Goal: Task Accomplishment & Management: Complete application form

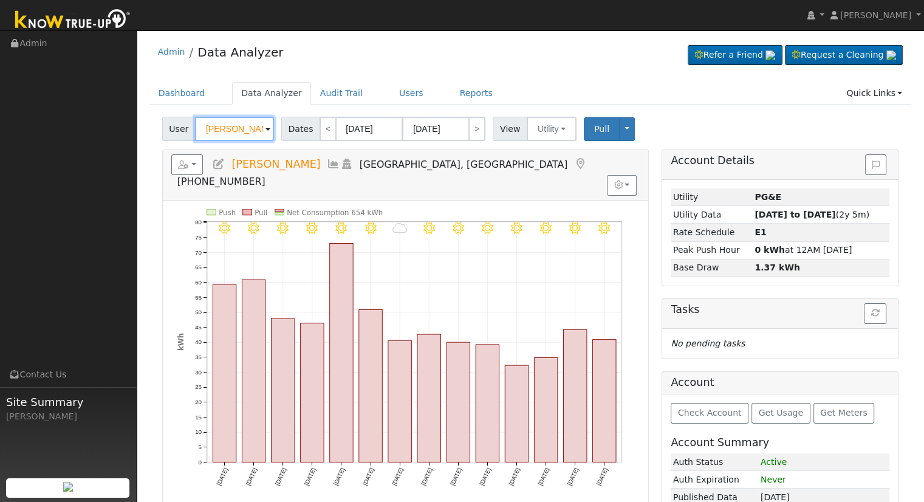
click at [257, 127] on input "[PERSON_NAME]" at bounding box center [234, 129] width 79 height 24
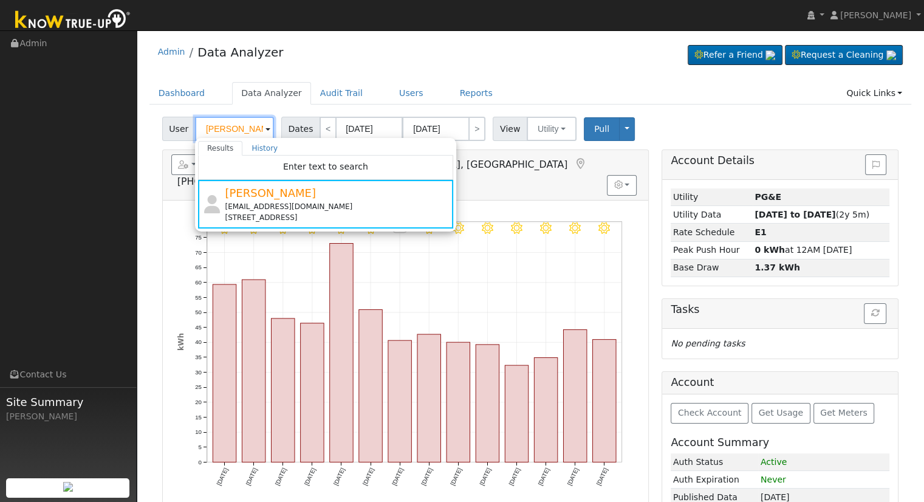
click at [237, 123] on input "Greg Carver" at bounding box center [234, 129] width 79 height 24
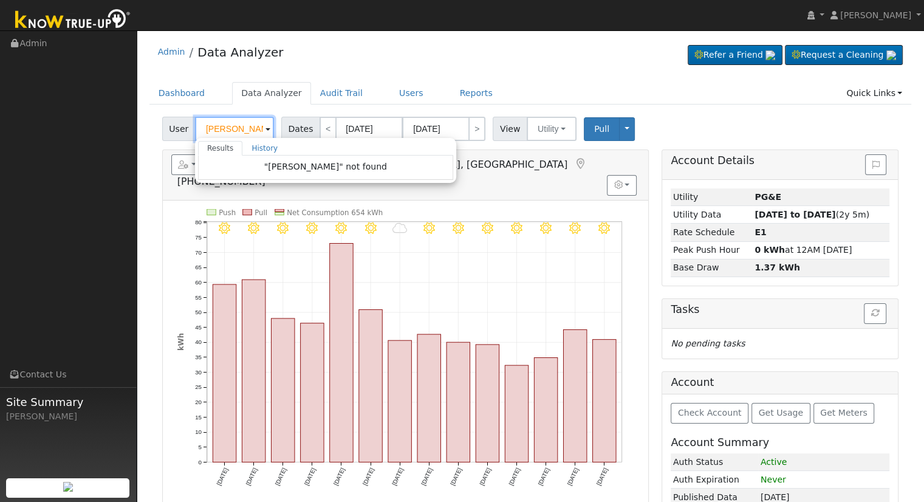
drag, startPoint x: 229, startPoint y: 131, endPoint x: 186, endPoint y: 137, distance: 42.9
click at [186, 137] on div "User Ricky Esparza Results History "Ricky Esparza" not found Enter text to sear…" at bounding box center [219, 129] width 115 height 24
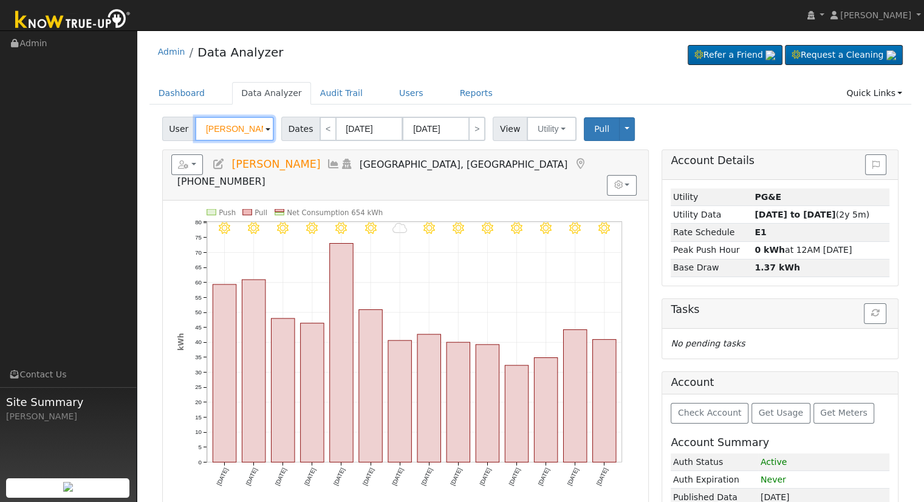
click at [227, 133] on input "Greg Carver" at bounding box center [234, 129] width 79 height 24
click at [227, 133] on input "[PERSON_NAME]" at bounding box center [234, 129] width 79 height 24
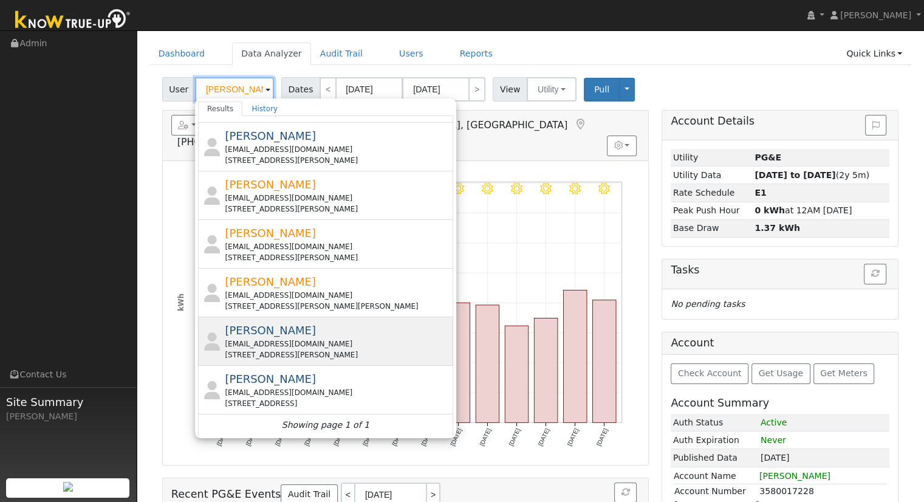
scroll to position [61, 0]
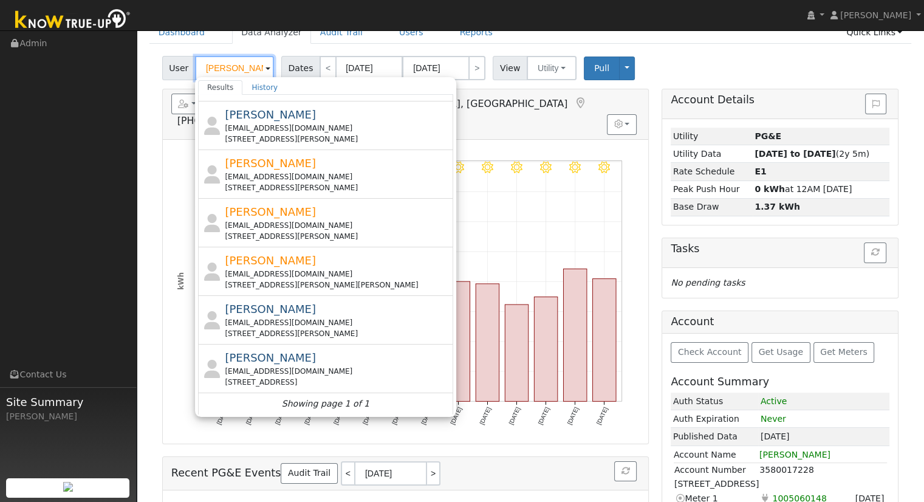
click at [242, 60] on input "[PERSON_NAME]" at bounding box center [234, 68] width 79 height 24
paste input "[EMAIL_ADDRESS][DOMAIN_NAME]"
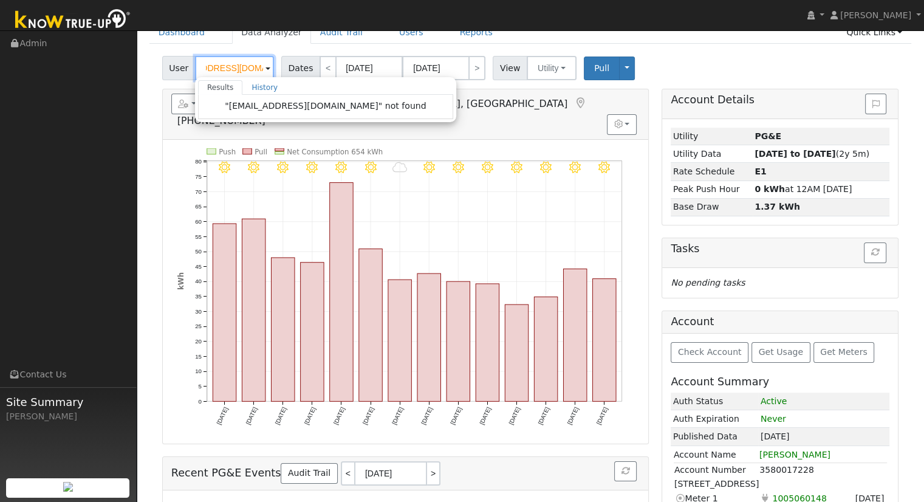
scroll to position [0, 0]
click at [214, 59] on input "[EMAIL_ADDRESS][DOMAIN_NAME]" at bounding box center [234, 68] width 79 height 24
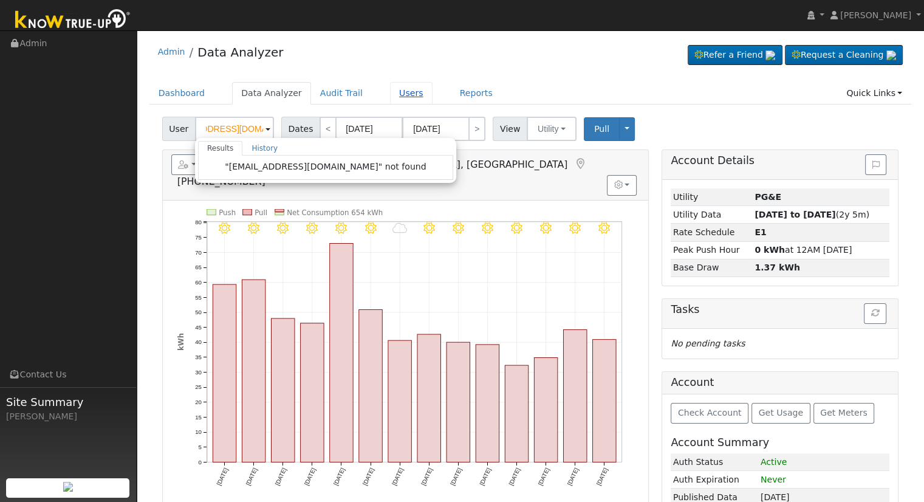
click at [396, 97] on link "Users" at bounding box center [411, 93] width 43 height 22
type input "[PERSON_NAME]"
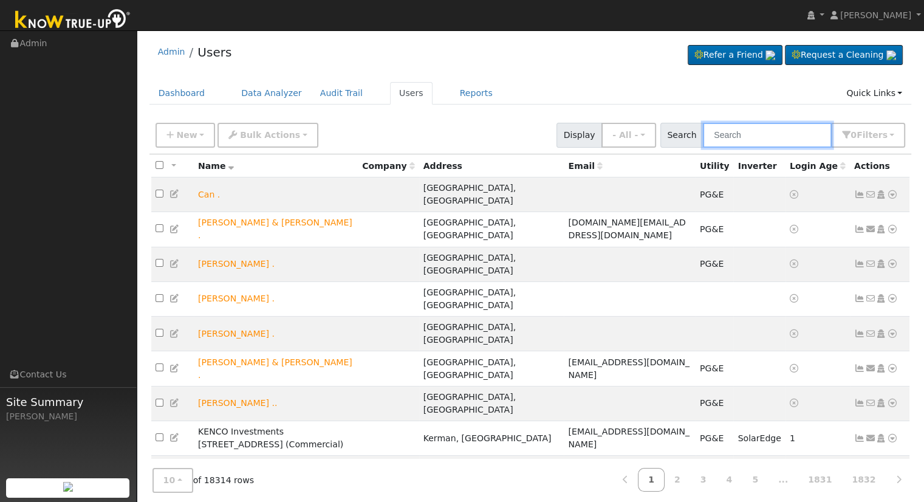
click at [756, 140] on input "text" at bounding box center [767, 135] width 129 height 25
paste input "rickesparza92@gmail.com"
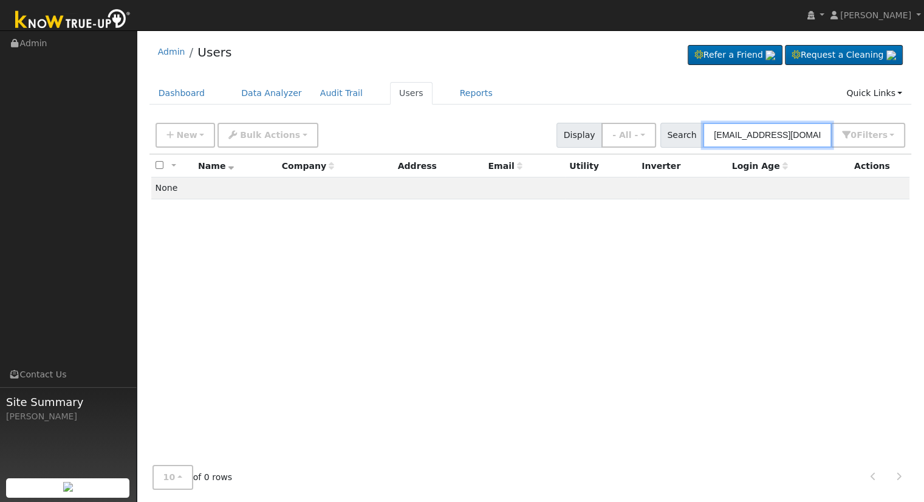
click at [775, 135] on input "rickesparza92@gmail.com" at bounding box center [767, 135] width 129 height 25
click at [775, 135] on input "[EMAIL_ADDRESS][DOMAIN_NAME]" at bounding box center [767, 135] width 129 height 25
type input "[EMAIL_ADDRESS][DOMAIN_NAME]"
click at [198, 132] on button "New" at bounding box center [185, 135] width 60 height 25
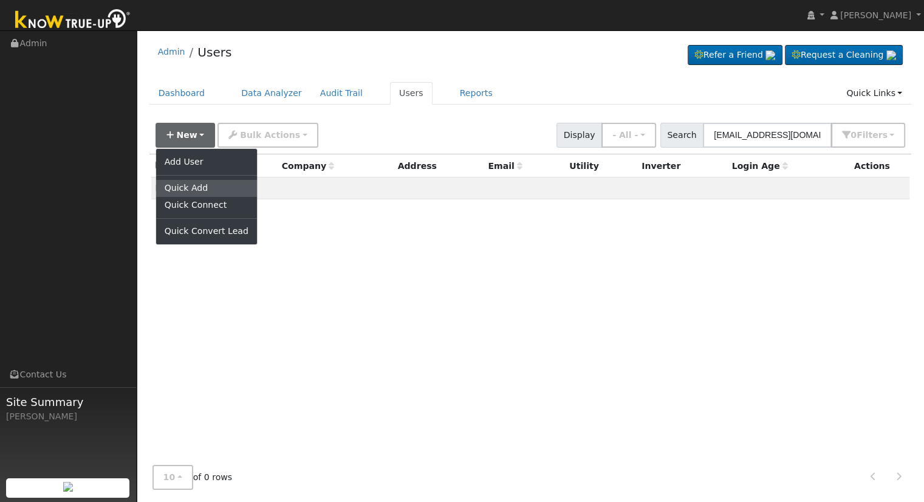
click at [177, 183] on link "Quick Add" at bounding box center [206, 188] width 101 height 17
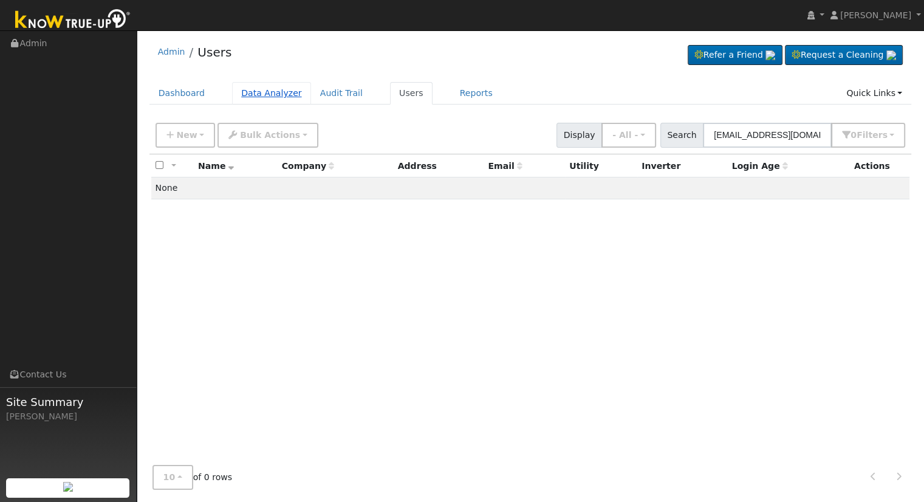
click at [247, 96] on link "Data Analyzer" at bounding box center [271, 93] width 79 height 22
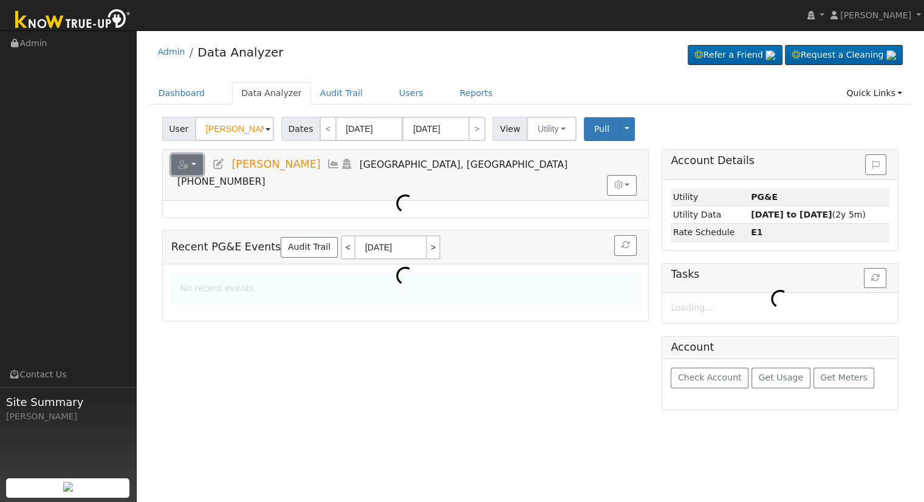
click at [196, 163] on button "button" at bounding box center [187, 164] width 32 height 21
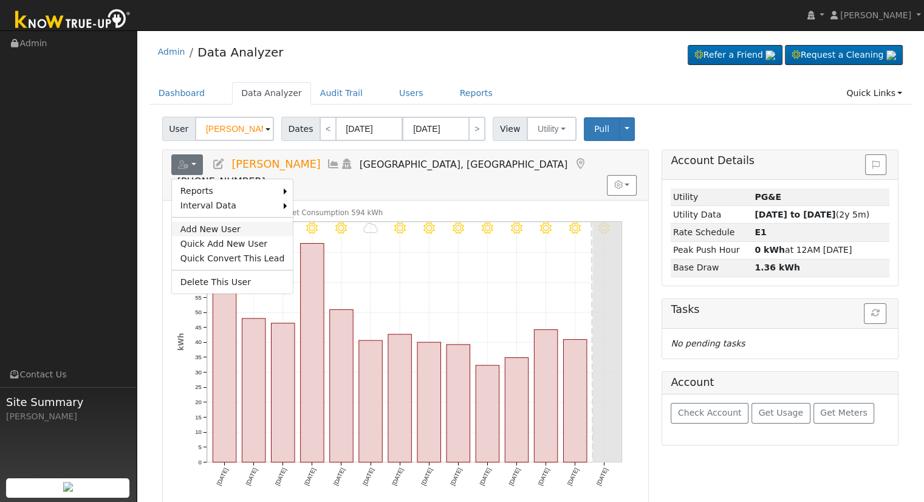
click at [211, 225] on link "Add New User" at bounding box center [232, 229] width 121 height 15
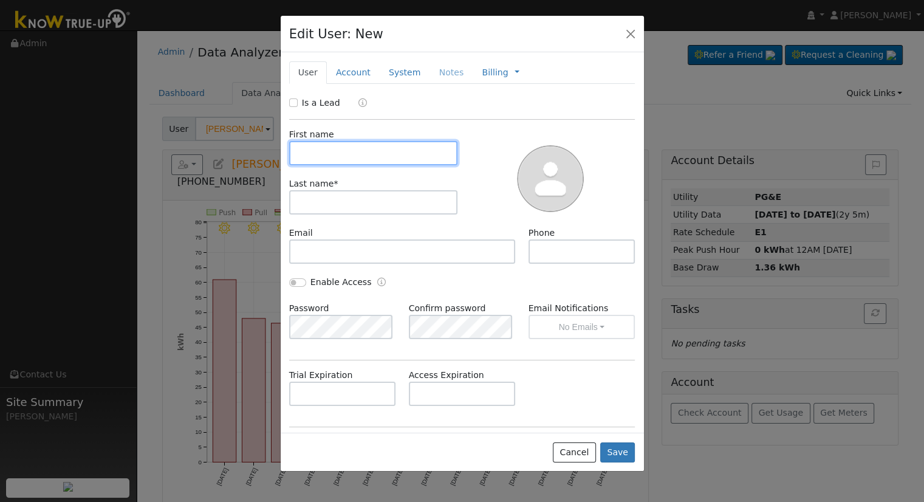
click at [344, 154] on input "text" at bounding box center [373, 153] width 169 height 24
paste input "Ricky"
type input "Ricky"
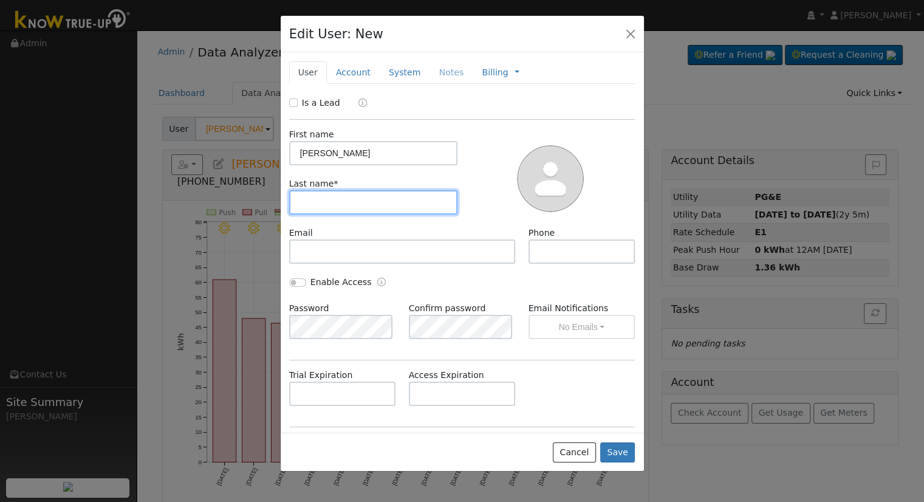
click at [345, 203] on input "text" at bounding box center [373, 202] width 169 height 24
click at [349, 197] on input "text" at bounding box center [373, 202] width 169 height 24
paste input "Esparza"
type input "Esparza"
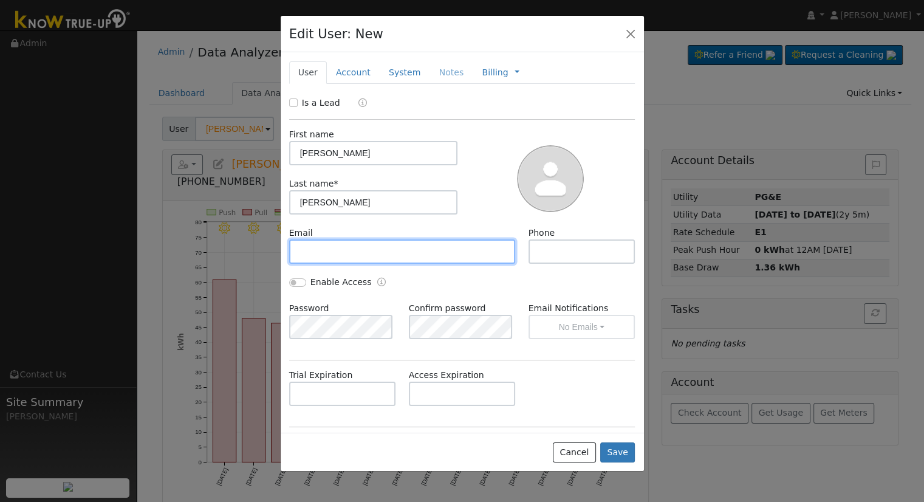
click at [336, 248] on input "text" at bounding box center [402, 251] width 227 height 24
click at [395, 253] on input "text" at bounding box center [402, 251] width 227 height 24
paste input "rickesparza92@gmail.com"
type input "rickesparza92@gmail.com"
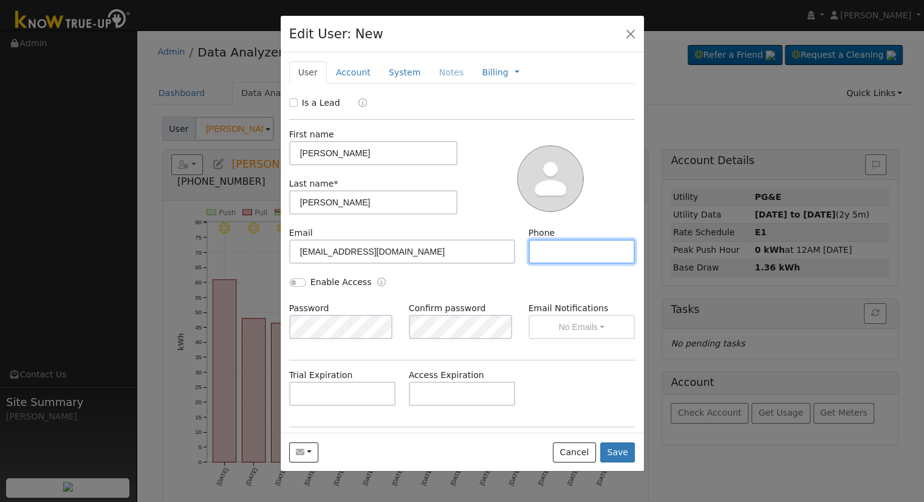
click at [557, 255] on input "text" at bounding box center [581, 251] width 107 height 24
click at [579, 251] on input "text" at bounding box center [581, 251] width 107 height 24
paste input "(661) 599-3680"
type input "(661) 599-3680"
click at [290, 285] on input "Enable Access" at bounding box center [297, 282] width 17 height 9
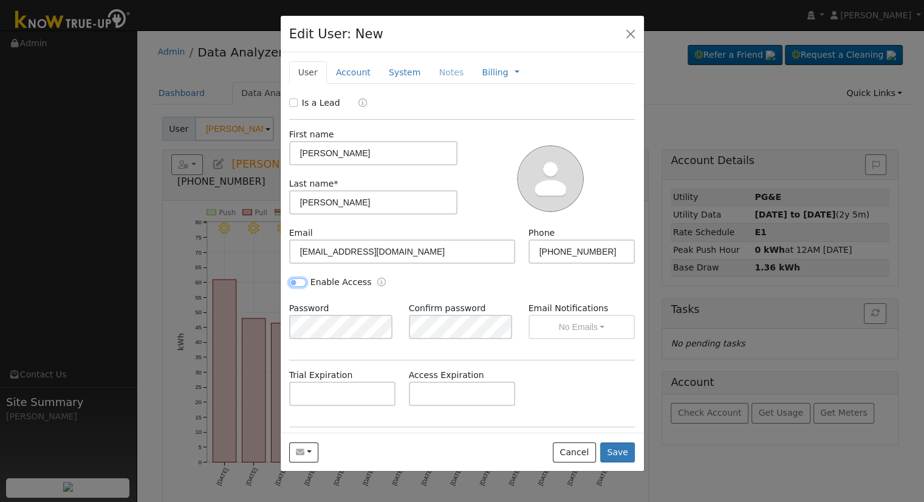
checkbox input "true"
click at [544, 312] on label "Email Notifications" at bounding box center [581, 308] width 107 height 13
click at [548, 312] on label "Email Notifications" at bounding box center [581, 308] width 107 height 13
click at [548, 322] on button "No Emails" at bounding box center [581, 327] width 107 height 24
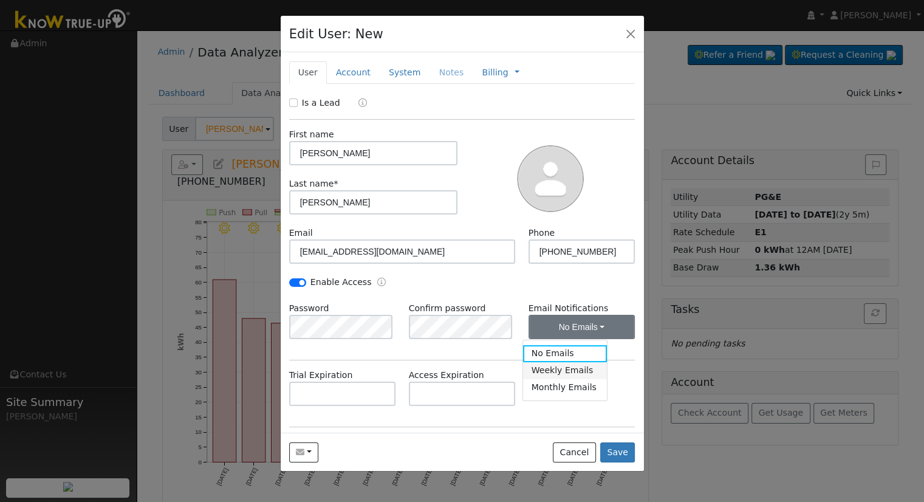
click at [540, 374] on link "Weekly Emails" at bounding box center [565, 370] width 84 height 17
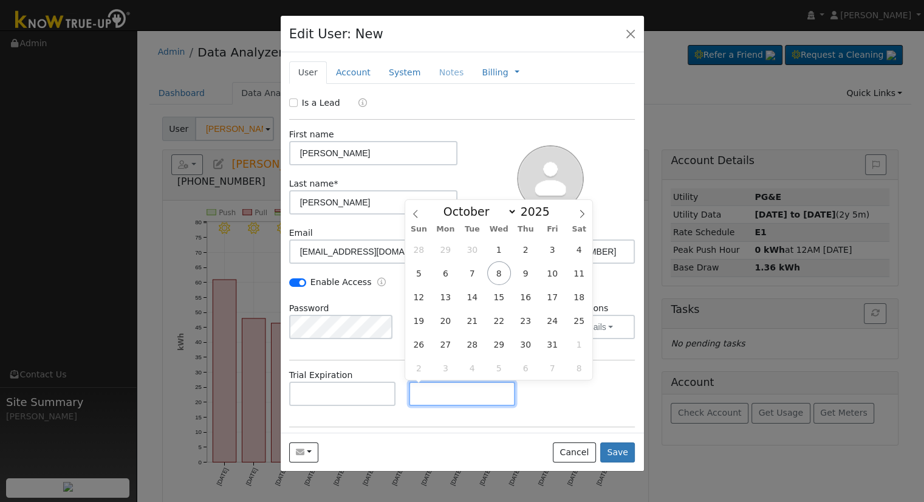
click at [435, 390] on input "text" at bounding box center [462, 393] width 107 height 24
click at [536, 396] on div "Trial Expiration Access Expiration" at bounding box center [461, 393] width 359 height 49
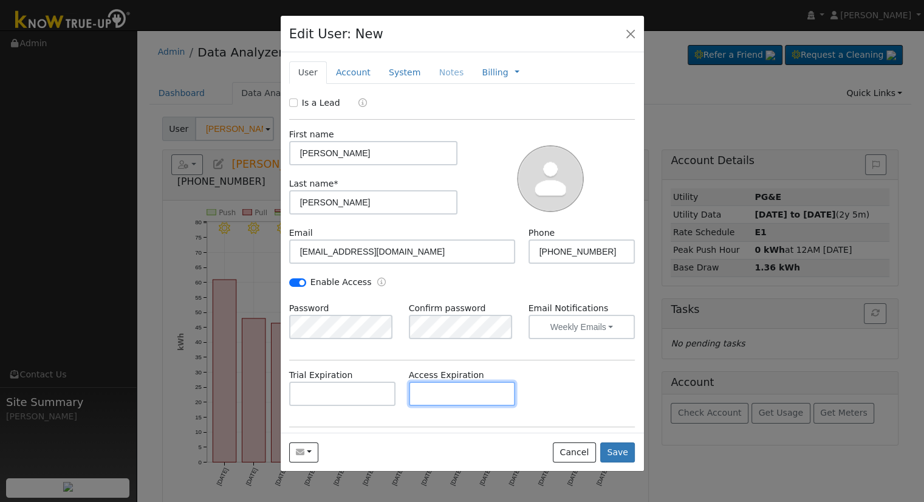
click at [436, 405] on div "Access Expiration" at bounding box center [462, 387] width 120 height 37
click at [547, 418] on div "Is a Lead First name Ricky Last name * Esparza Email rickesparza92@gmail.com Ph…" at bounding box center [462, 306] width 346 height 419
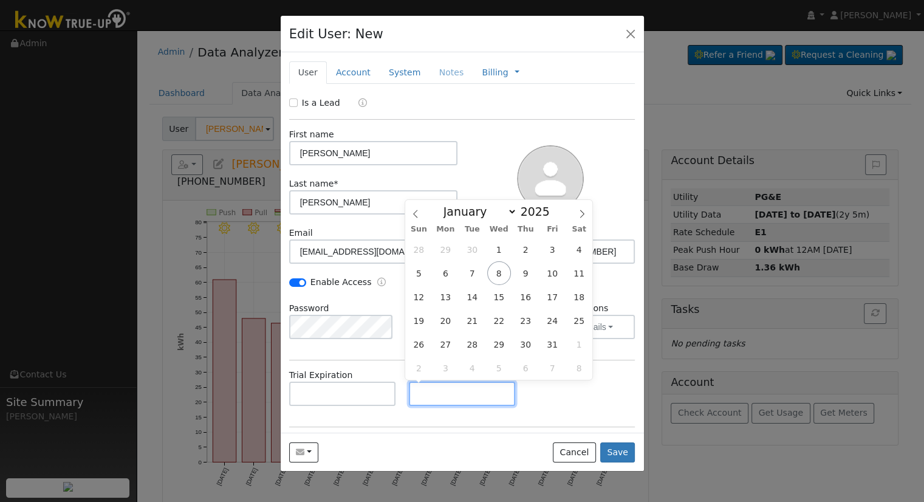
click at [481, 387] on input "text" at bounding box center [462, 393] width 107 height 24
click at [429, 392] on input "text" at bounding box center [462, 393] width 107 height 24
paste input "10/7/2025"
type input "[DATE]"
click at [528, 389] on div "Trial Expiration Access Expiration 10/07/2025" at bounding box center [461, 393] width 359 height 49
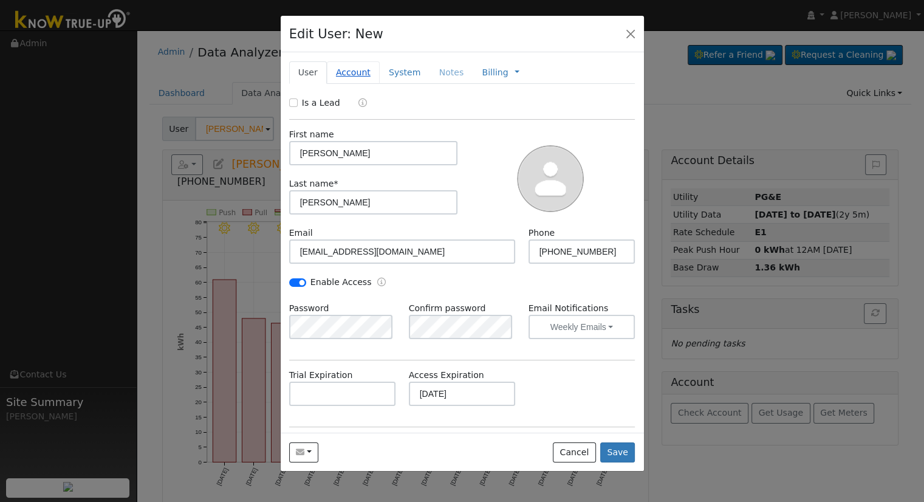
click at [360, 75] on link "Account" at bounding box center [353, 72] width 53 height 22
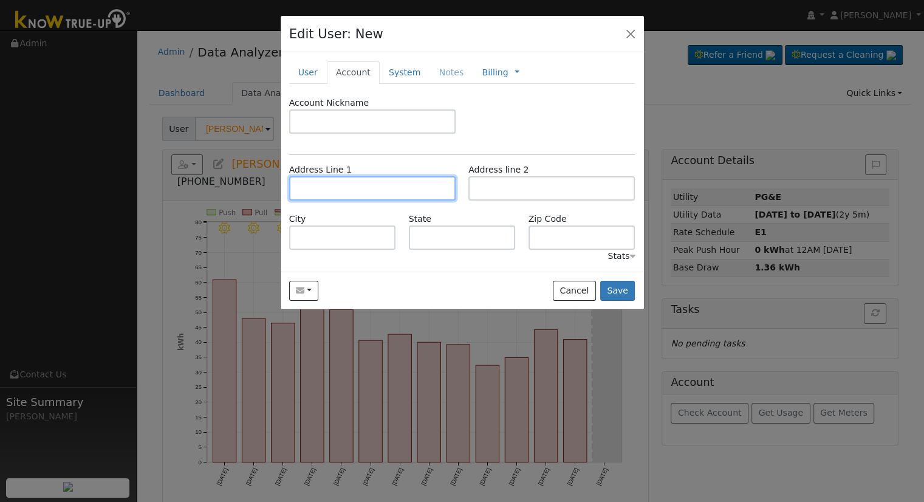
click at [345, 196] on input "text" at bounding box center [372, 188] width 166 height 24
paste input "1109 Guadalupe Avenue"
type input "1109 Guadalupe Avenue"
type input "Bakersfield"
type input "CA"
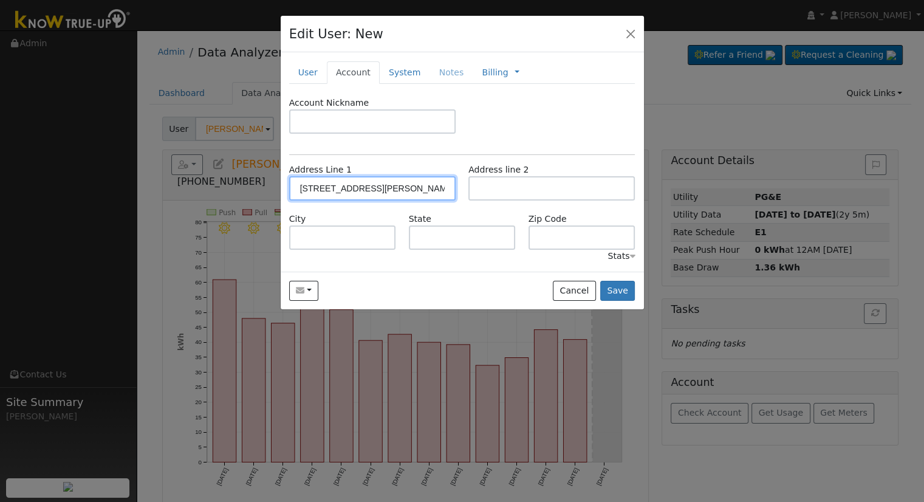
type input "93307"
click at [384, 71] on link "System" at bounding box center [405, 72] width 50 height 22
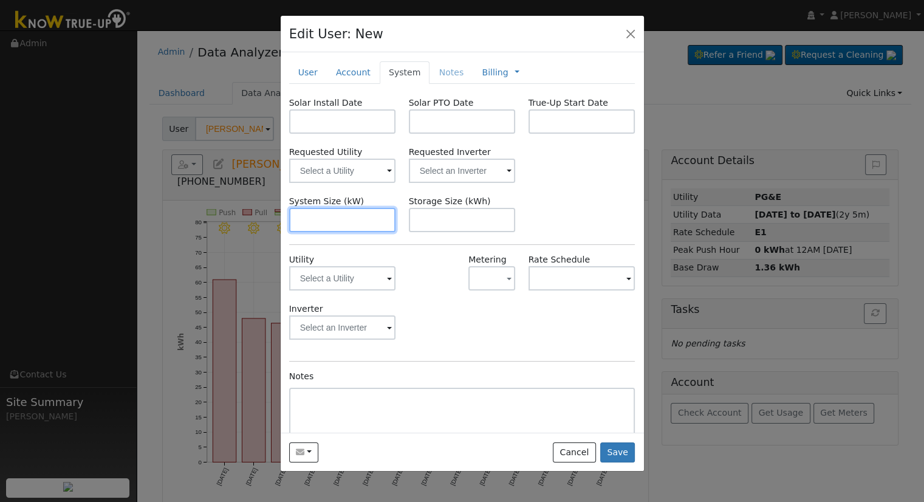
click at [339, 222] on input "text" at bounding box center [342, 220] width 107 height 24
paste input "5.740"
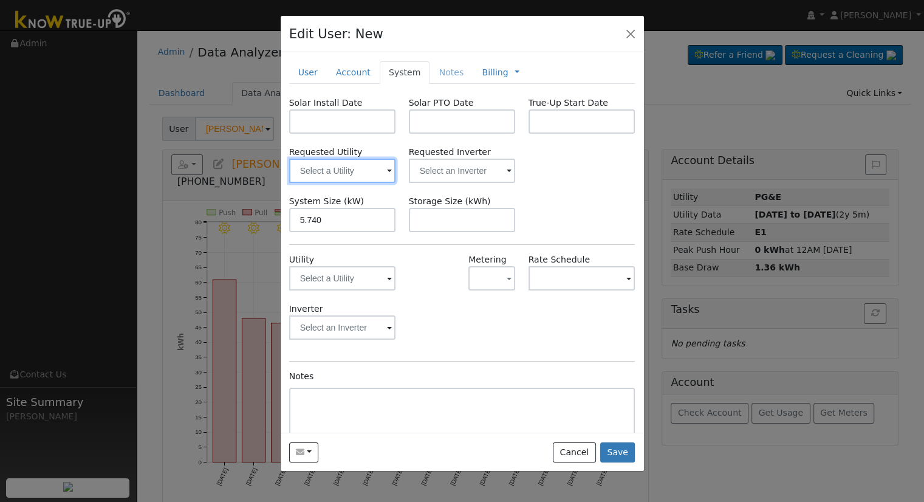
type input "5.7"
click at [353, 177] on input "text" at bounding box center [342, 171] width 107 height 24
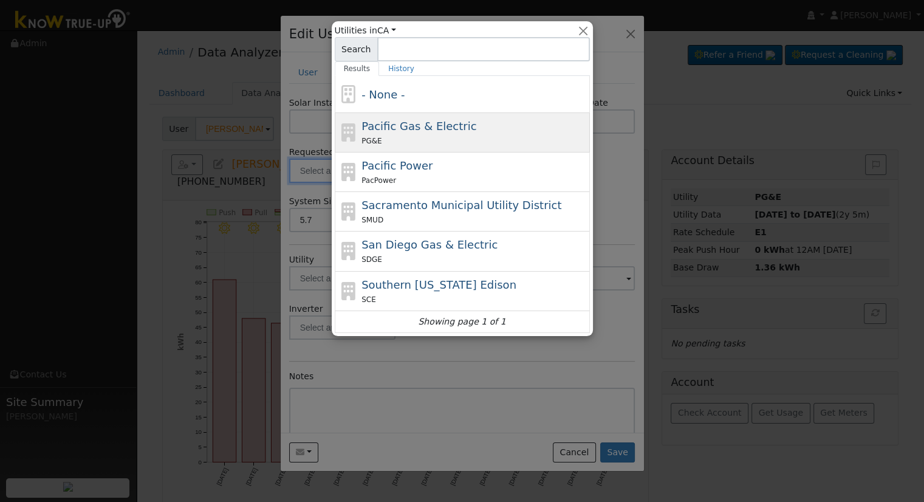
click at [406, 136] on div "PG&E" at bounding box center [473, 140] width 225 height 13
type input "Pacific Gas & Electric"
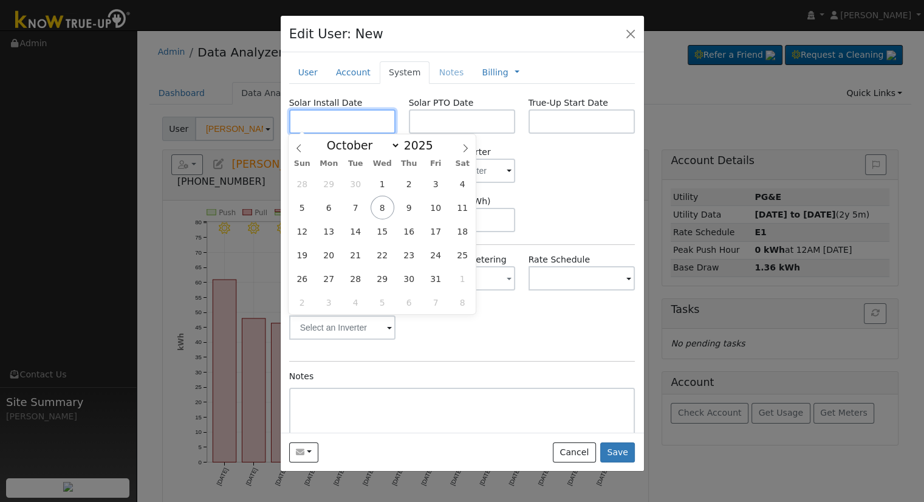
click at [295, 123] on input "text" at bounding box center [342, 121] width 107 height 24
click at [360, 125] on input "text" at bounding box center [342, 121] width 107 height 24
paste input "9/11/2025"
type input "09/11/2025"
click at [449, 118] on input "text" at bounding box center [462, 121] width 107 height 24
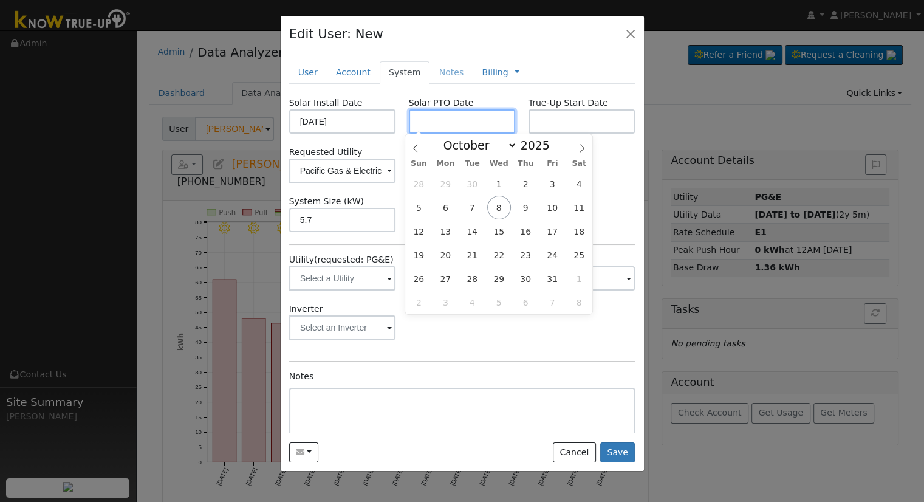
click at [441, 125] on input "text" at bounding box center [462, 121] width 107 height 24
paste input "10/7/2025"
type input "[DATE]"
click at [532, 343] on div "Inverter" at bounding box center [461, 326] width 359 height 49
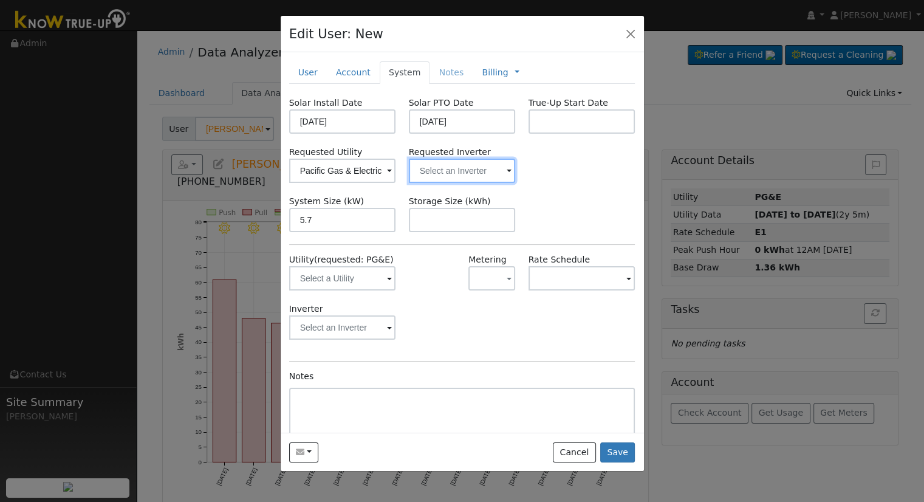
click at [450, 166] on input "text" at bounding box center [462, 171] width 107 height 24
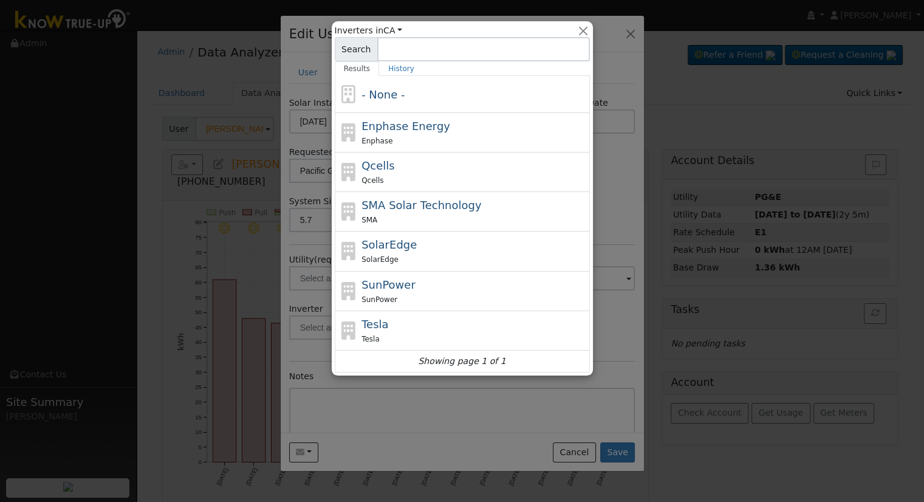
click at [372, 183] on span "Qcells" at bounding box center [372, 180] width 22 height 9
type input "Qcells"
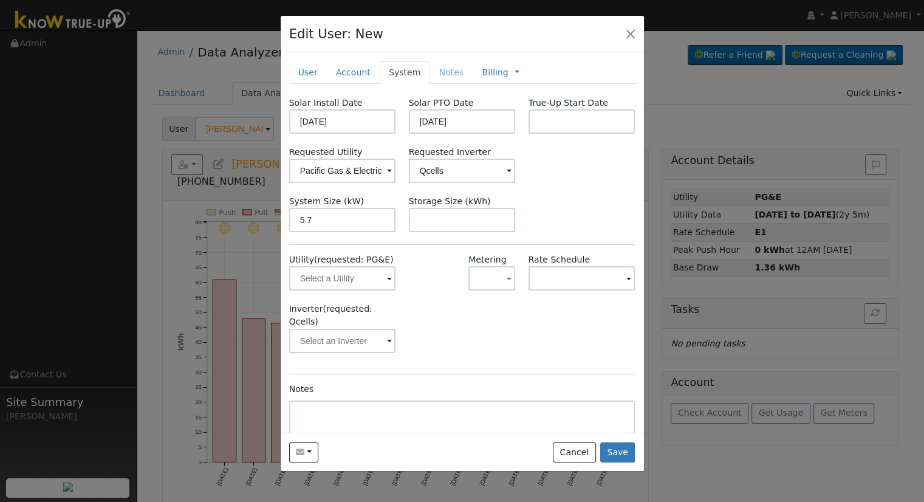
click at [403, 227] on div "Storage Size (kWh)" at bounding box center [462, 213] width 120 height 37
click at [460, 220] on input "text" at bounding box center [462, 220] width 107 height 24
click at [451, 210] on input "text" at bounding box center [462, 220] width 107 height 24
paste input "10.00"
type input "10"
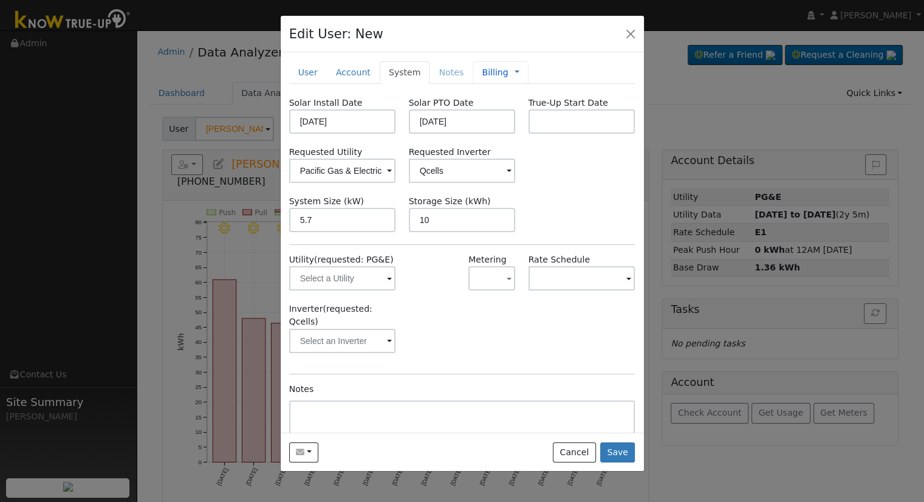
click at [484, 72] on link "Billing" at bounding box center [495, 72] width 26 height 13
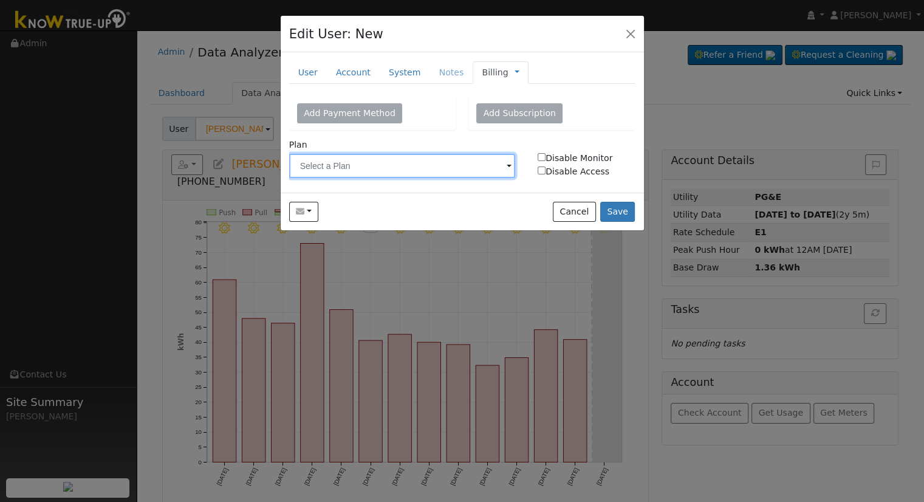
click at [375, 172] on input "text" at bounding box center [402, 166] width 227 height 24
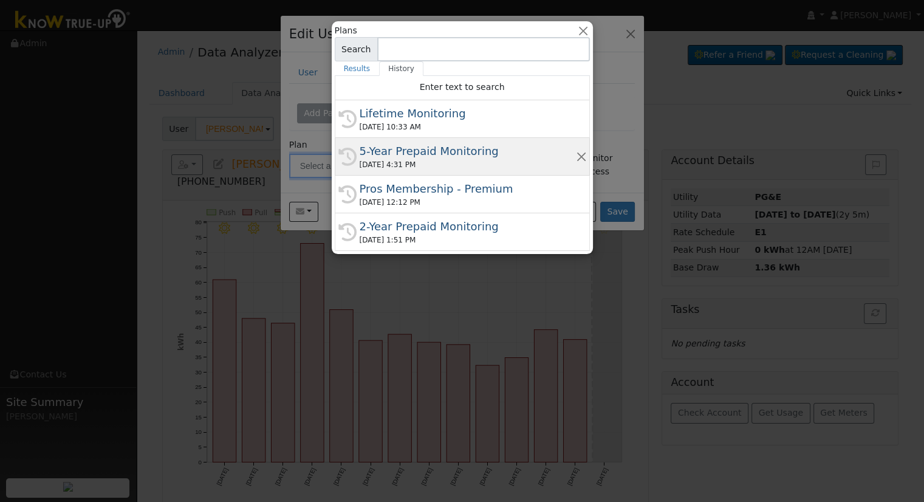
click at [407, 151] on div "5-Year Prepaid Monitoring" at bounding box center [468, 151] width 216 height 16
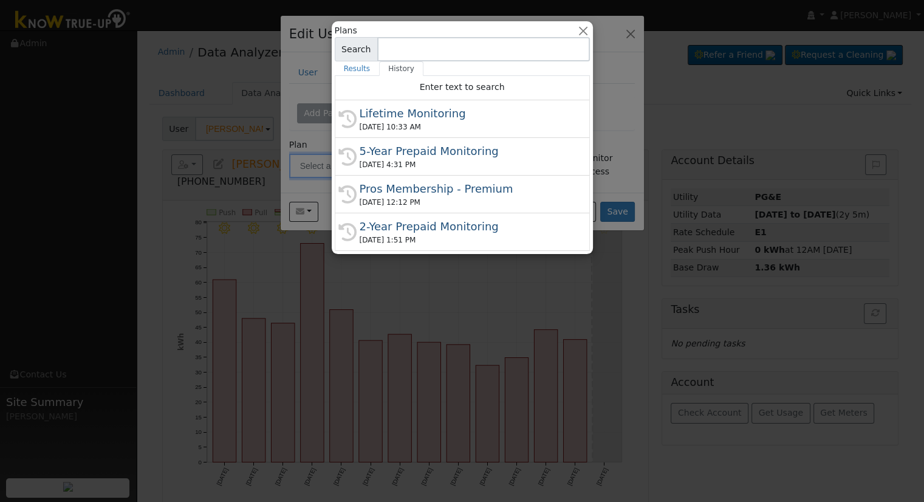
type input "5-Year Prepaid Monitoring"
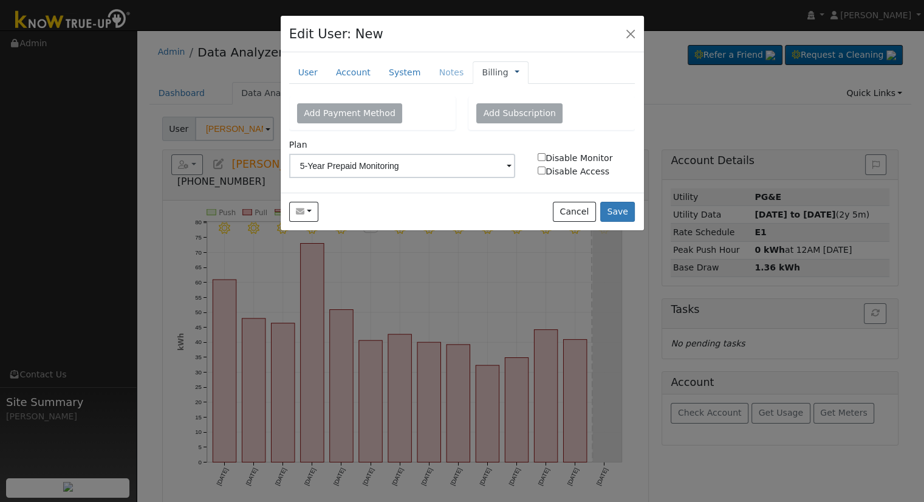
click at [514, 72] on link at bounding box center [516, 72] width 5 height 13
click at [533, 92] on link "Management" at bounding box center [557, 94] width 84 height 17
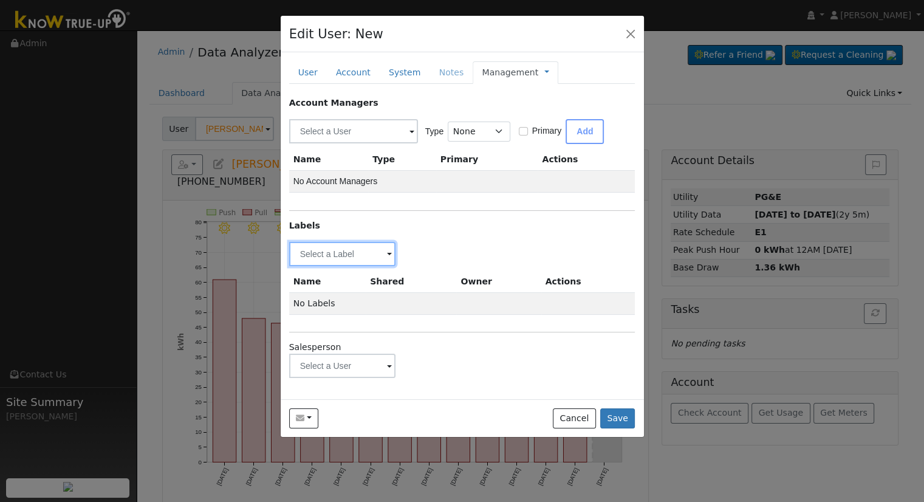
click at [357, 253] on input "text" at bounding box center [342, 254] width 107 height 24
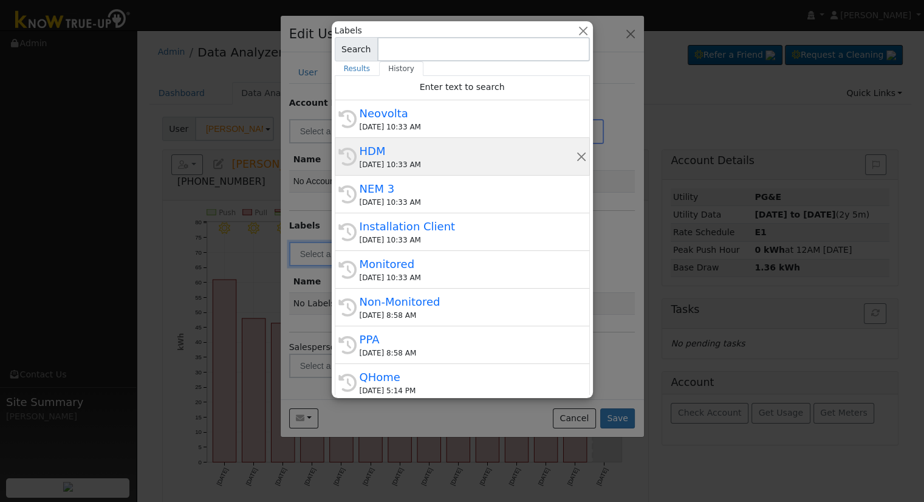
click at [415, 166] on div "10/07/2025 10:33 AM" at bounding box center [468, 164] width 216 height 11
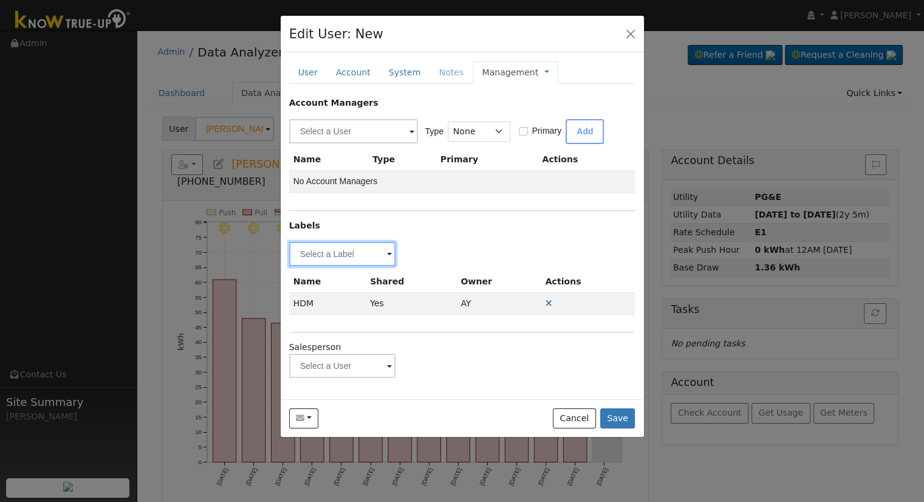
click at [366, 251] on input "text" at bounding box center [342, 254] width 107 height 24
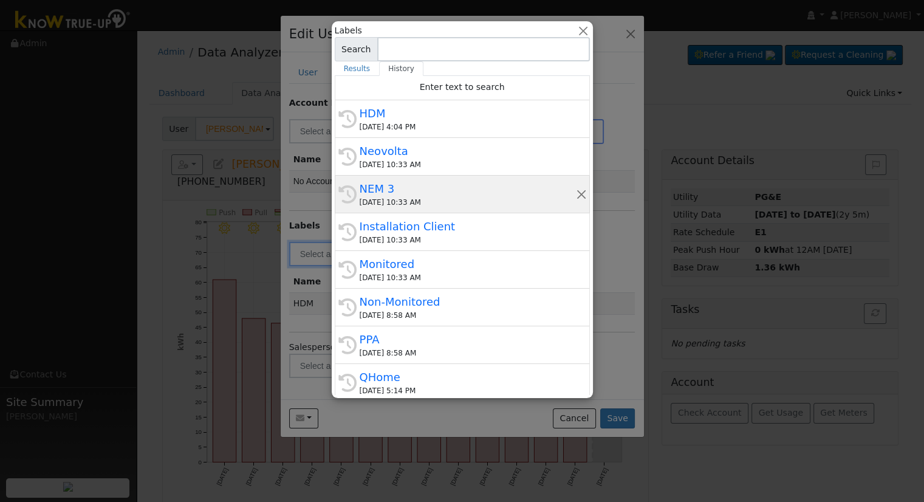
click at [378, 182] on div "NEM 3" at bounding box center [468, 188] width 216 height 16
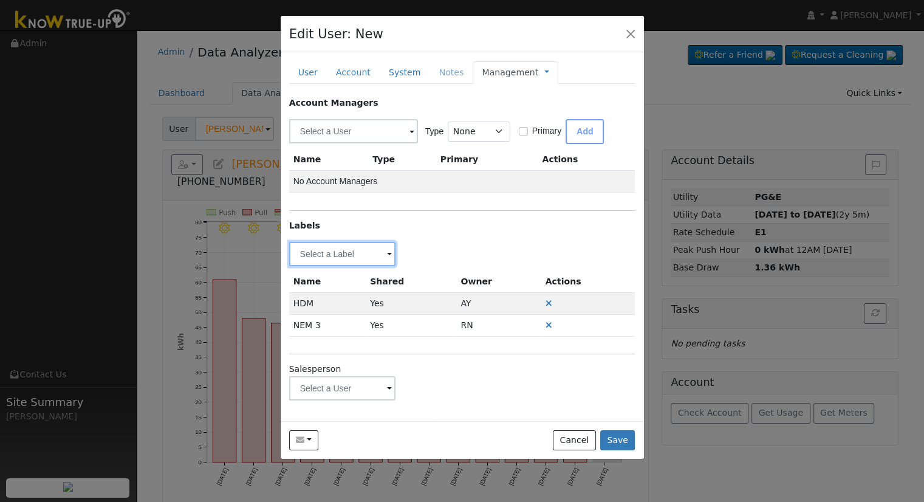
click at [375, 253] on input "text" at bounding box center [342, 254] width 107 height 24
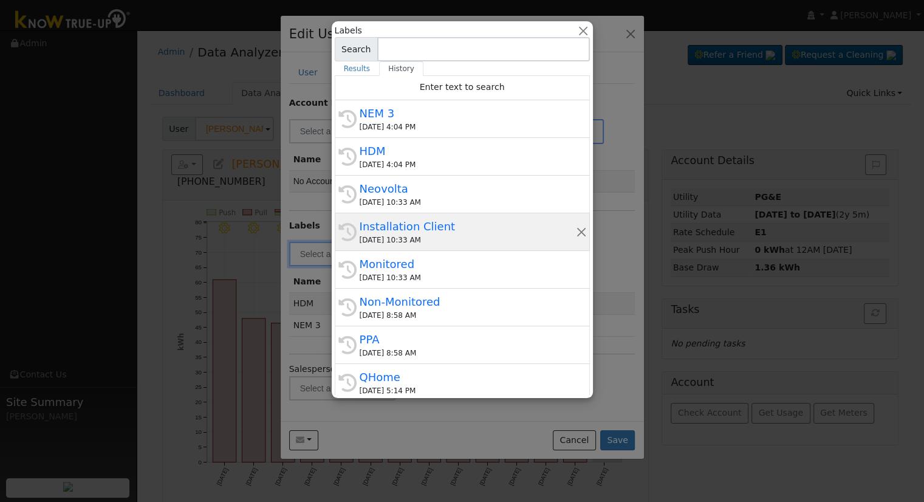
click at [414, 231] on div "Installation Client" at bounding box center [468, 226] width 216 height 16
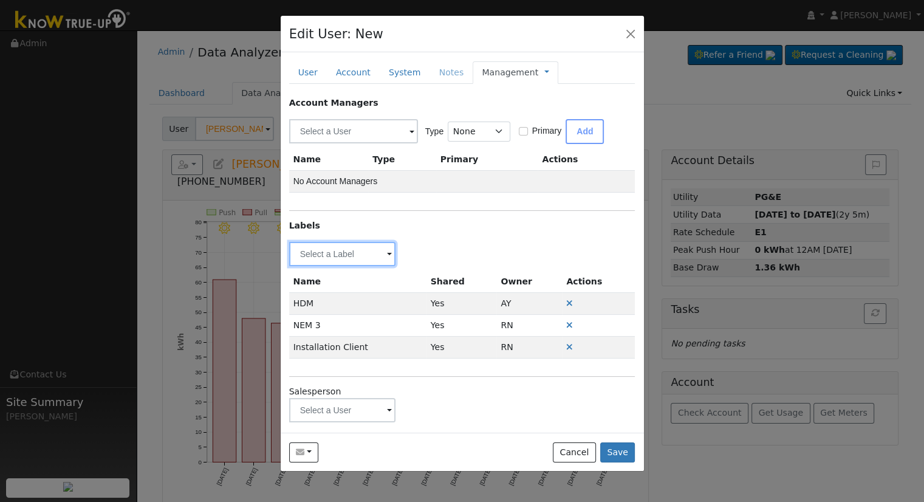
click at [390, 252] on input "text" at bounding box center [342, 254] width 107 height 24
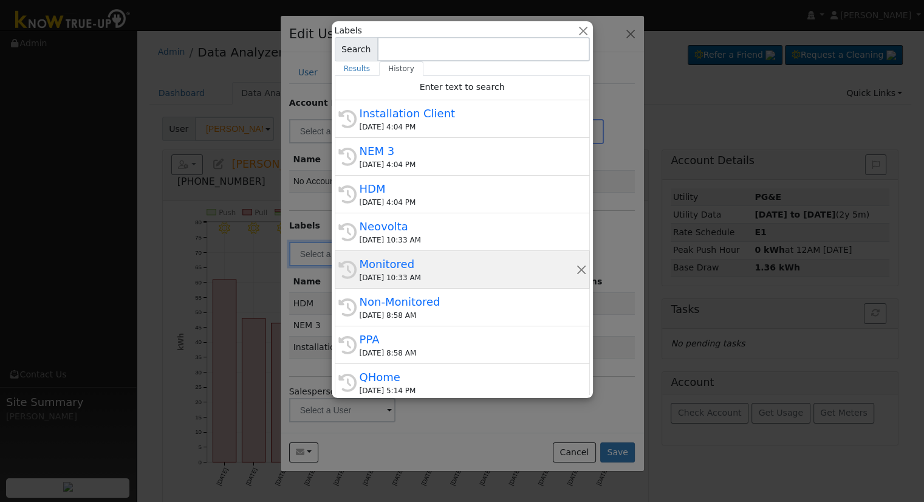
click at [395, 261] on div "Monitored" at bounding box center [468, 264] width 216 height 16
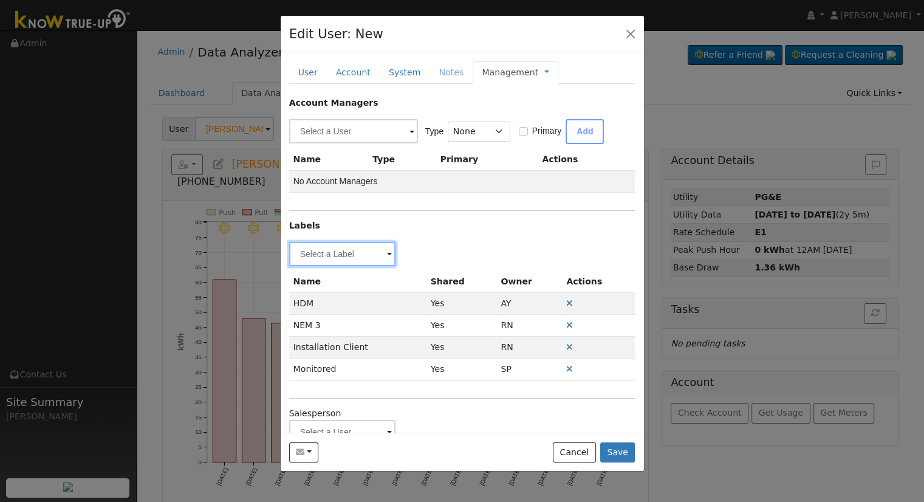
click at [335, 256] on input "text" at bounding box center [342, 254] width 107 height 24
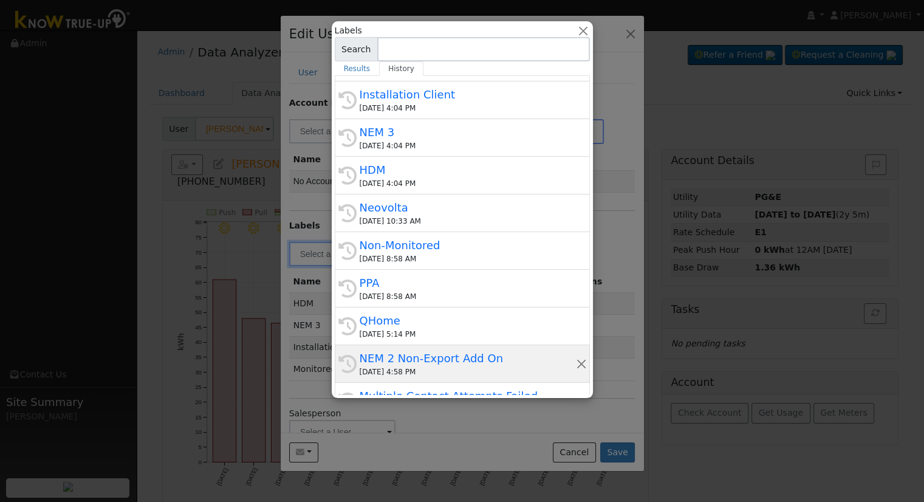
scroll to position [121, 0]
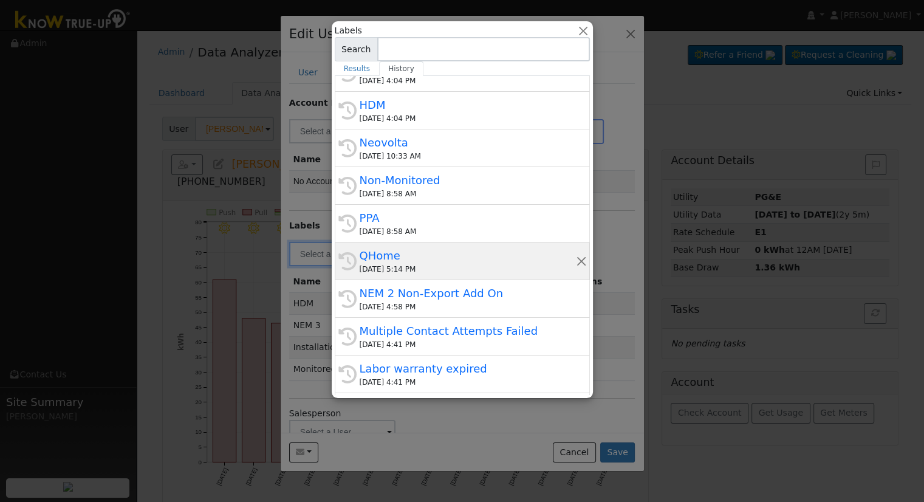
click at [404, 264] on div "10/06/2025 5:14 PM" at bounding box center [468, 269] width 216 height 11
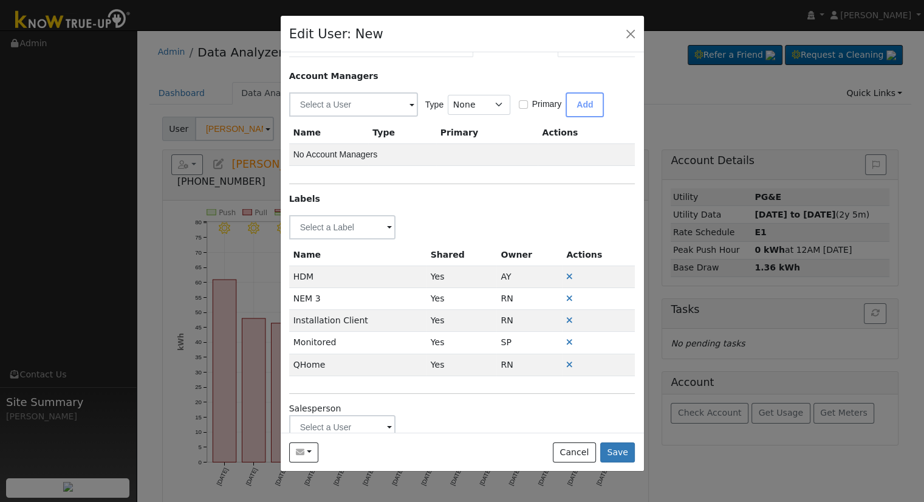
scroll to position [52, 0]
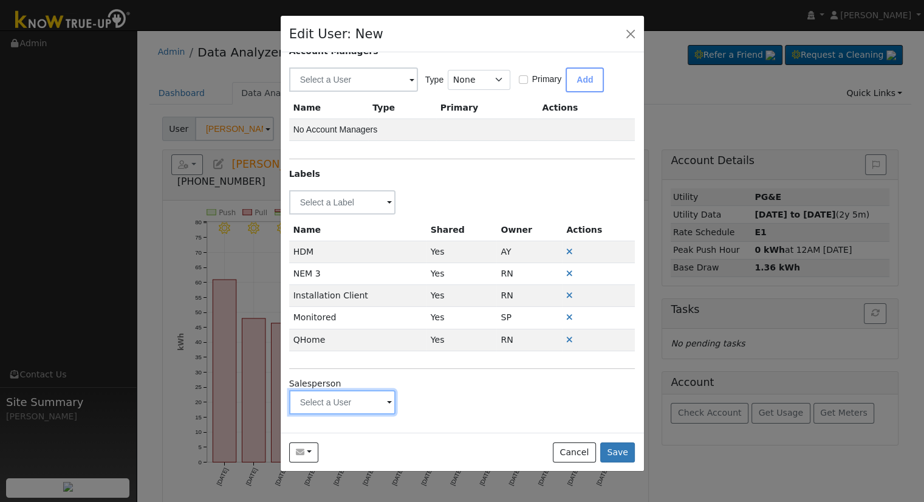
click at [345, 392] on input "text" at bounding box center [342, 402] width 107 height 24
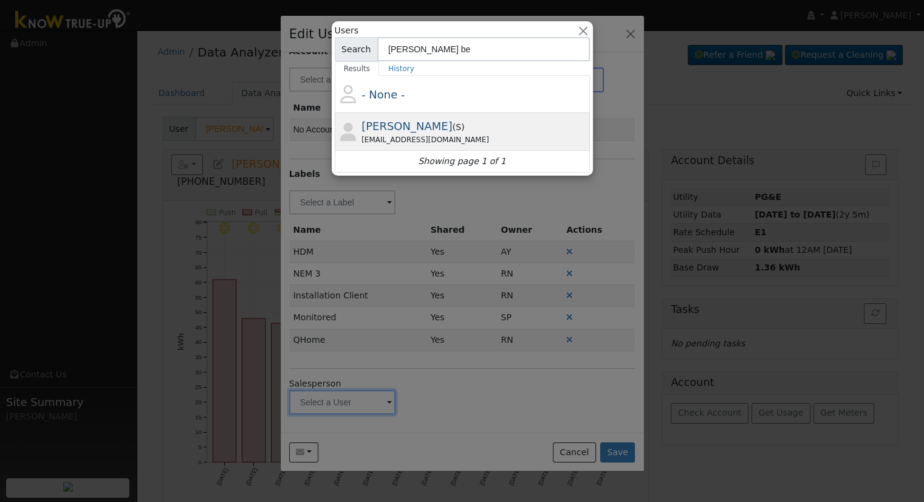
type input "Justin be"
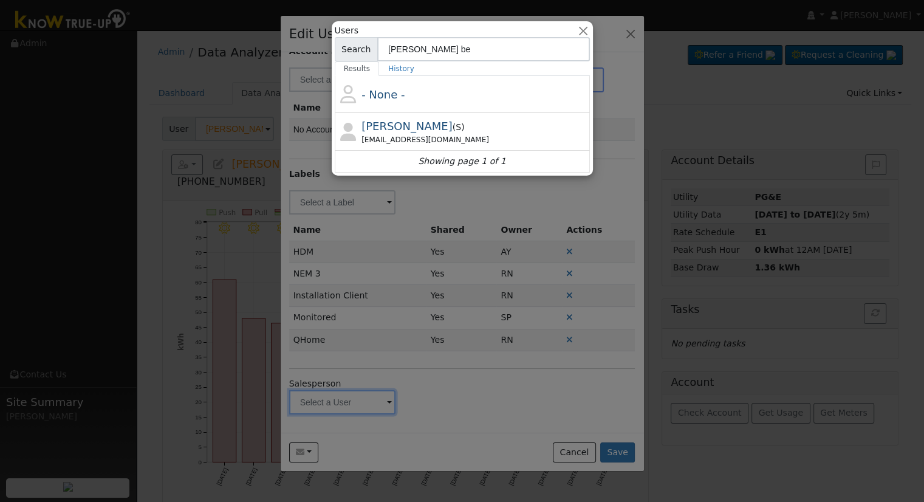
drag, startPoint x: 414, startPoint y: 124, endPoint x: 408, endPoint y: 132, distance: 9.1
click at [409, 130] on span "Justin Beck ( S )" at bounding box center [412, 127] width 103 height 10
type input "Justin Beck"
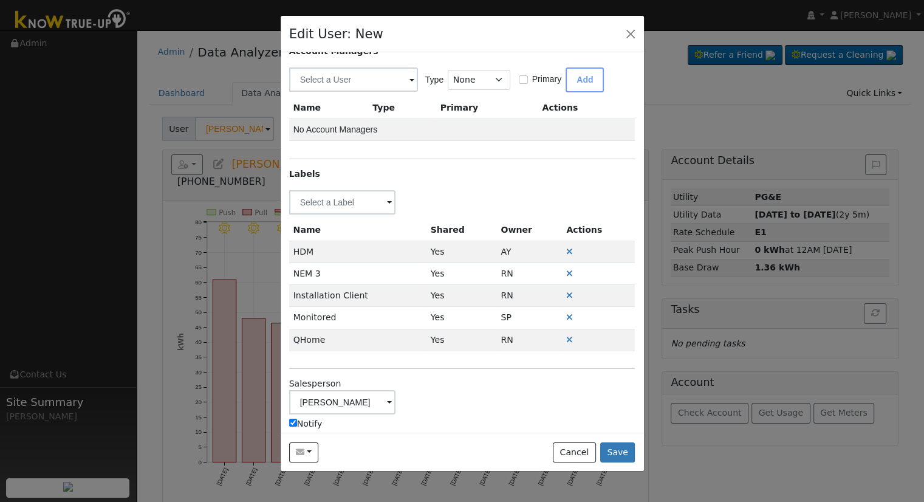
click at [305, 421] on label "Notify" at bounding box center [305, 423] width 33 height 13
click at [297, 421] on input "Notify" at bounding box center [293, 422] width 8 height 8
checkbox input "false"
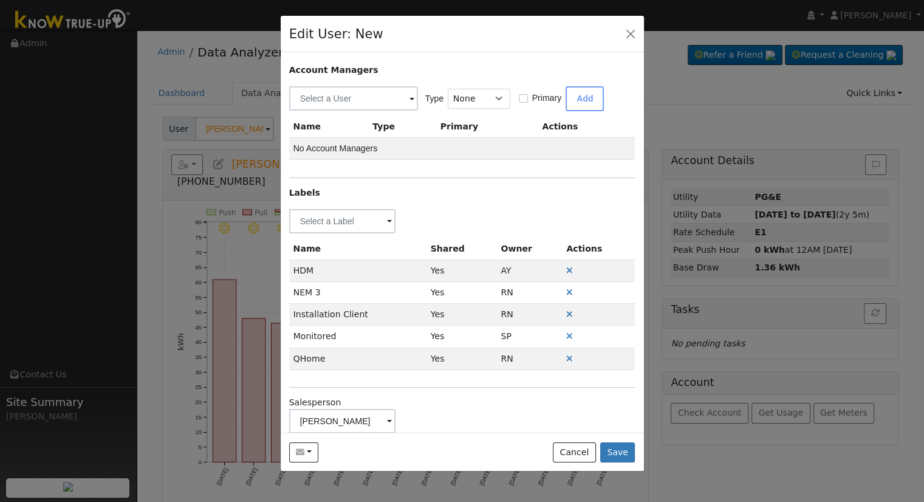
scroll to position [0, 0]
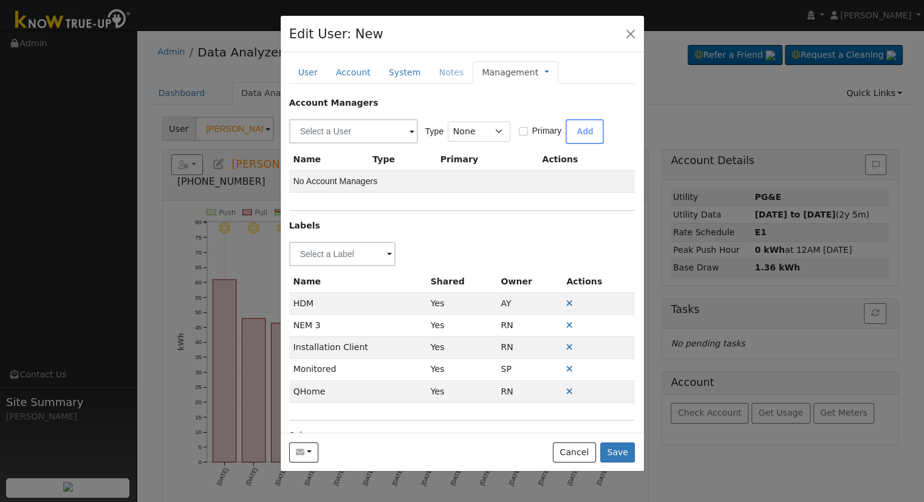
click at [500, 71] on link "Management" at bounding box center [510, 72] width 56 height 13
click at [545, 115] on link "Billing" at bounding box center [587, 111] width 84 height 17
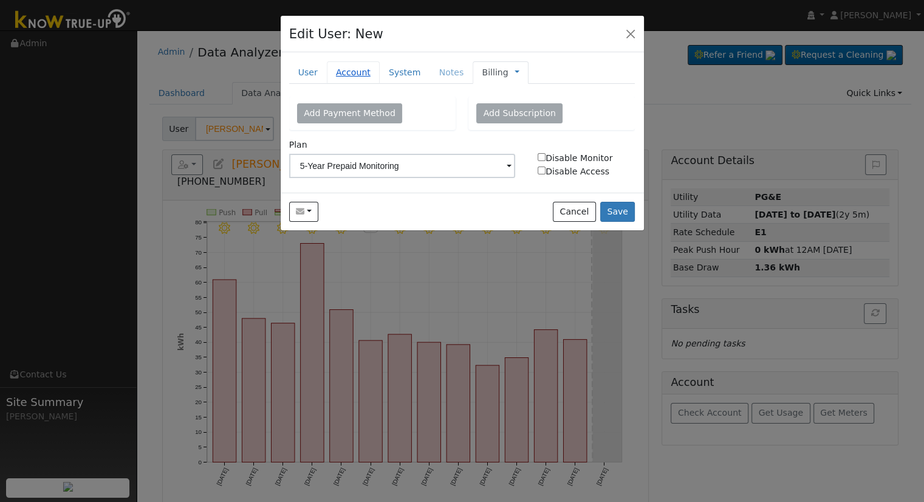
click at [329, 75] on link "Account" at bounding box center [353, 72] width 53 height 22
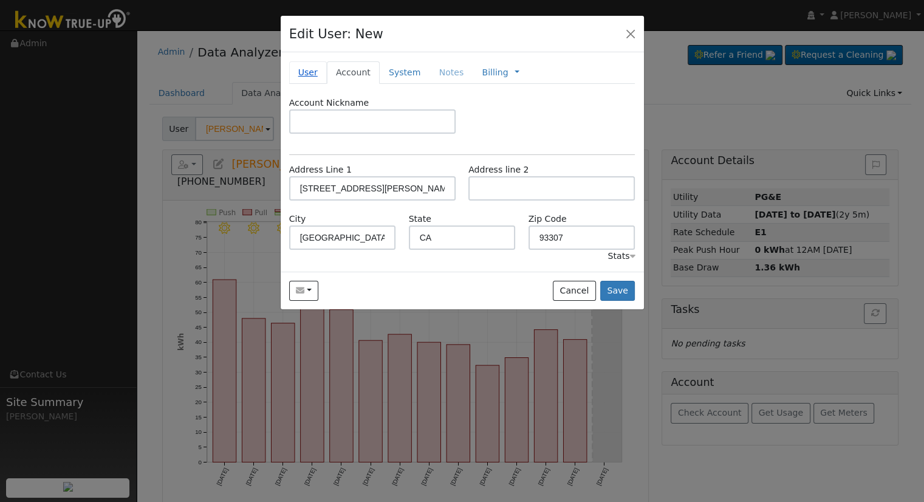
click at [295, 67] on link "User" at bounding box center [308, 72] width 38 height 22
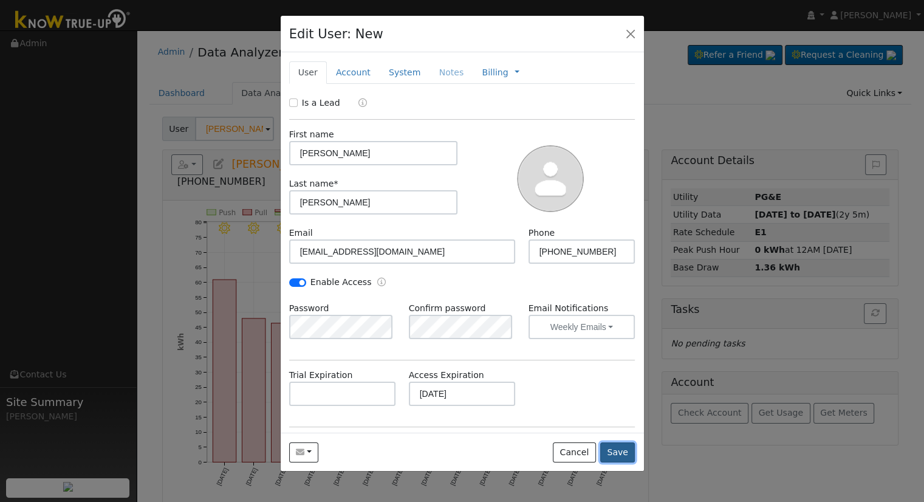
click at [610, 452] on button "Save" at bounding box center [617, 452] width 35 height 21
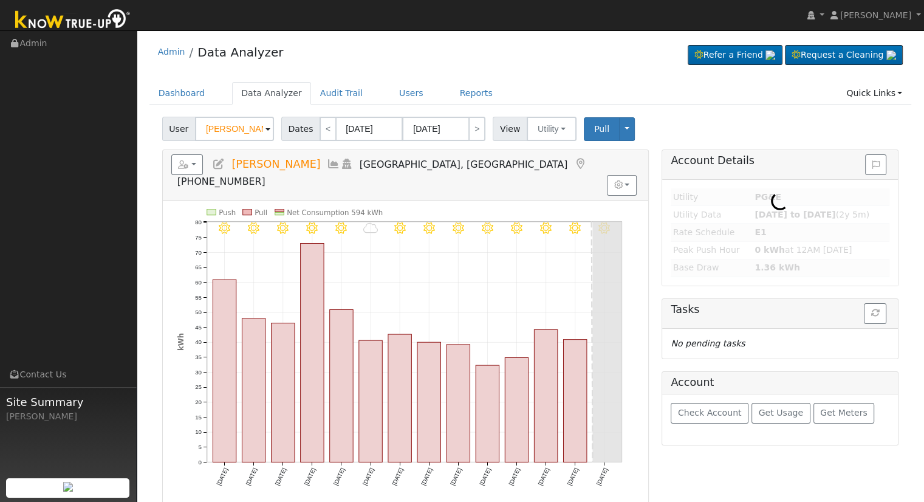
type input "Ricky Esparza"
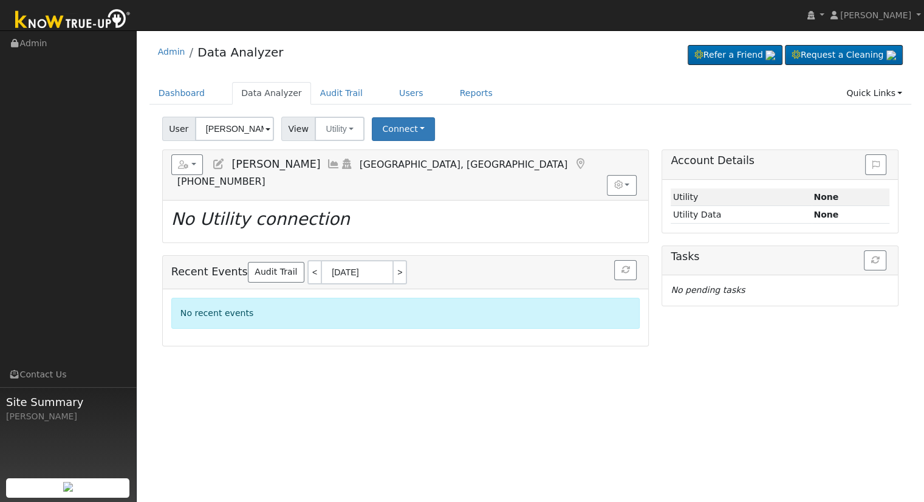
click at [219, 168] on icon at bounding box center [218, 164] width 13 height 11
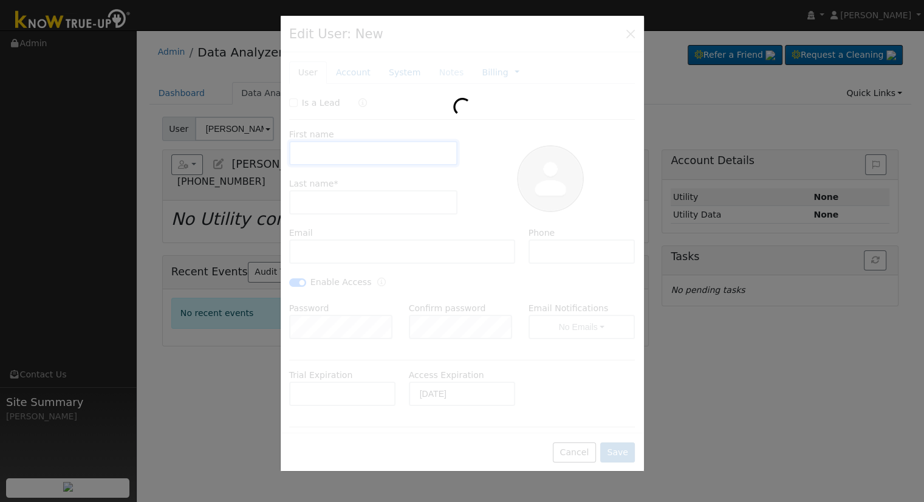
type input "Ricky"
type input "Esparza"
type input "rickesparza92@gmail.com"
type input "(661) 599-3680"
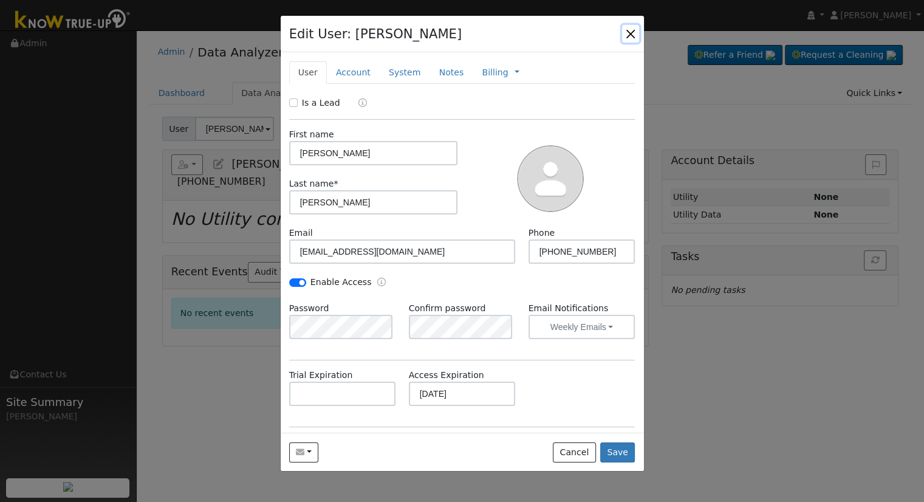
click at [632, 35] on button "button" at bounding box center [630, 33] width 17 height 17
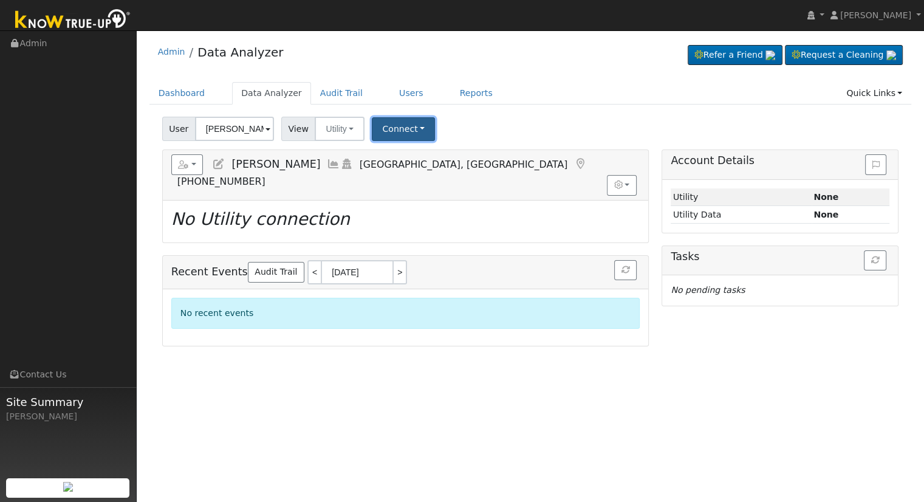
click at [411, 132] on button "Connect" at bounding box center [403, 129] width 63 height 24
click at [430, 159] on link "Select a Provider" at bounding box center [419, 155] width 95 height 17
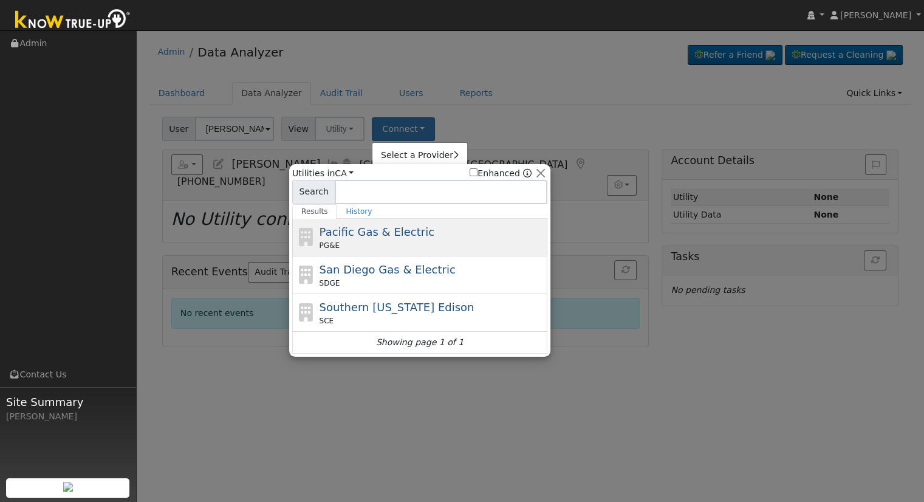
click at [414, 237] on div "Pacific Gas & Electric PG&E" at bounding box center [431, 236] width 225 height 27
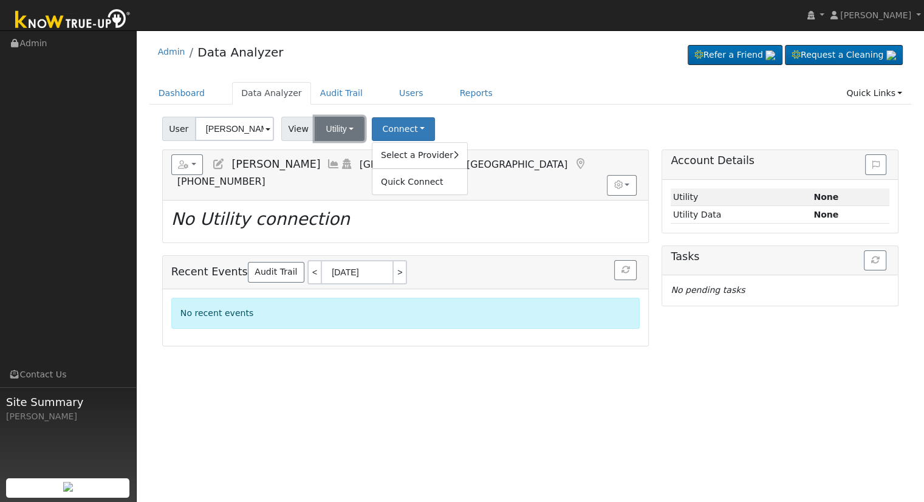
click at [325, 132] on button "Utility" at bounding box center [340, 129] width 50 height 24
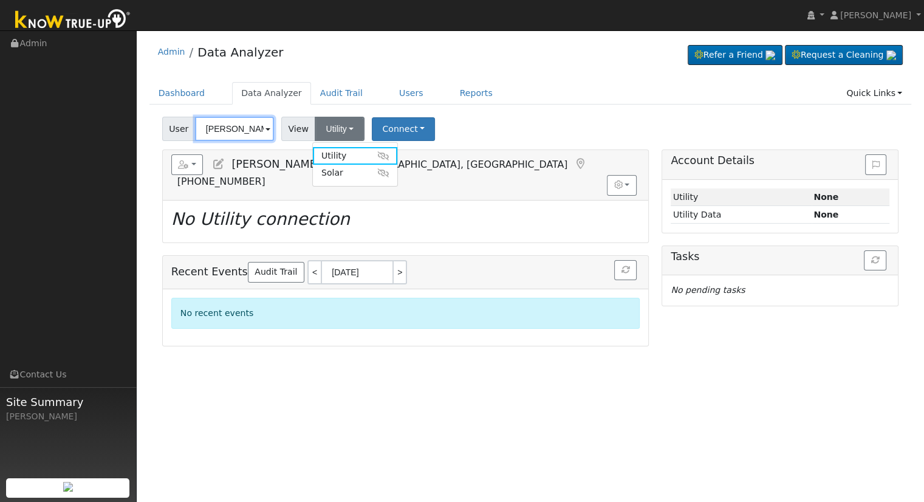
click at [255, 126] on input "Ricky Esparza" at bounding box center [234, 129] width 79 height 24
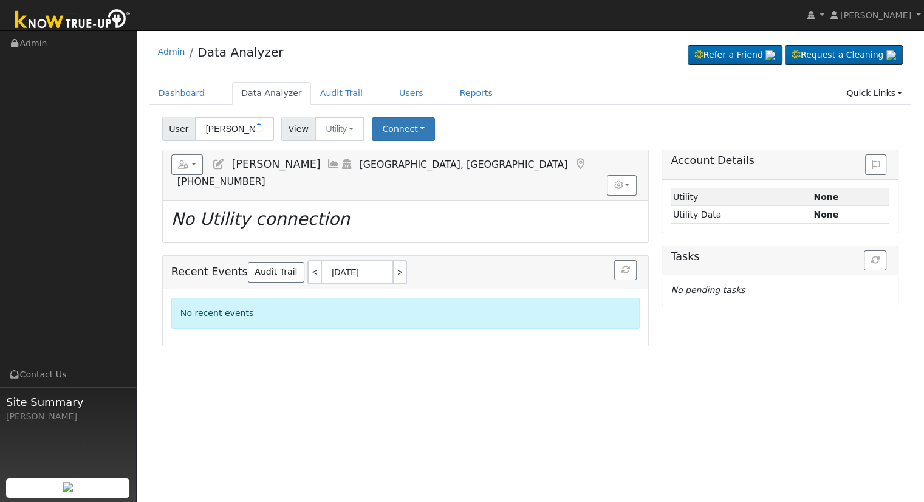
click at [255, 126] on img at bounding box center [259, 128] width 30 height 23
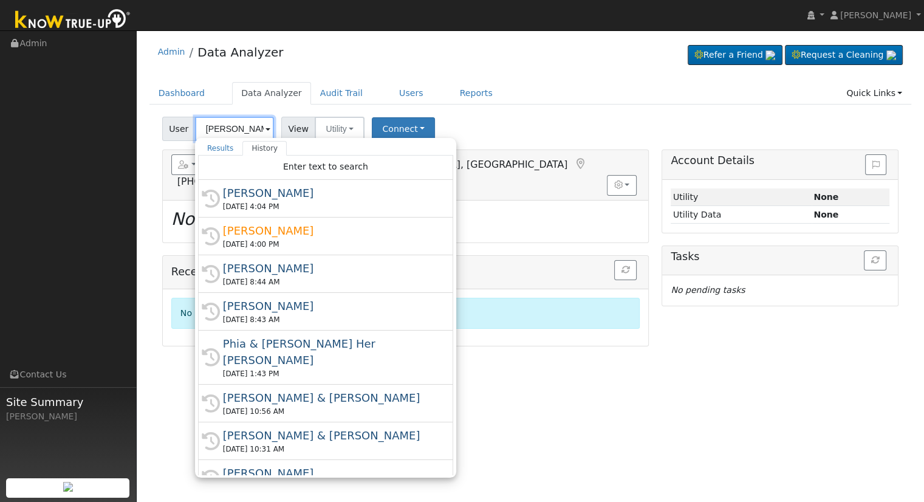
click at [245, 128] on input "Ricky Esparza" at bounding box center [234, 129] width 79 height 24
click at [236, 122] on input "Ricky Esparza" at bounding box center [234, 129] width 79 height 24
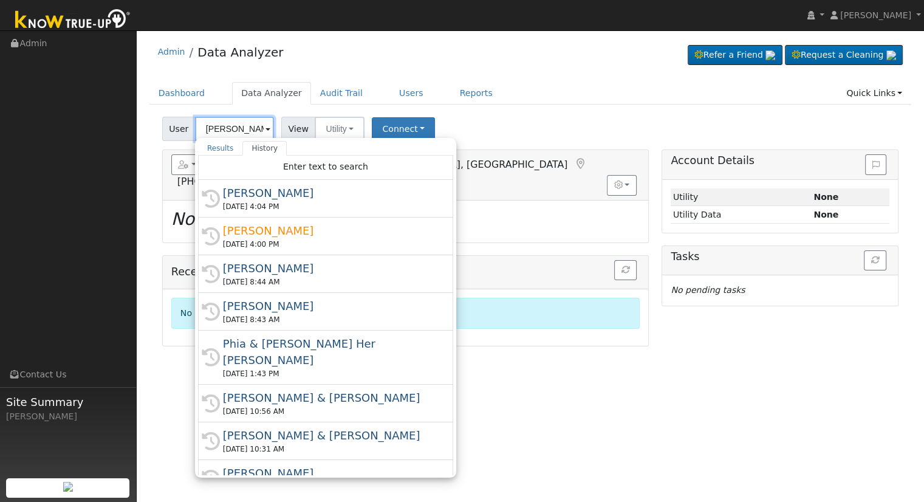
paste input "sherrir1963@yahoo.com"
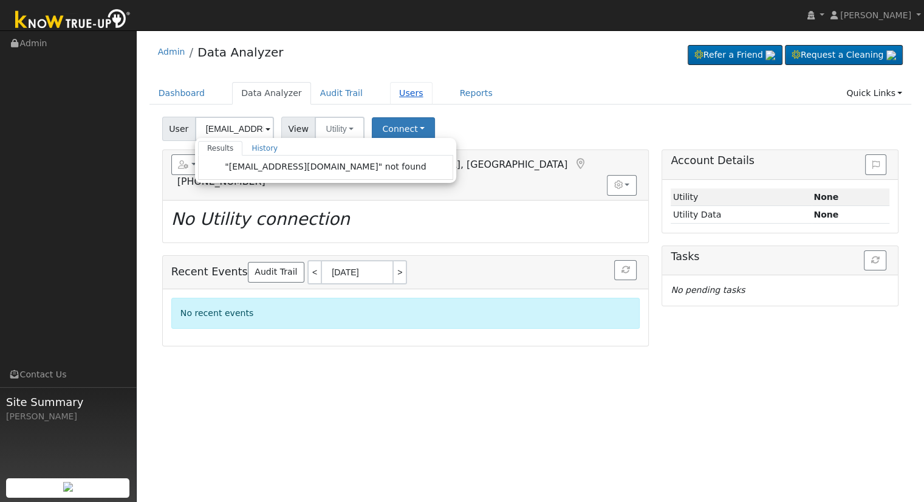
click at [390, 93] on link "Users" at bounding box center [411, 93] width 43 height 22
type input "Ricky Esparza"
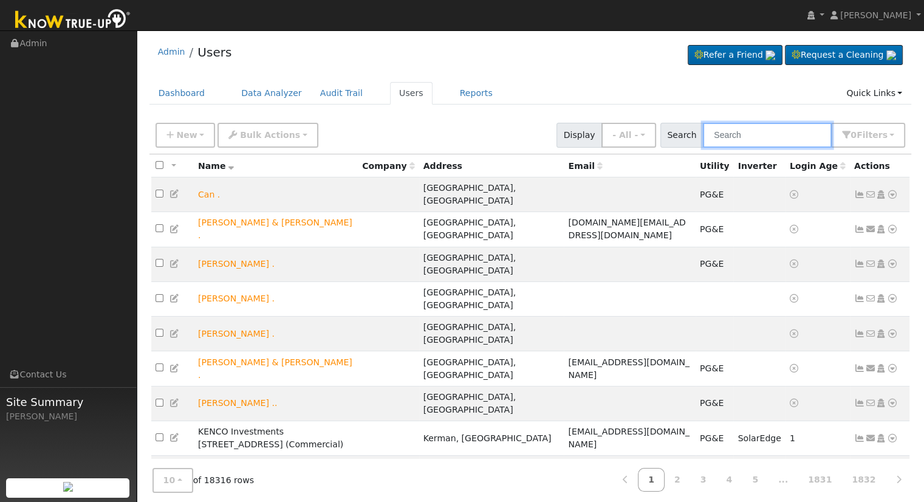
click at [732, 134] on input "text" at bounding box center [767, 135] width 129 height 25
paste input "[EMAIL_ADDRESS][DOMAIN_NAME]"
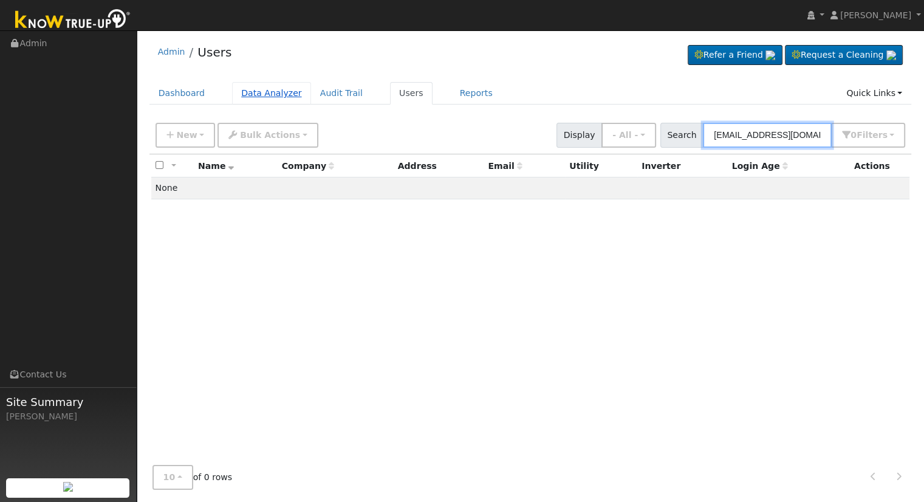
type input "[EMAIL_ADDRESS][DOMAIN_NAME]"
click at [257, 96] on link "Data Analyzer" at bounding box center [271, 93] width 79 height 22
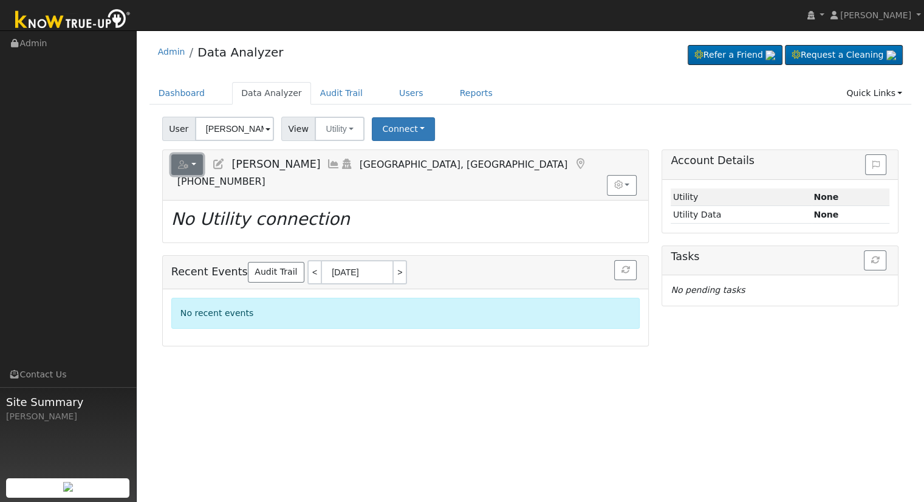
click at [191, 166] on button "button" at bounding box center [187, 164] width 32 height 21
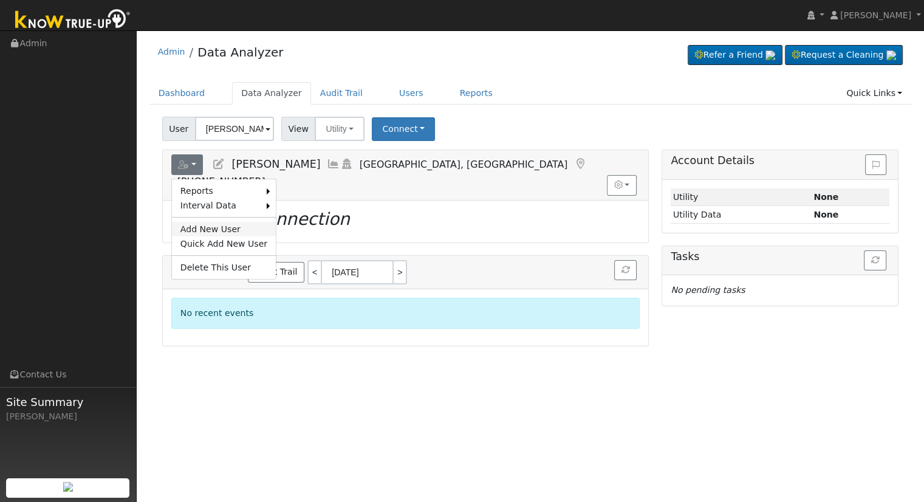
click at [213, 227] on link "Add New User" at bounding box center [224, 229] width 104 height 15
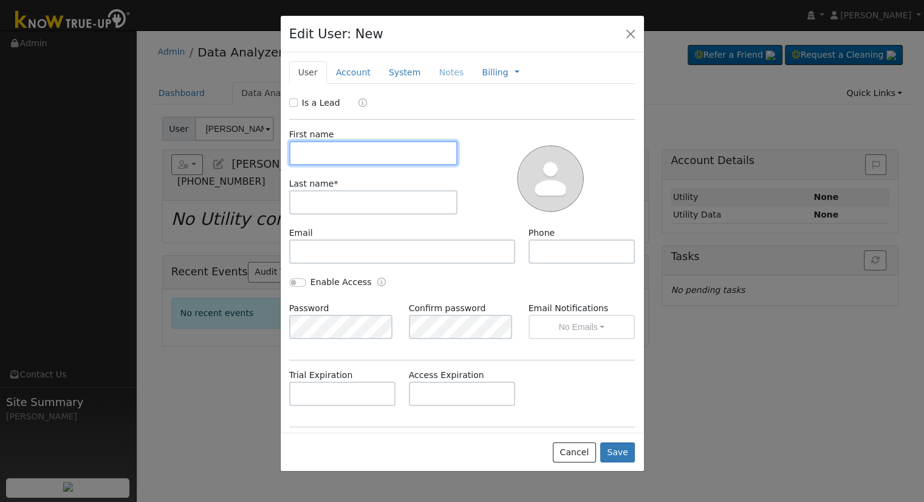
click at [313, 155] on input "text" at bounding box center [373, 153] width 169 height 24
paste input "[PERSON_NAME] and [PERSON_NAME]"
drag, startPoint x: 372, startPoint y: 151, endPoint x: 407, endPoint y: 150, distance: 35.2
click at [407, 150] on input "[PERSON_NAME] and [PERSON_NAME]" at bounding box center [373, 153] width 169 height 24
type input "Michael and Sherri"
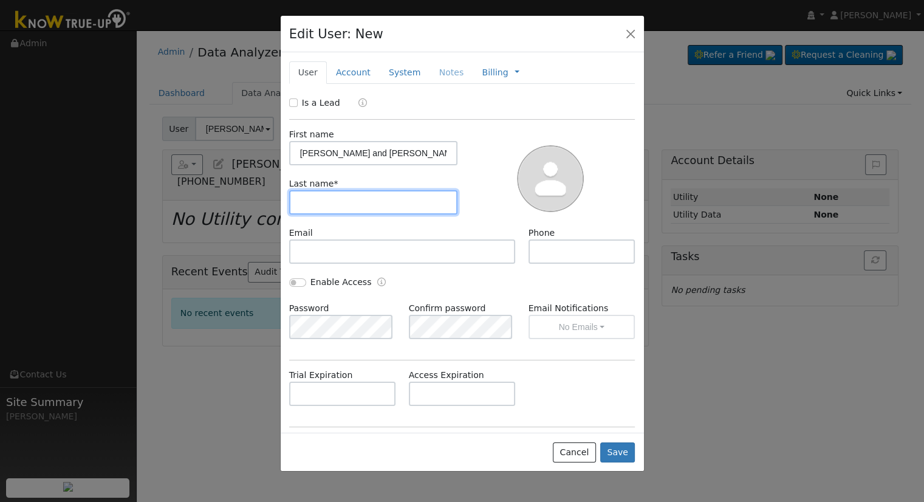
click at [328, 193] on input "text" at bounding box center [373, 202] width 169 height 24
paste input "Rocha"
type input "Rocha"
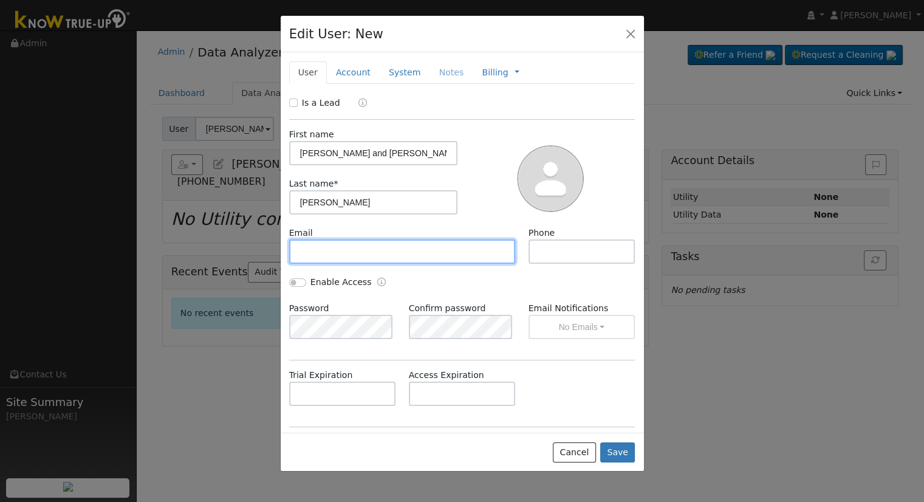
click at [318, 254] on input "text" at bounding box center [402, 251] width 227 height 24
click at [380, 259] on input "text" at bounding box center [402, 251] width 227 height 24
paste input "sherrir1963@yahoo.com"
type input "sherrir1963@yahoo.com"
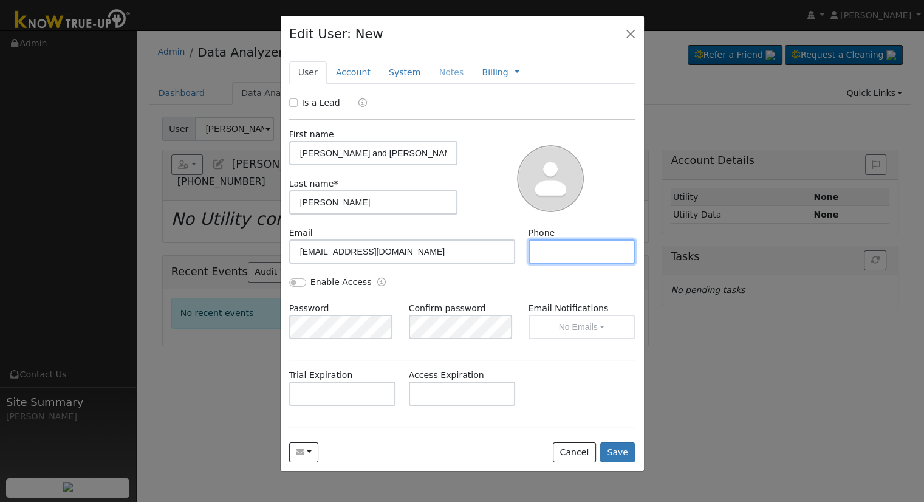
click at [547, 254] on input "text" at bounding box center [581, 251] width 107 height 24
click at [590, 258] on input "text" at bounding box center [581, 251] width 107 height 24
paste input "[PHONE_NUMBER]"
type input "559-799-8840"
click at [291, 281] on input "Enable Access" at bounding box center [297, 282] width 17 height 9
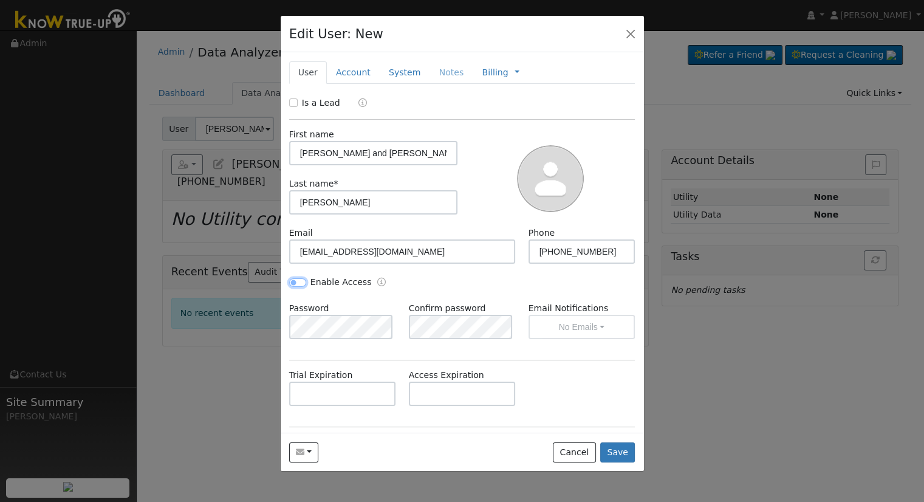
checkbox input "true"
drag, startPoint x: 299, startPoint y: 150, endPoint x: 325, endPoint y: 171, distance: 33.3
click at [299, 150] on input "Michael and Sherri" at bounding box center [373, 153] width 169 height 24
click at [574, 318] on button "No Emails" at bounding box center [581, 327] width 107 height 24
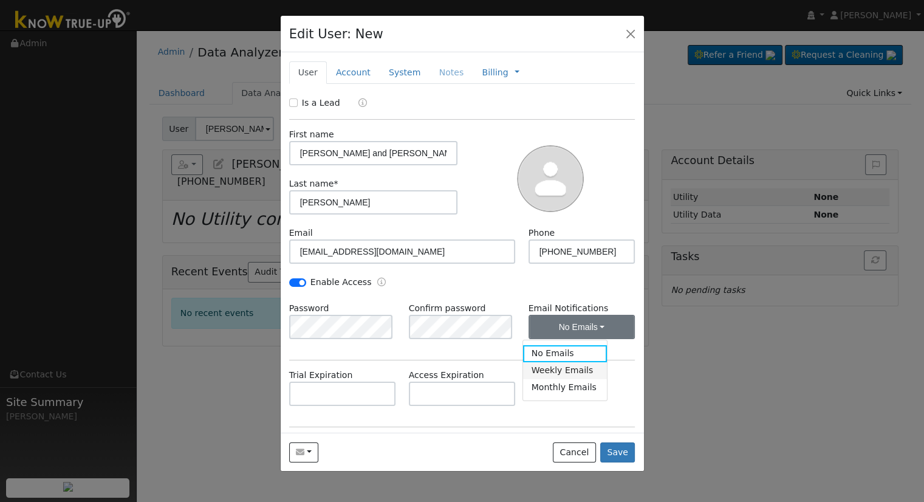
click at [550, 376] on link "Weekly Emails" at bounding box center [565, 370] width 84 height 17
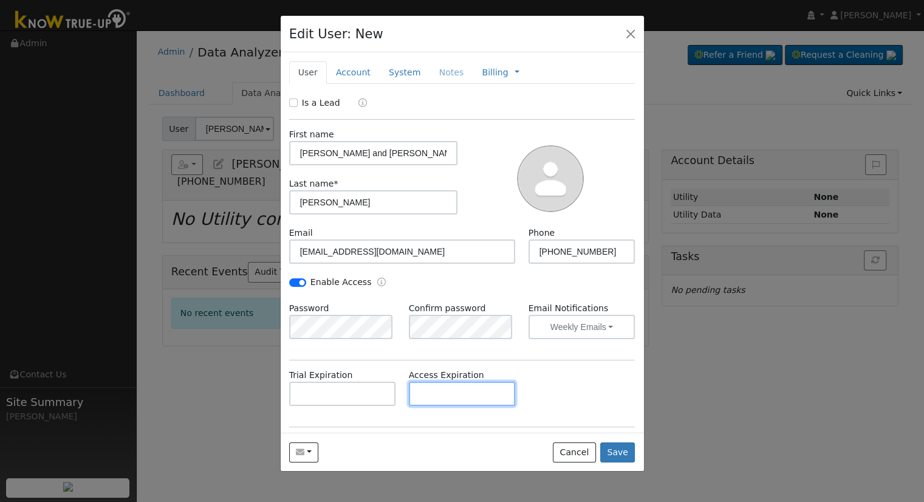
click at [464, 395] on input "text" at bounding box center [462, 393] width 107 height 24
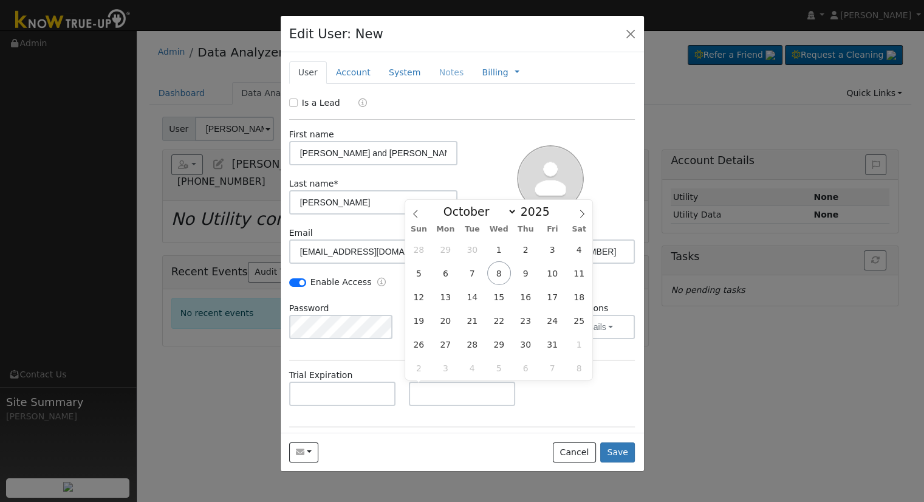
click at [570, 398] on div "Trial Expiration Access Expiration" at bounding box center [461, 393] width 359 height 49
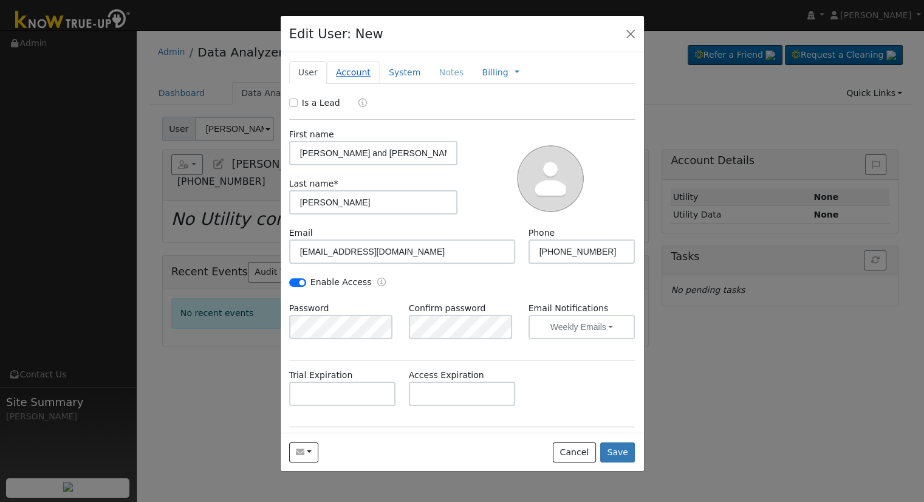
click at [355, 73] on link "Account" at bounding box center [353, 72] width 53 height 22
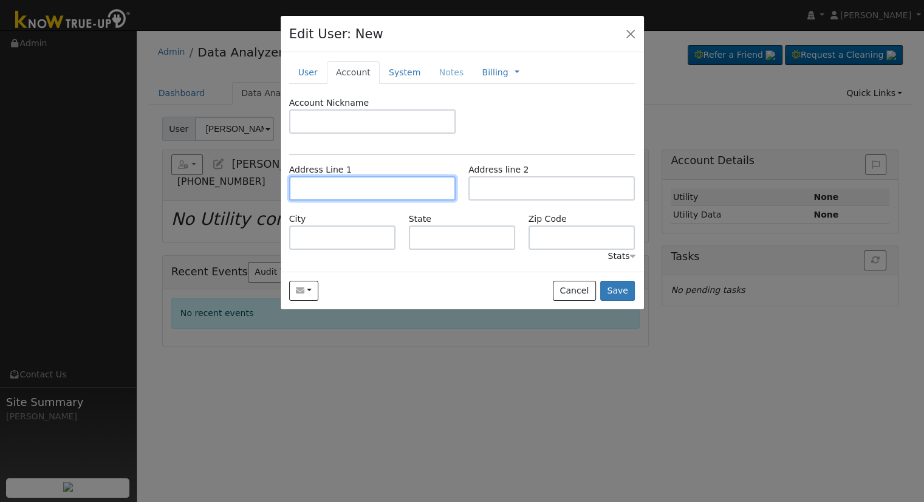
click at [356, 193] on input "text" at bounding box center [372, 188] width 166 height 24
paste input "[STREET_ADDRESS]"
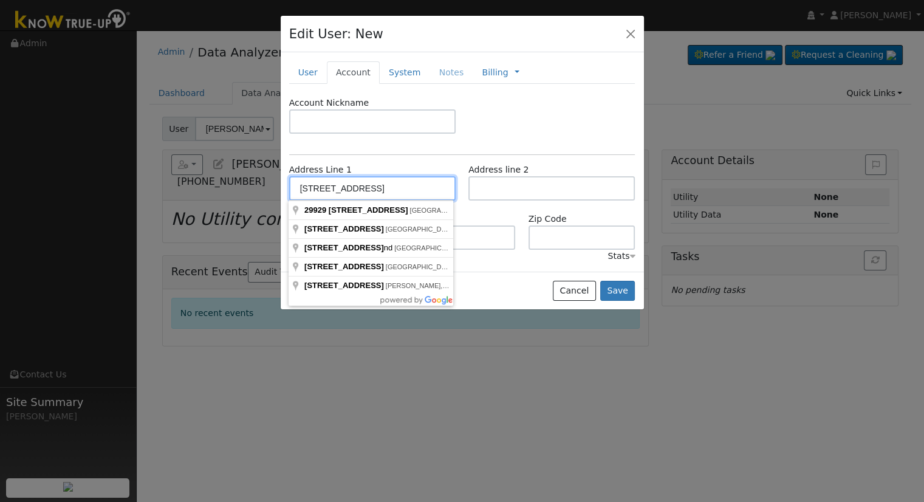
type input "[STREET_ADDRESS]"
type input "Visalia"
type input "CA"
type input "93291"
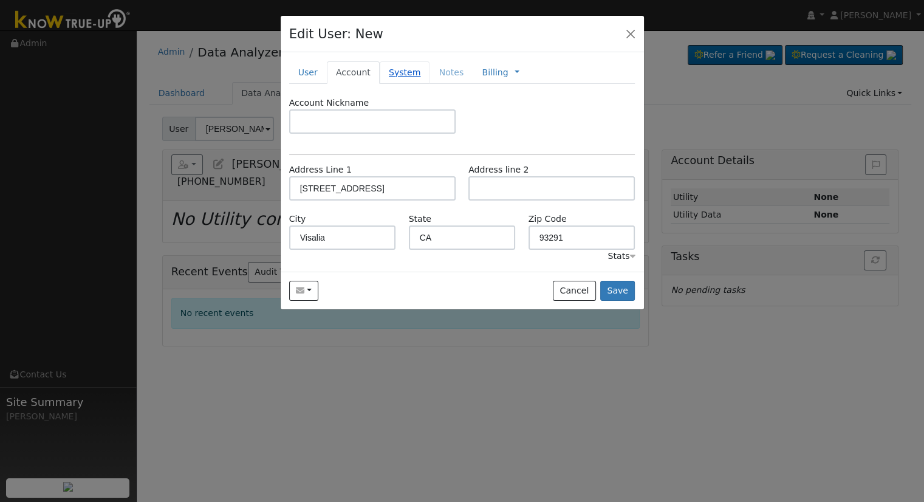
click at [390, 69] on link "System" at bounding box center [405, 72] width 50 height 22
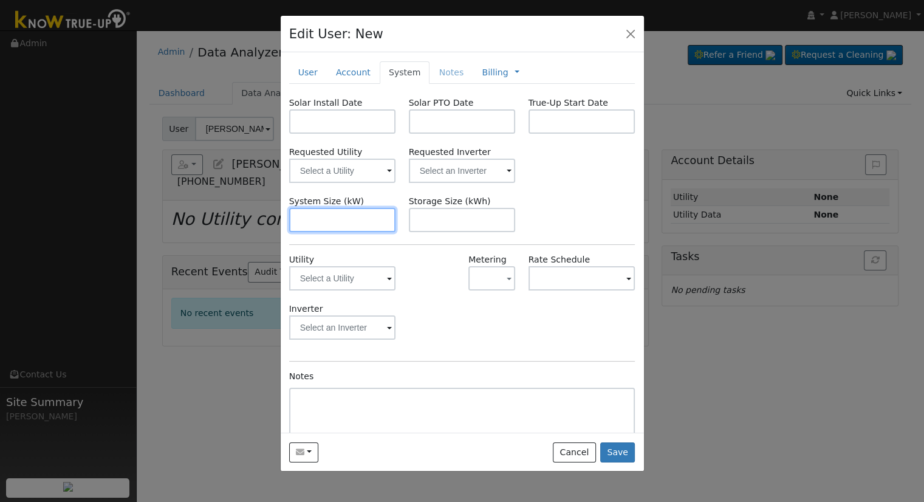
click at [325, 230] on input "text" at bounding box center [342, 220] width 107 height 24
paste input "12.300"
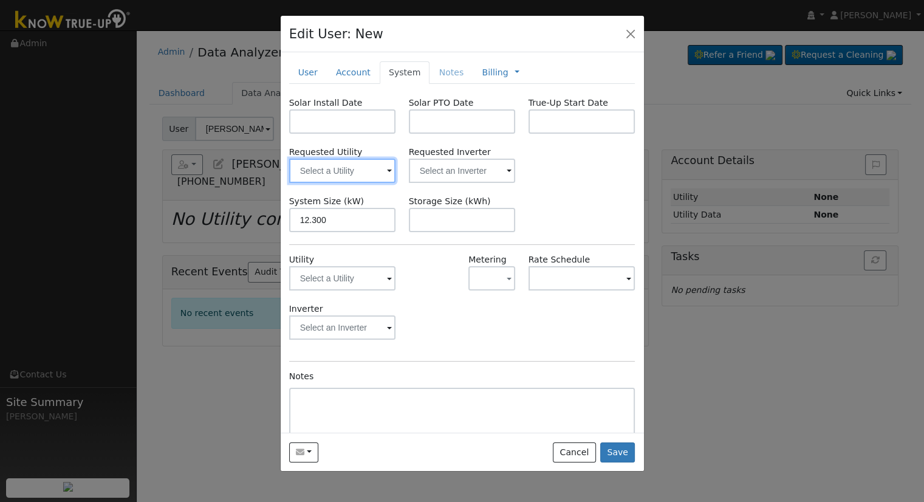
type input "12.3"
click at [371, 163] on input "text" at bounding box center [342, 171] width 107 height 24
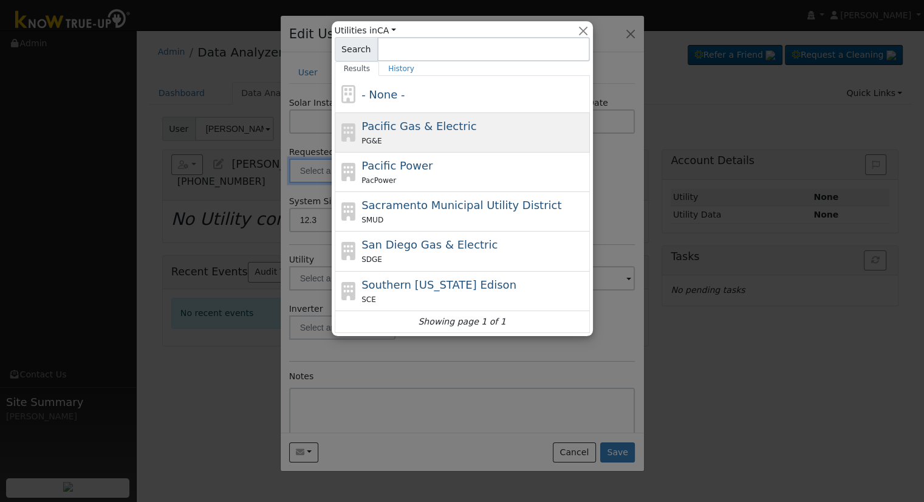
click at [420, 137] on div "PG&E" at bounding box center [473, 140] width 225 height 13
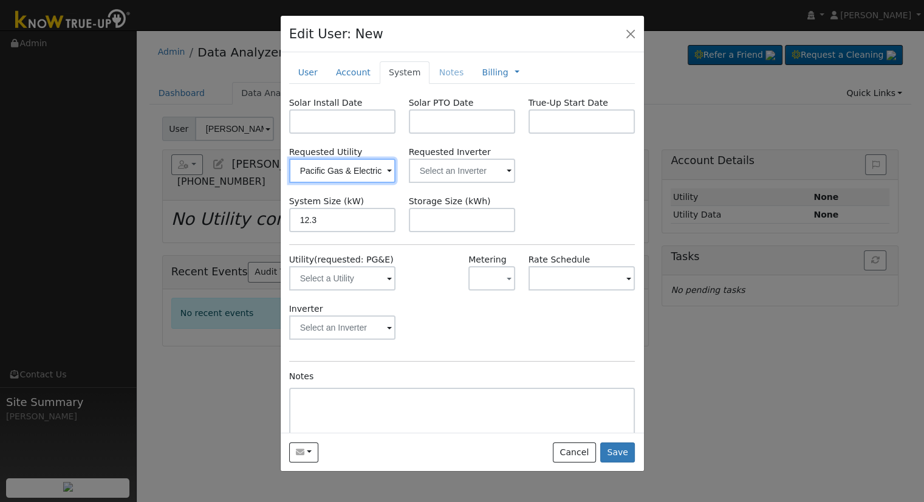
click at [364, 175] on input "Pacific Gas & Electric" at bounding box center [342, 171] width 107 height 24
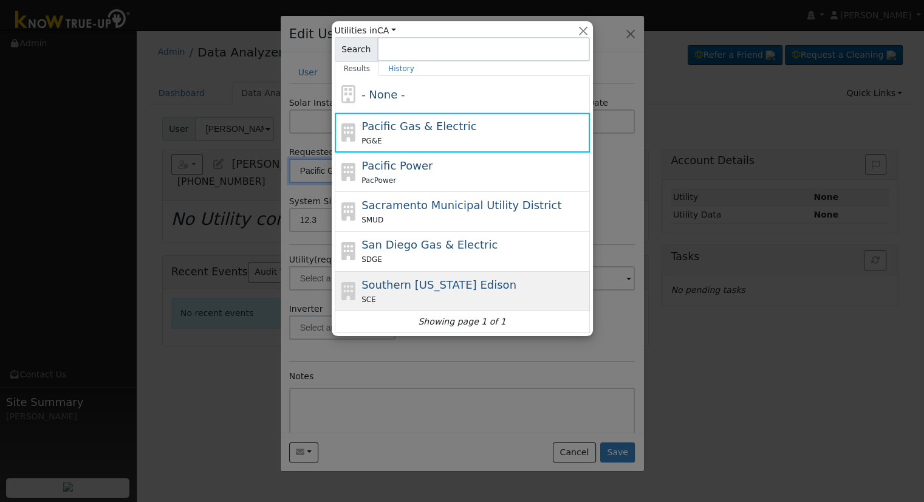
click at [498, 280] on div "Southern California Edison SCE" at bounding box center [473, 290] width 225 height 29
type input "Southern [US_STATE] Edison"
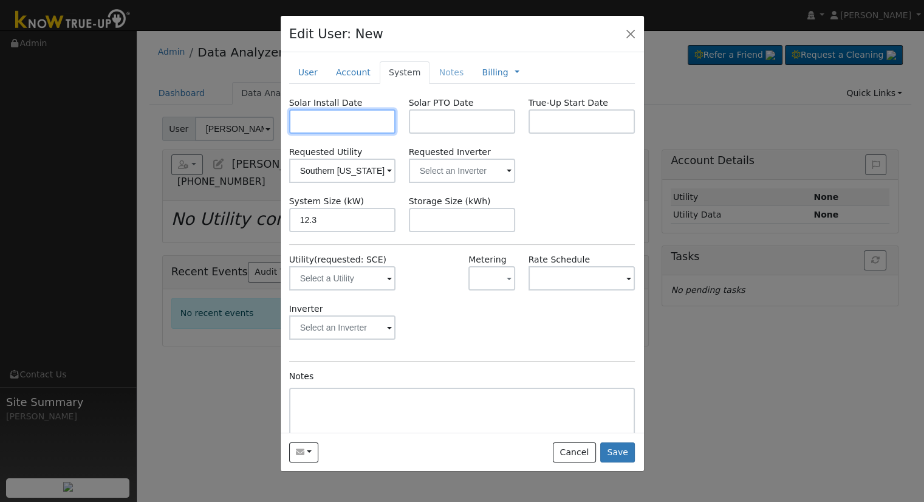
click at [326, 125] on input "text" at bounding box center [342, 121] width 107 height 24
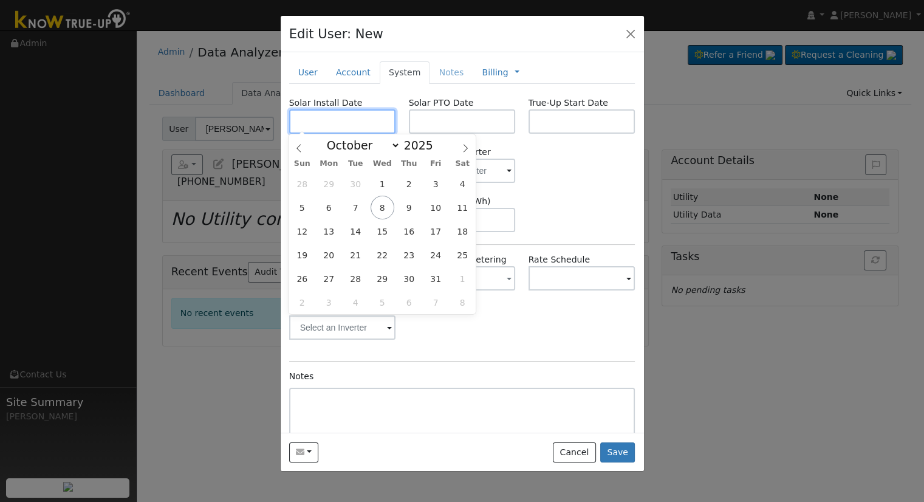
click at [340, 123] on input "text" at bounding box center [342, 121] width 107 height 24
paste input "6/24/2025"
type input "06/24/2025"
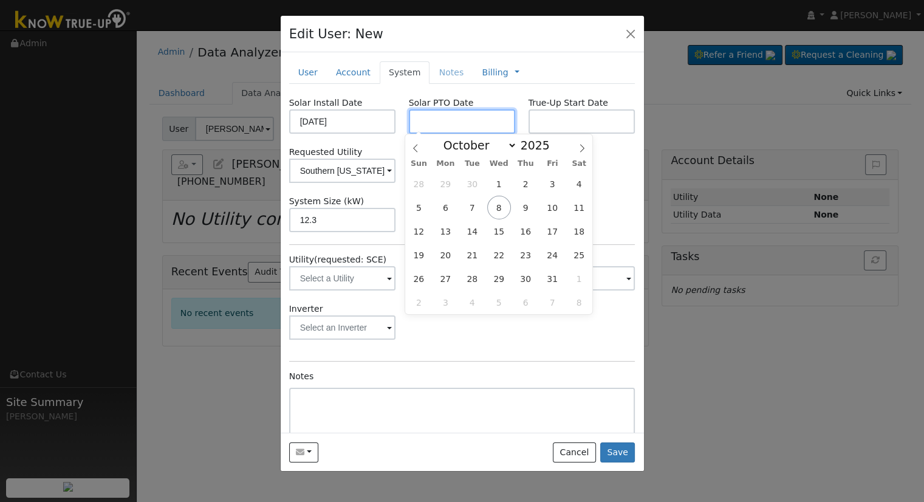
drag, startPoint x: 443, startPoint y: 117, endPoint x: 268, endPoint y: 152, distance: 178.9
click at [443, 117] on input "text" at bounding box center [462, 121] width 107 height 24
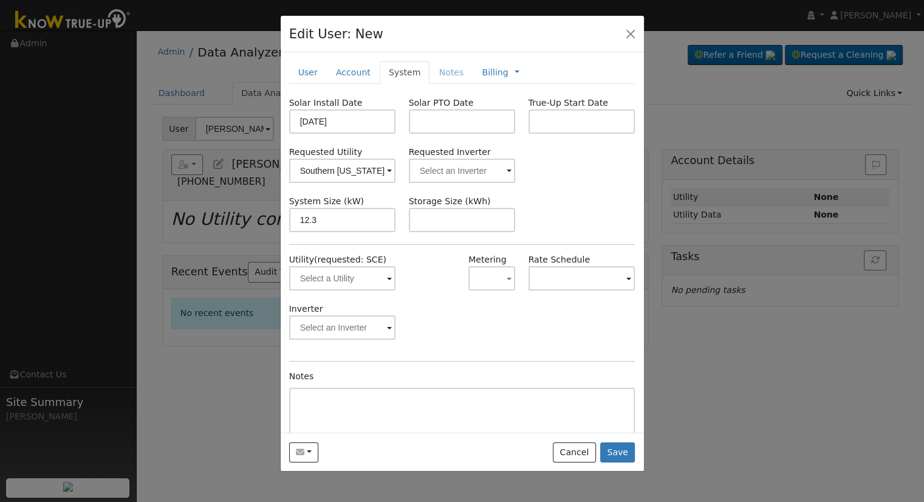
click at [724, 346] on div at bounding box center [462, 251] width 924 height 502
click at [449, 134] on div "Solar Install Date 06/24/2025 Solar PTO Date True-Up Start Date Requested Utili…" at bounding box center [462, 288] width 346 height 382
click at [446, 125] on input "text" at bounding box center [462, 121] width 107 height 24
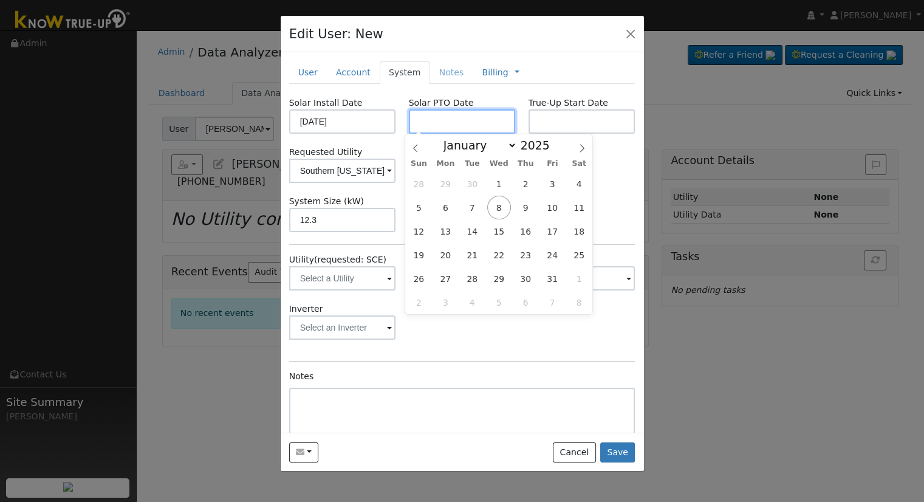
paste input "10/7/2025"
type input "[DATE]"
click at [513, 362] on div "Solar Install Date 06/24/2025 Solar PTO Date 10/07/2025 True-Up Start Date Requ…" at bounding box center [462, 288] width 346 height 382
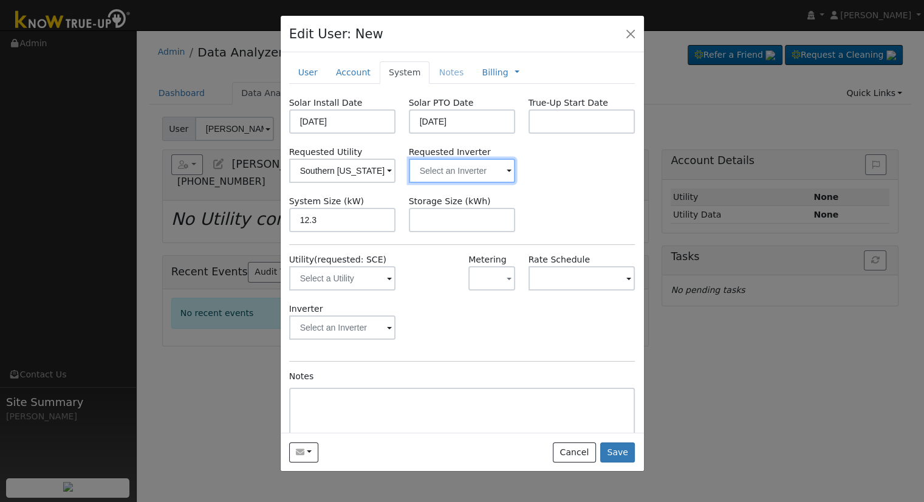
click at [453, 163] on input "text" at bounding box center [462, 171] width 107 height 24
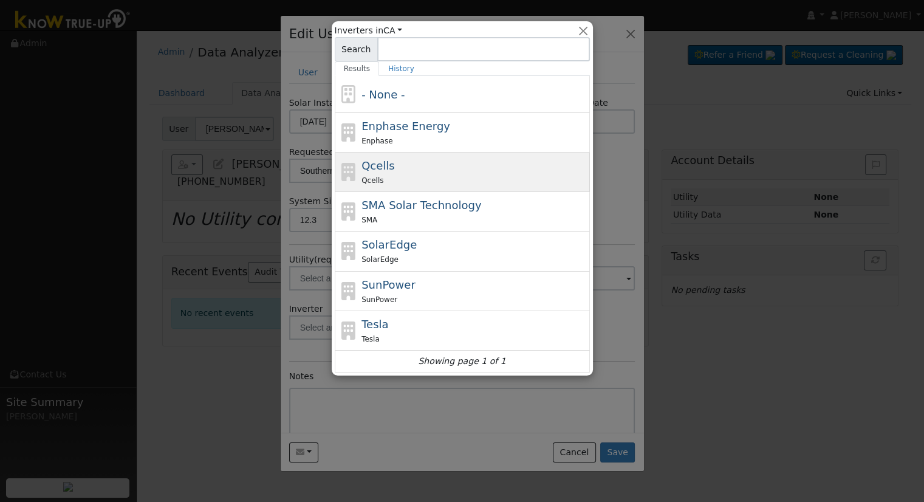
click at [435, 168] on div "Qcells Qcells" at bounding box center [473, 171] width 225 height 29
type input "Qcells"
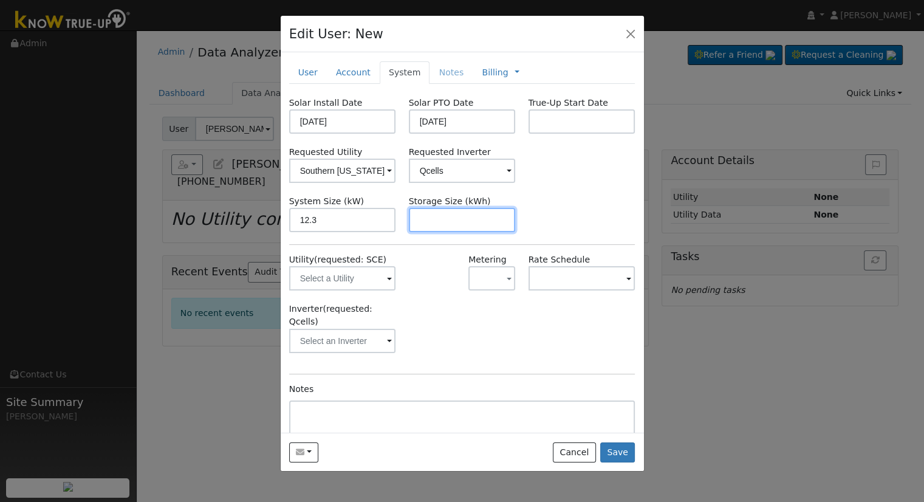
click at [441, 220] on input "text" at bounding box center [462, 220] width 107 height 24
click at [476, 233] on div "Solar Install Date 06/24/2025 Solar PTO Date 10/07/2025 True-Up Start Date Requ…" at bounding box center [462, 294] width 346 height 395
click at [476, 224] on input "text" at bounding box center [462, 220] width 107 height 24
paste input "20.00"
type input "20"
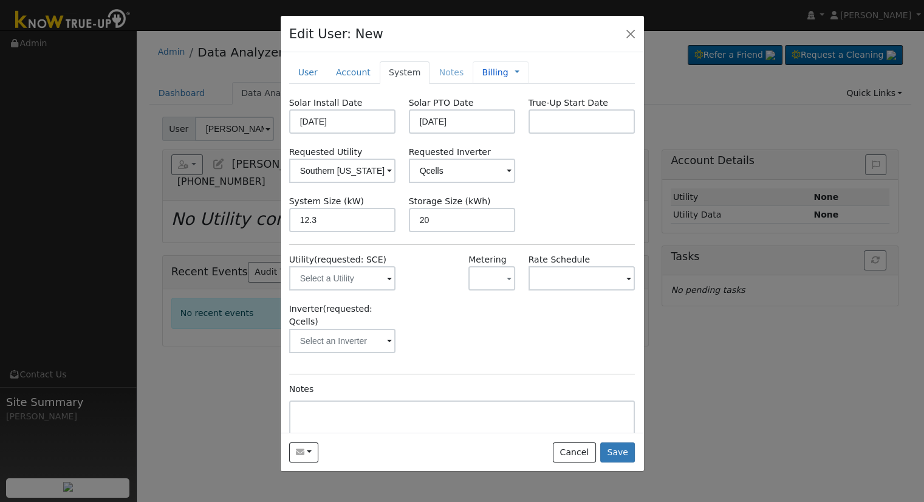
click at [483, 73] on link "Billing" at bounding box center [495, 72] width 26 height 13
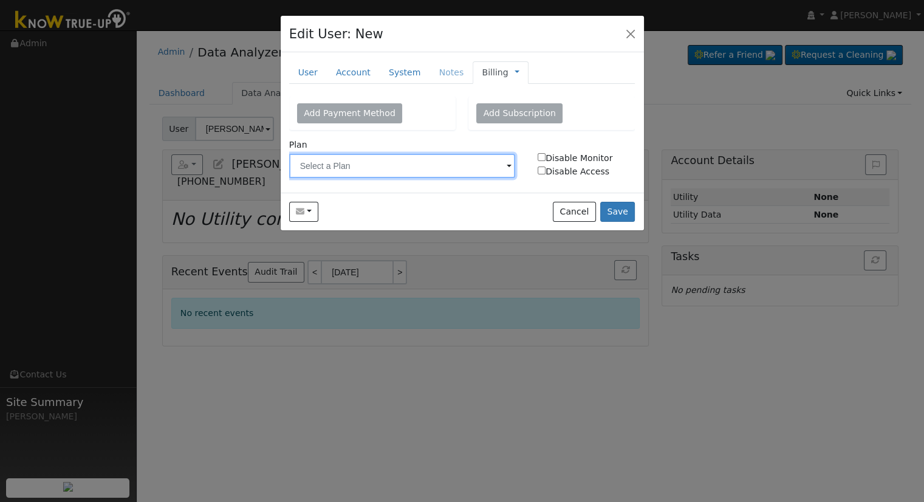
click at [388, 171] on input "text" at bounding box center [402, 166] width 227 height 24
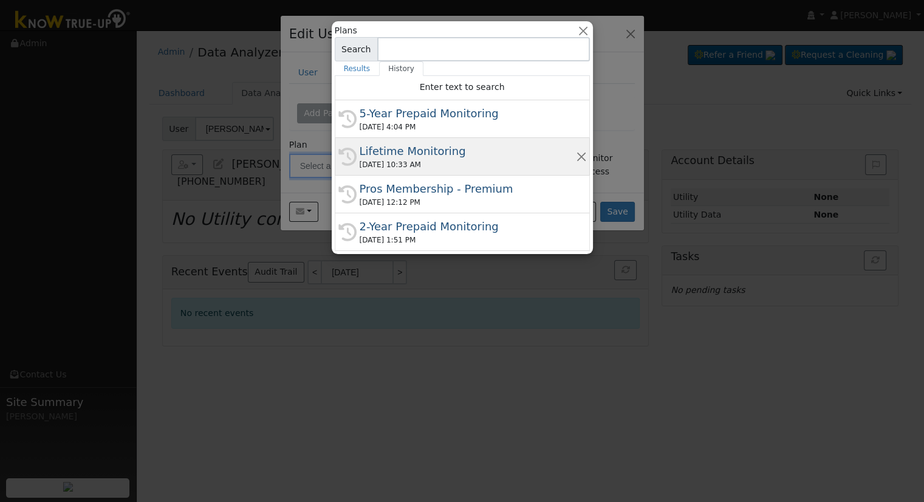
click at [394, 167] on div "10/07/2025 10:33 AM" at bounding box center [468, 164] width 216 height 11
type input "Lifetime Monitoring"
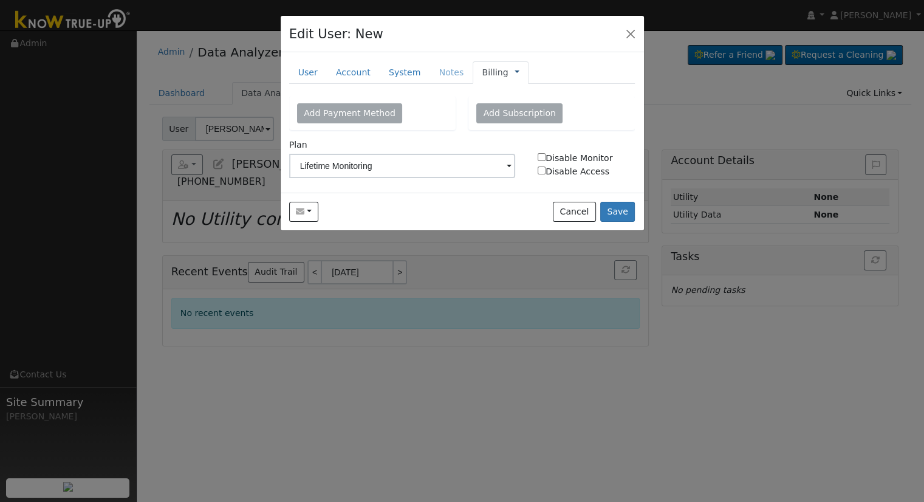
click at [514, 70] on link at bounding box center [516, 72] width 5 height 13
click at [515, 95] on link "Management" at bounding box center [557, 94] width 84 height 17
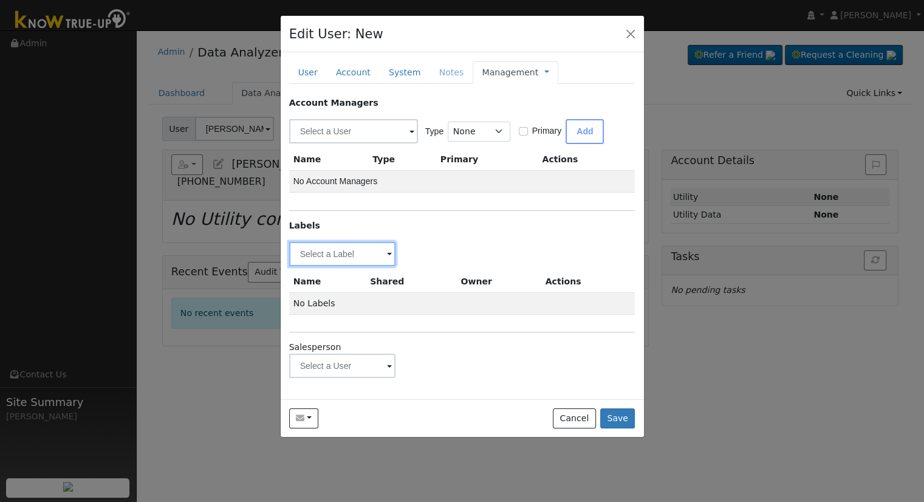
click at [333, 250] on input "text" at bounding box center [342, 254] width 107 height 24
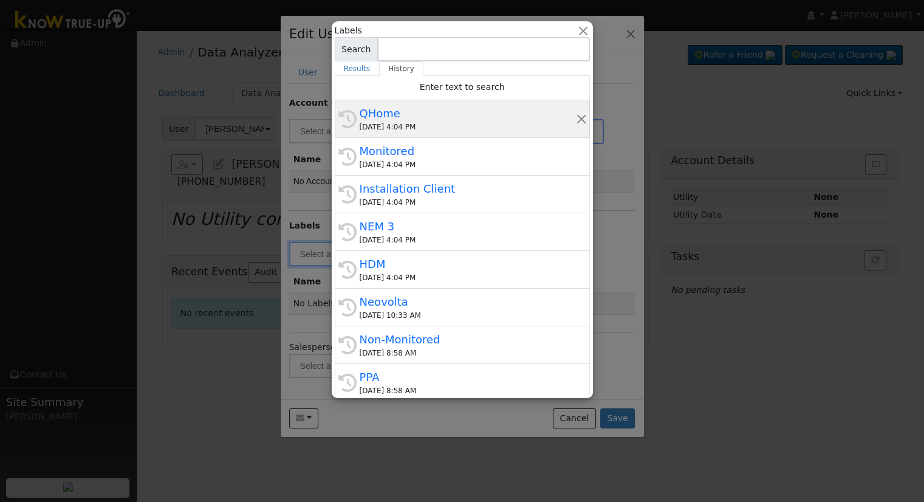
click at [415, 121] on div "10/08/2025 4:04 PM" at bounding box center [468, 126] width 216 height 11
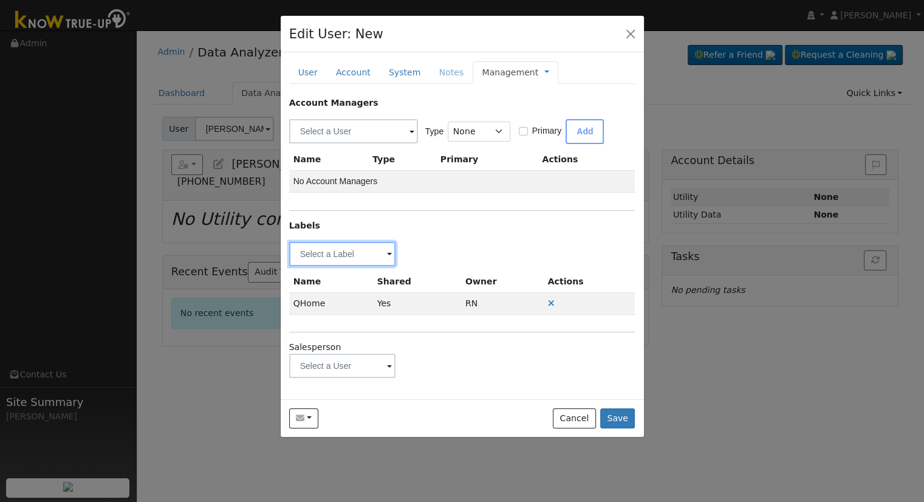
click at [372, 251] on input "text" at bounding box center [342, 254] width 107 height 24
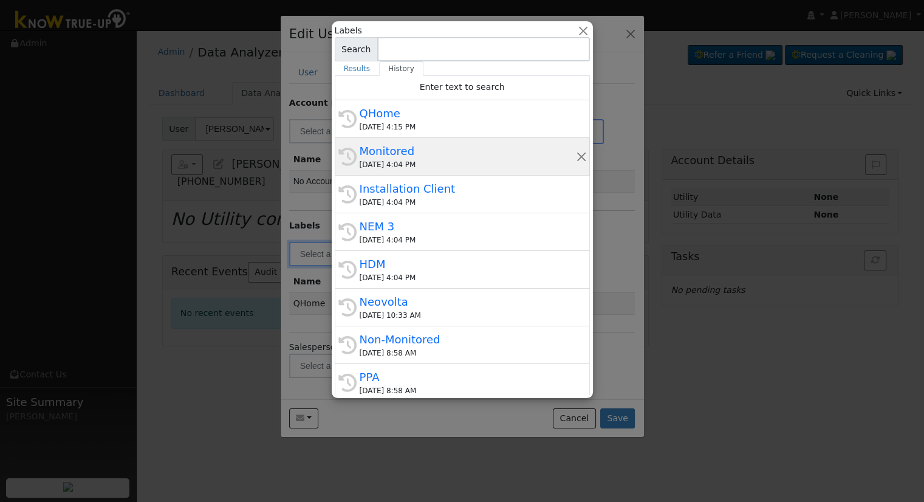
click at [398, 161] on div "10/08/2025 4:04 PM" at bounding box center [468, 164] width 216 height 11
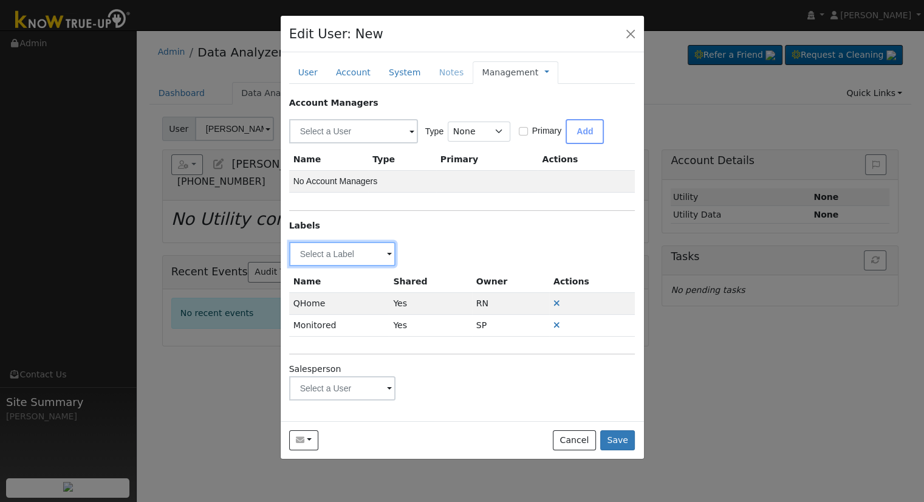
click at [381, 256] on input "text" at bounding box center [342, 254] width 107 height 24
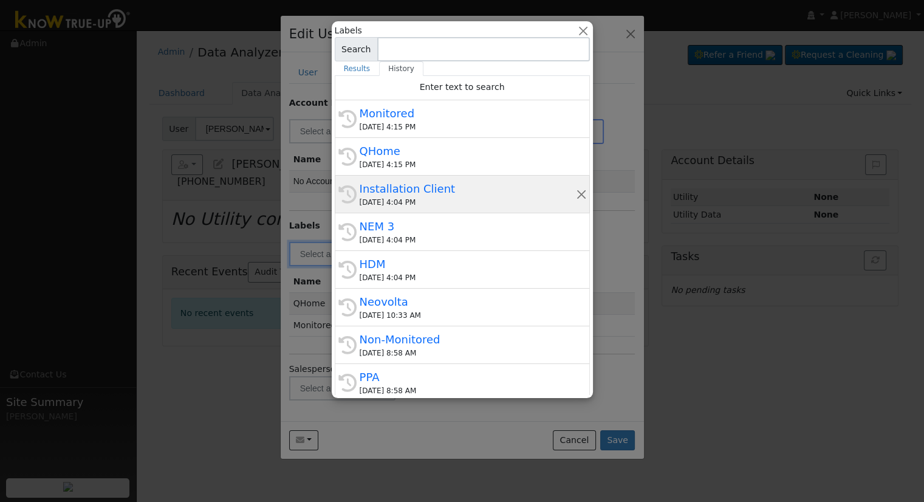
click at [418, 203] on div "10/08/2025 4:04 PM" at bounding box center [468, 202] width 216 height 11
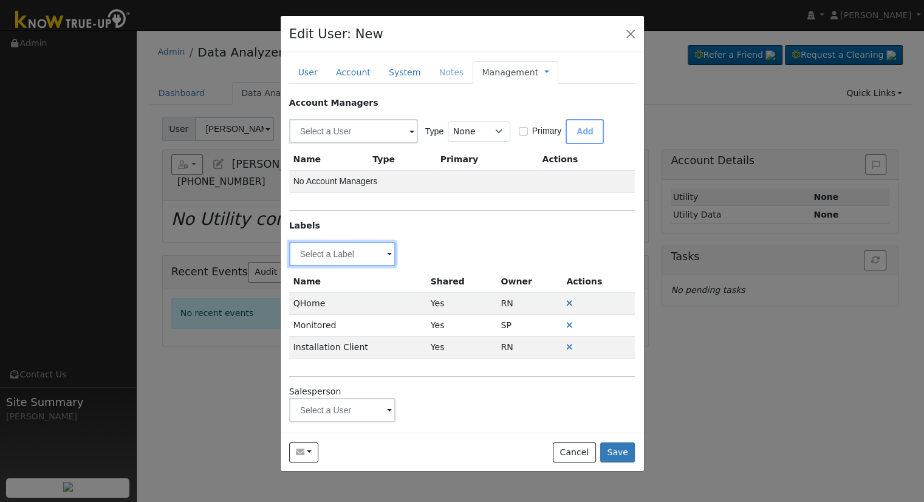
click at [373, 253] on input "text" at bounding box center [342, 254] width 107 height 24
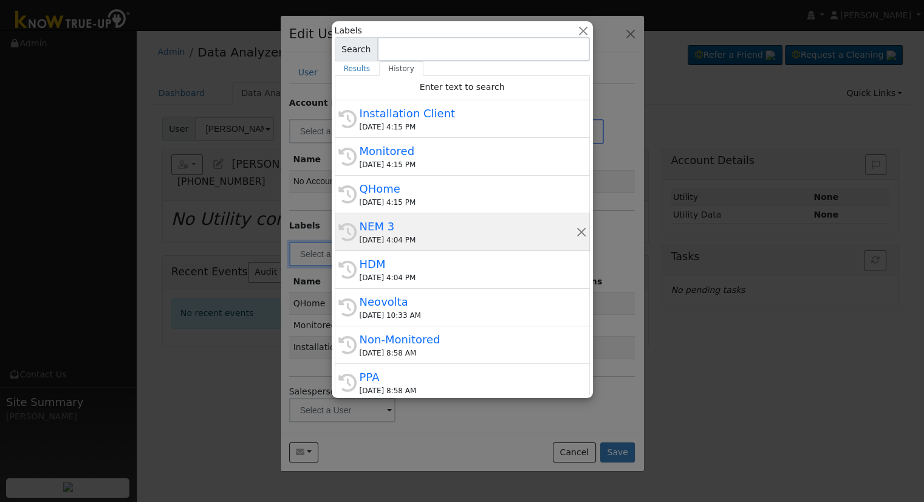
click at [428, 229] on div "NEM 3" at bounding box center [468, 226] width 216 height 16
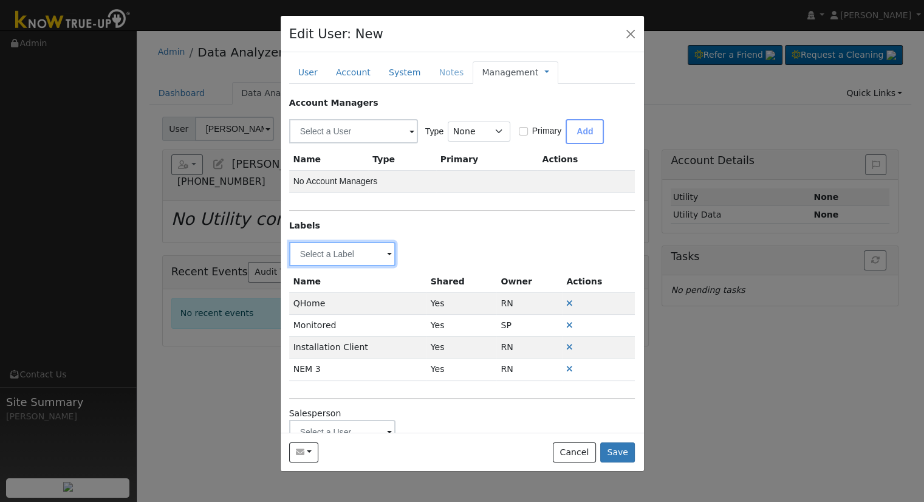
click at [369, 257] on input "text" at bounding box center [342, 254] width 107 height 24
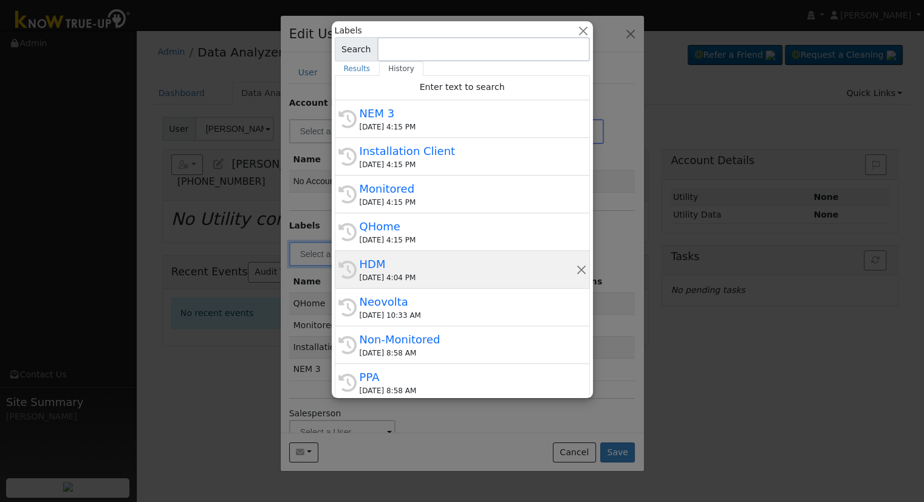
click at [401, 262] on div "HDM" at bounding box center [468, 264] width 216 height 16
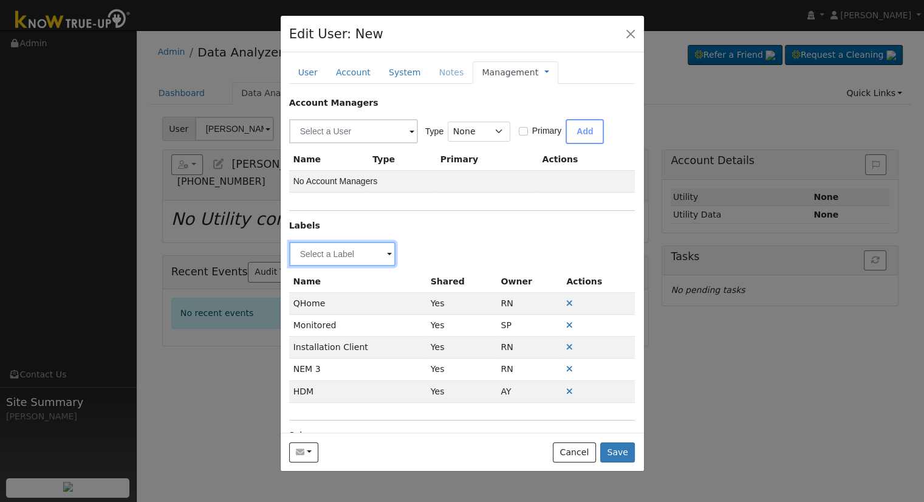
click at [361, 253] on input "text" at bounding box center [342, 254] width 107 height 24
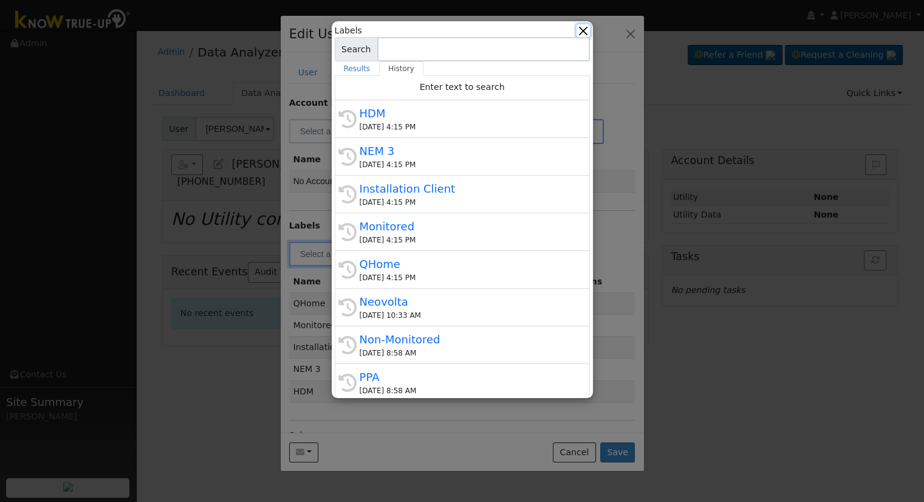
click at [583, 29] on button "button" at bounding box center [582, 30] width 13 height 13
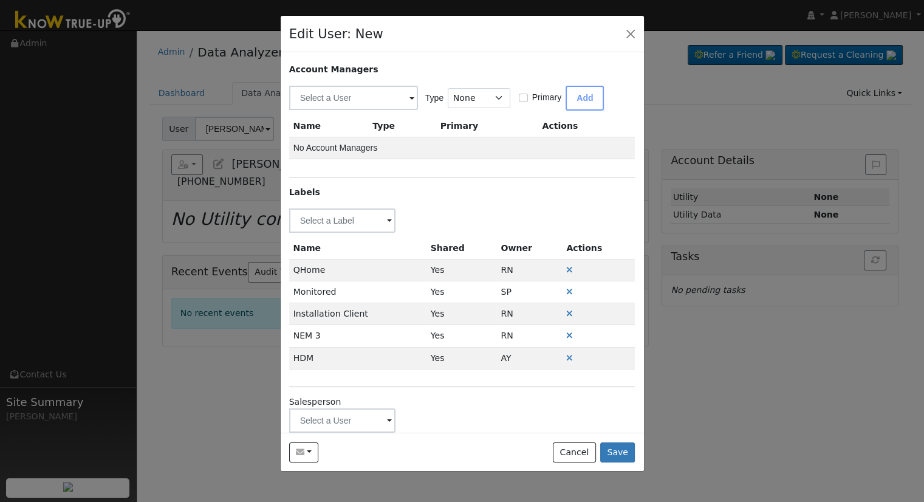
scroll to position [52, 0]
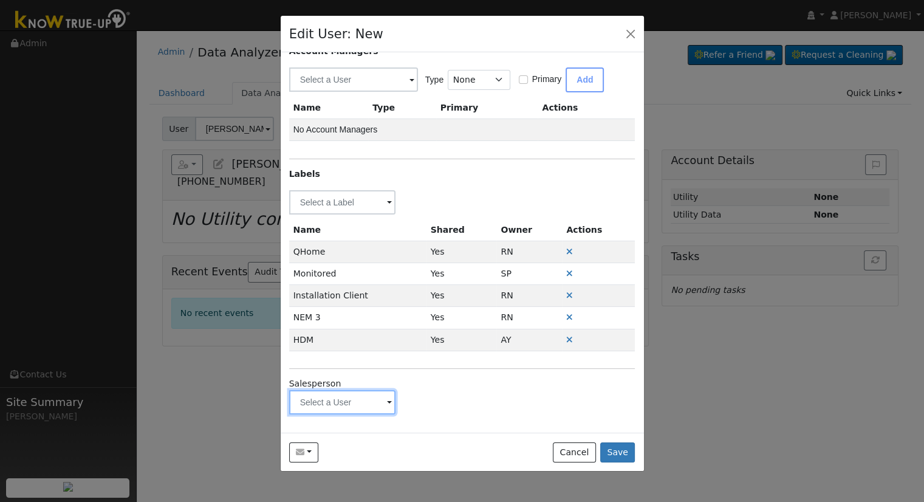
click at [327, 394] on input "text" at bounding box center [342, 402] width 107 height 24
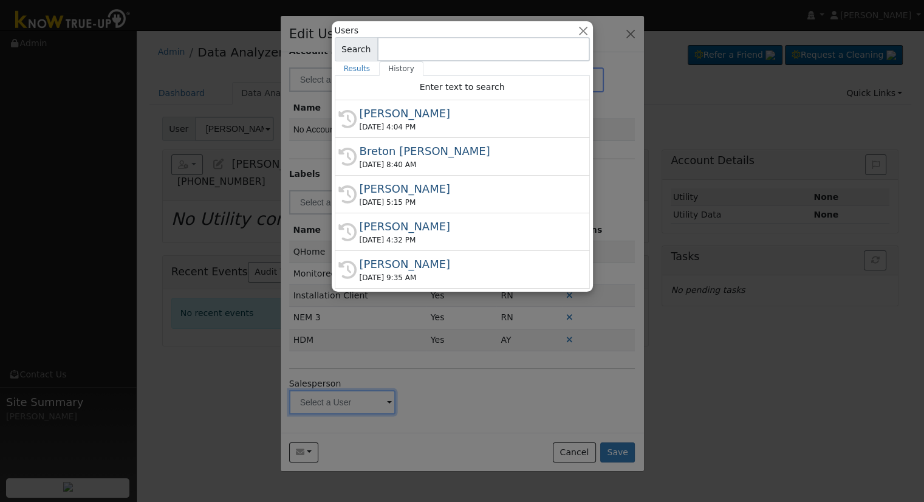
type input "J"
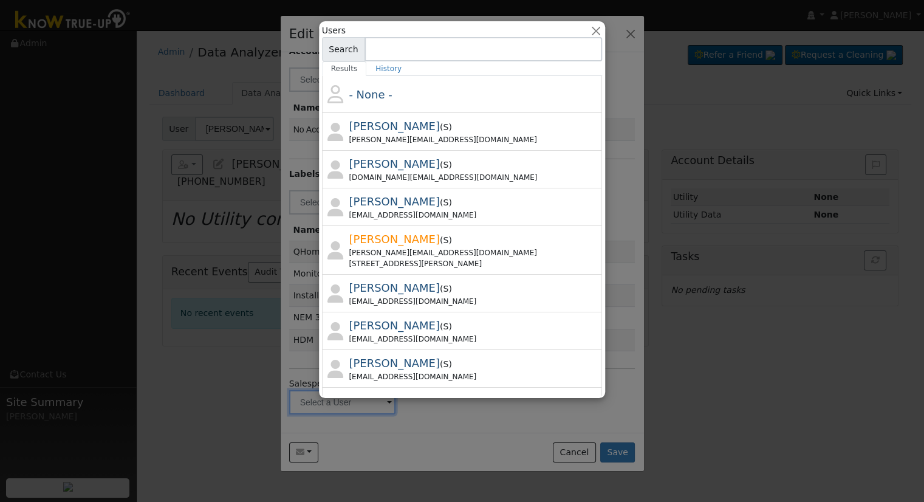
click at [461, 295] on div at bounding box center [462, 235] width 281 height 319
click at [589, 36] on button "button" at bounding box center [595, 30] width 13 height 13
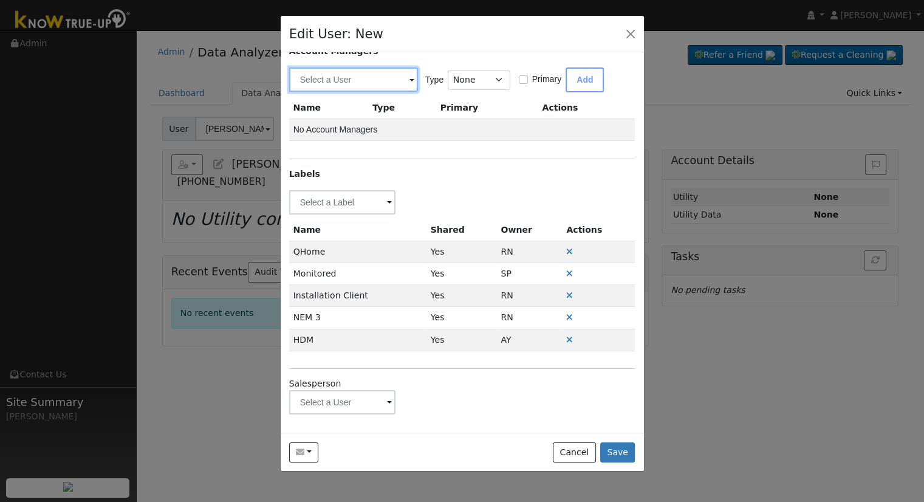
click at [392, 78] on input "text" at bounding box center [353, 79] width 129 height 24
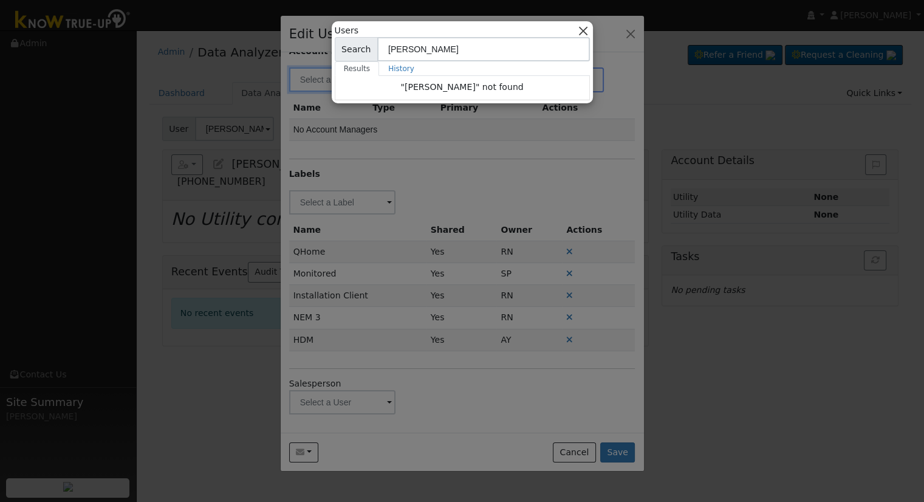
type input "Josh Hun"
click at [586, 28] on button "button" at bounding box center [582, 30] width 13 height 13
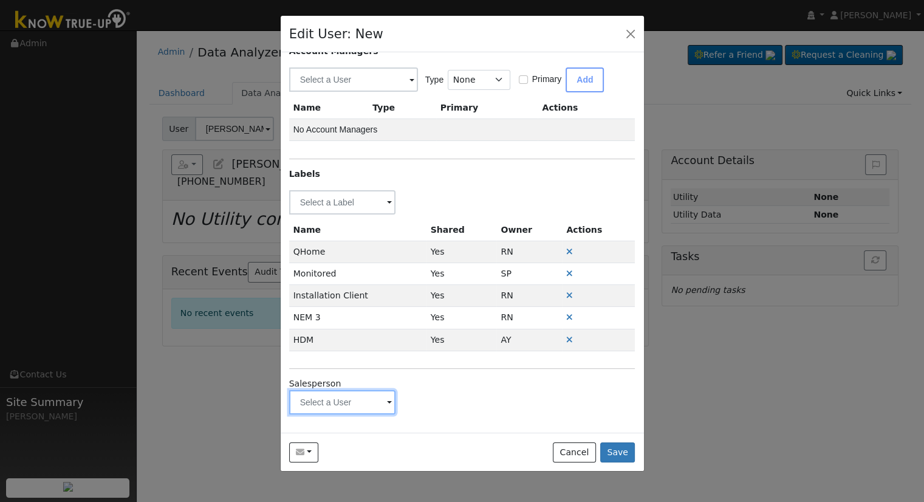
click at [346, 392] on input "text" at bounding box center [342, 402] width 107 height 24
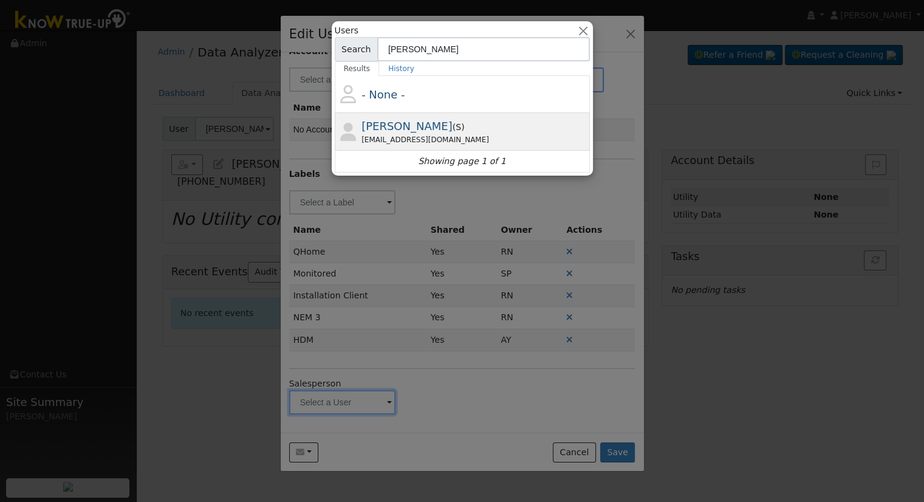
type input "Josh Hunt"
click at [439, 126] on div "Josh Hunt ( S ) joshhunt.allsunsolutions@gmail.com" at bounding box center [473, 131] width 225 height 27
type input "Josh Hunt"
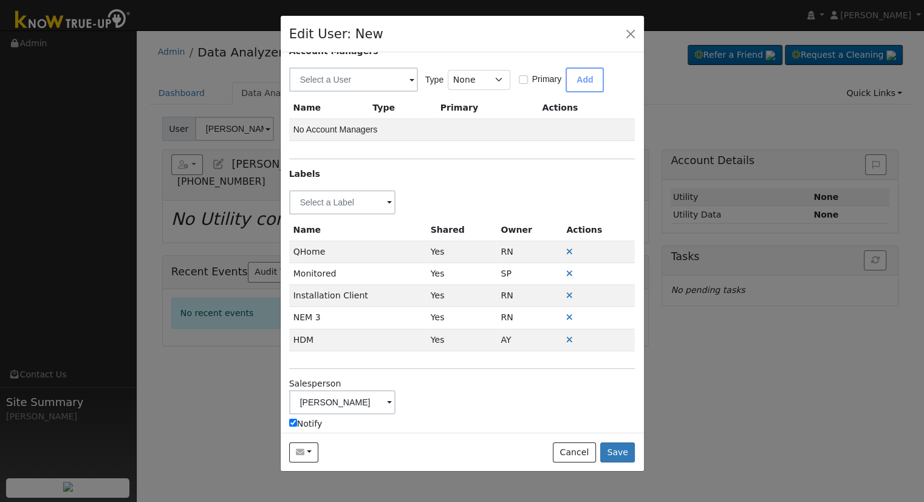
click at [316, 421] on label "Notify" at bounding box center [305, 423] width 33 height 13
click at [297, 421] on input "Notify" at bounding box center [293, 422] width 8 height 8
checkbox input "false"
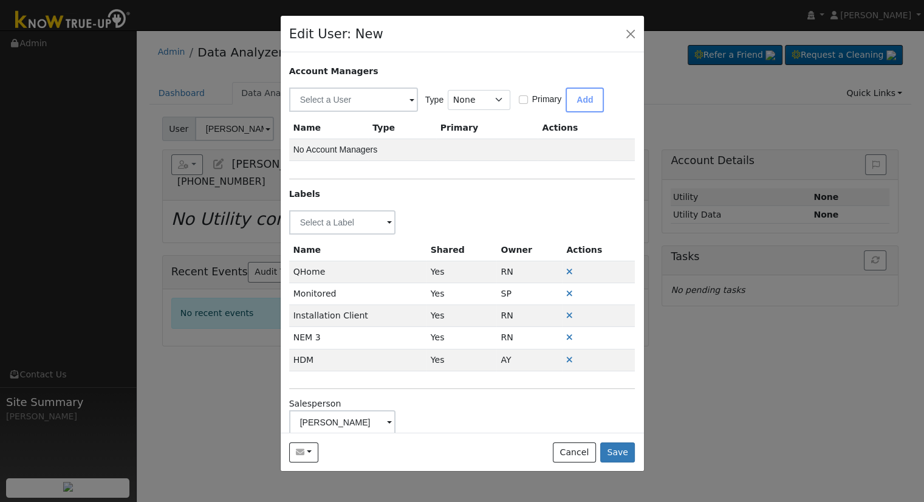
scroll to position [0, 0]
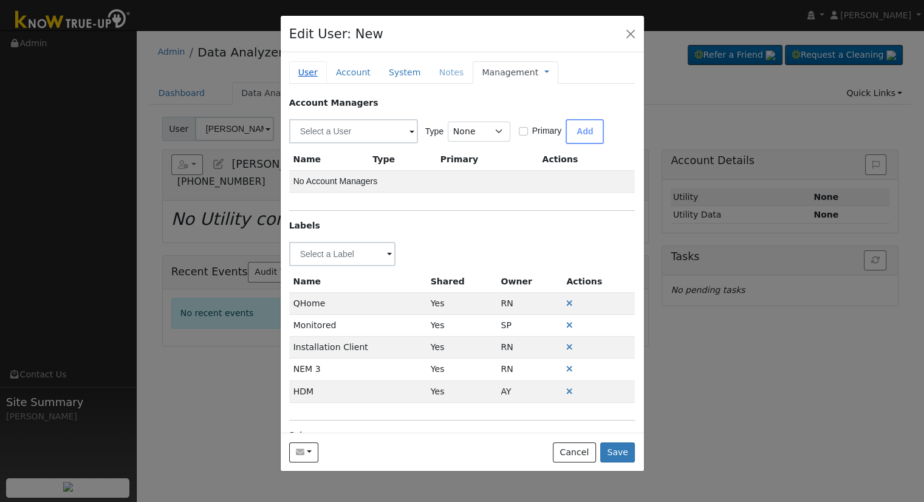
click at [315, 70] on link "User" at bounding box center [308, 72] width 38 height 22
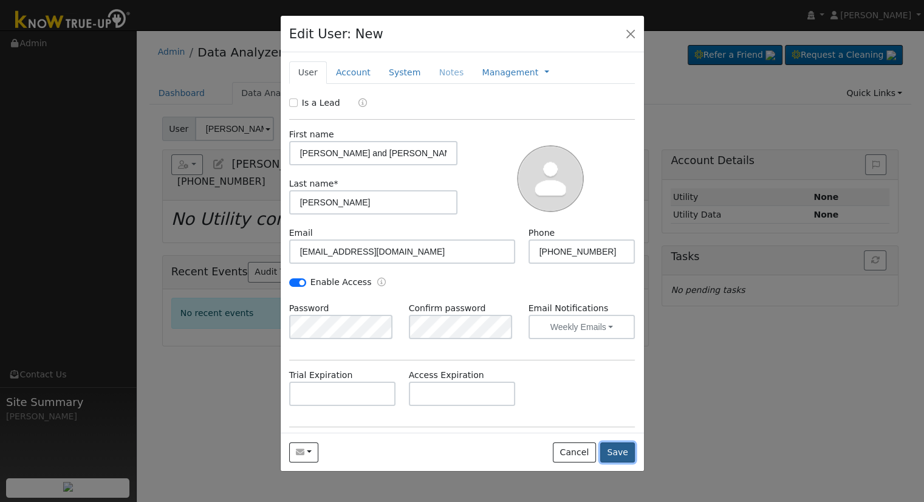
click at [617, 452] on button "Save" at bounding box center [617, 452] width 35 height 21
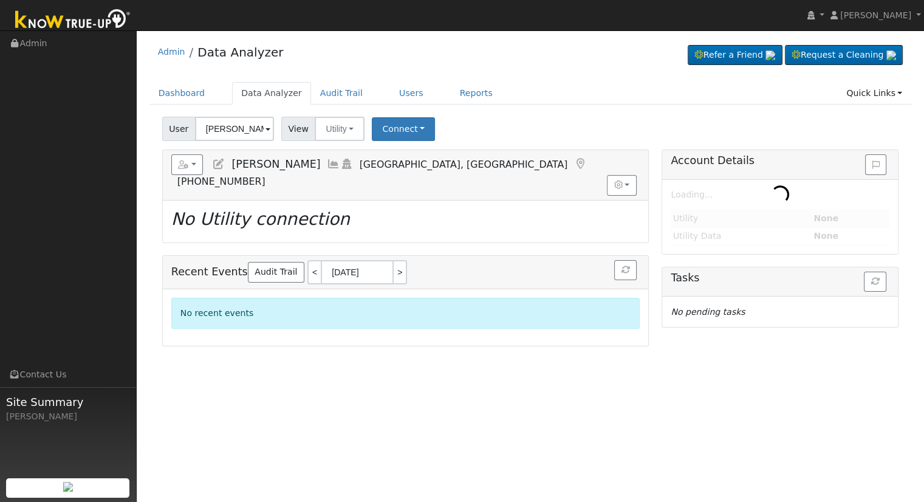
type input "Michael and Sherri Rocha"
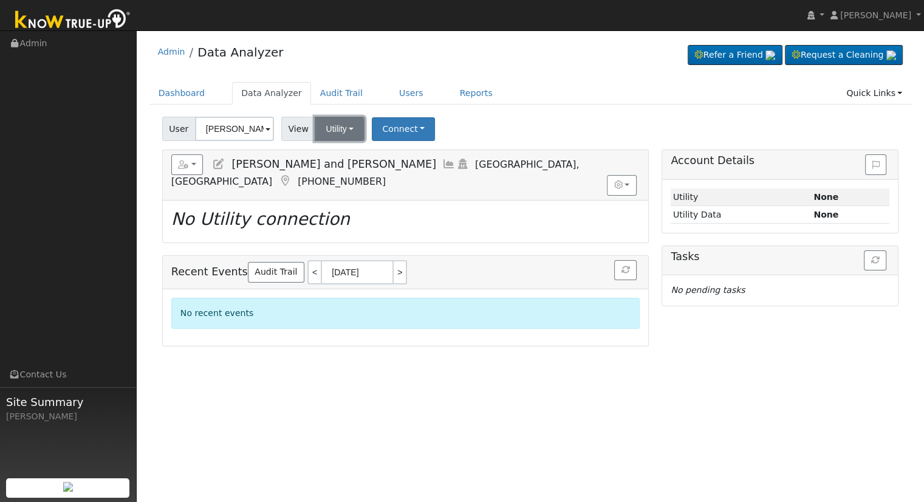
click at [347, 132] on button "Utility" at bounding box center [340, 129] width 50 height 24
click at [347, 175] on link "Solar" at bounding box center [355, 173] width 84 height 17
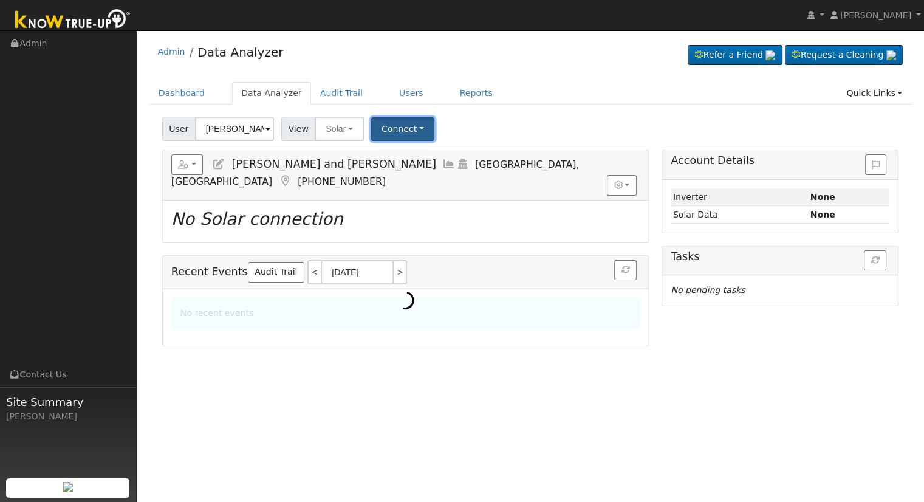
click at [406, 122] on button "Connect" at bounding box center [402, 129] width 63 height 24
click at [393, 160] on link "Select a Provider" at bounding box center [418, 155] width 95 height 17
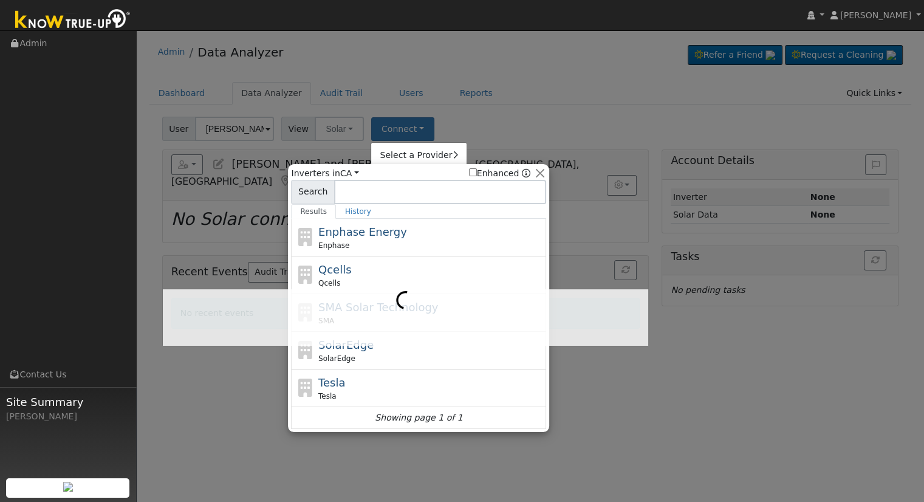
click at [347, 289] on div at bounding box center [405, 317] width 485 height 57
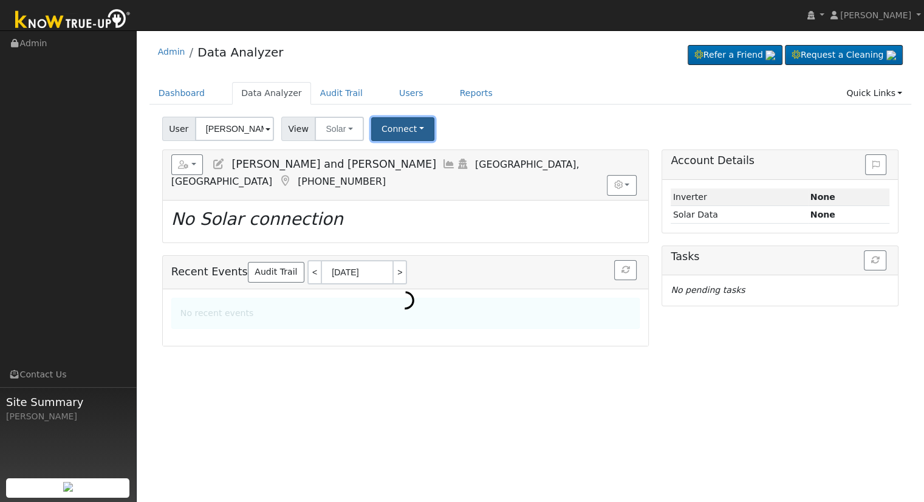
click at [413, 135] on button "Connect" at bounding box center [402, 129] width 63 height 24
click at [404, 153] on link "Select a Provider" at bounding box center [418, 155] width 95 height 17
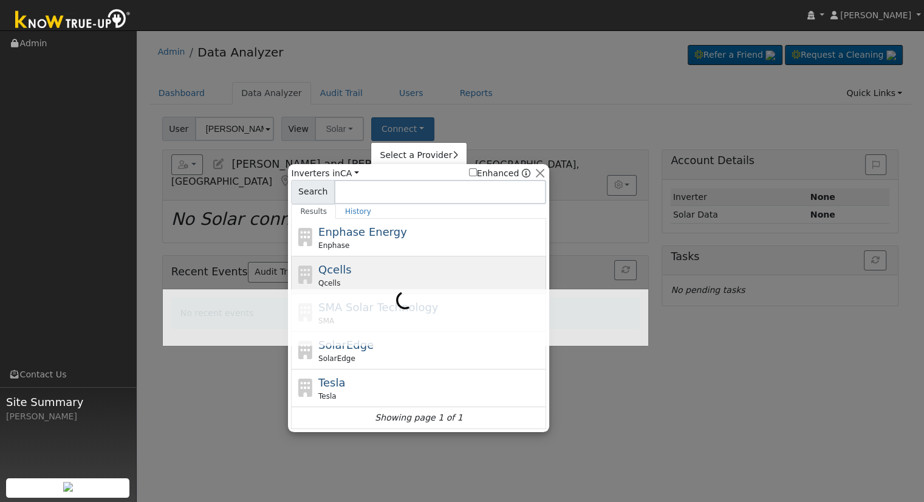
click at [324, 267] on span "Qcells" at bounding box center [334, 269] width 33 height 13
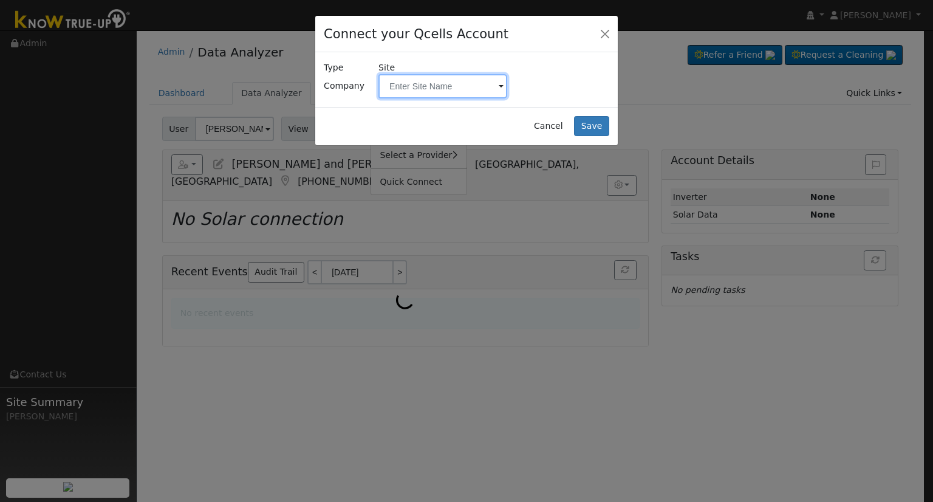
click at [423, 86] on input "text" at bounding box center [442, 86] width 129 height 24
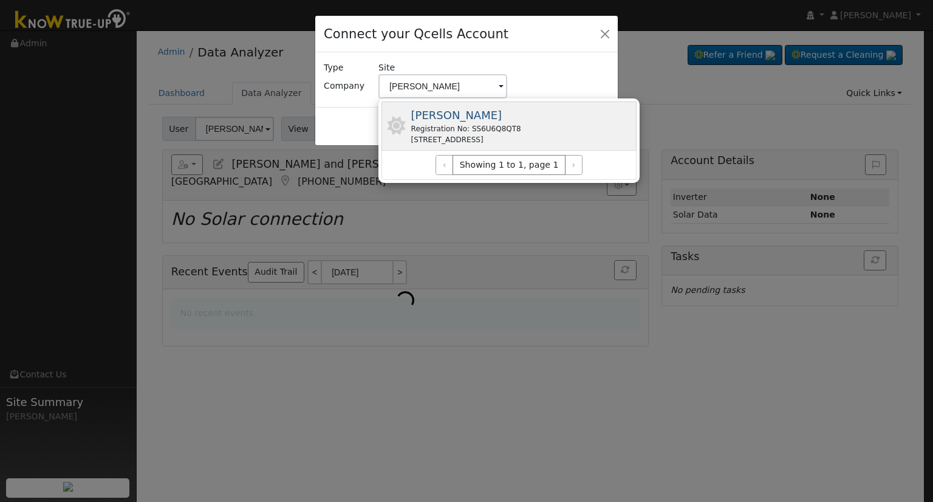
click at [530, 127] on div "Rocha, Michael Registration No: SS6U6Q8QT8 29929 Rd 52, Visalia, CA 93291, USA" at bounding box center [508, 125] width 255 height 49
type input "Rocha, Michael"
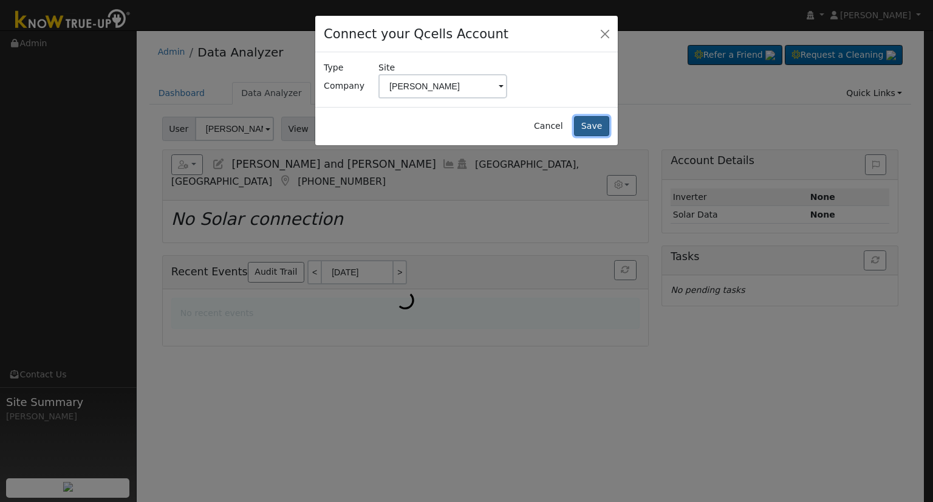
click at [588, 130] on button "Save" at bounding box center [591, 126] width 35 height 21
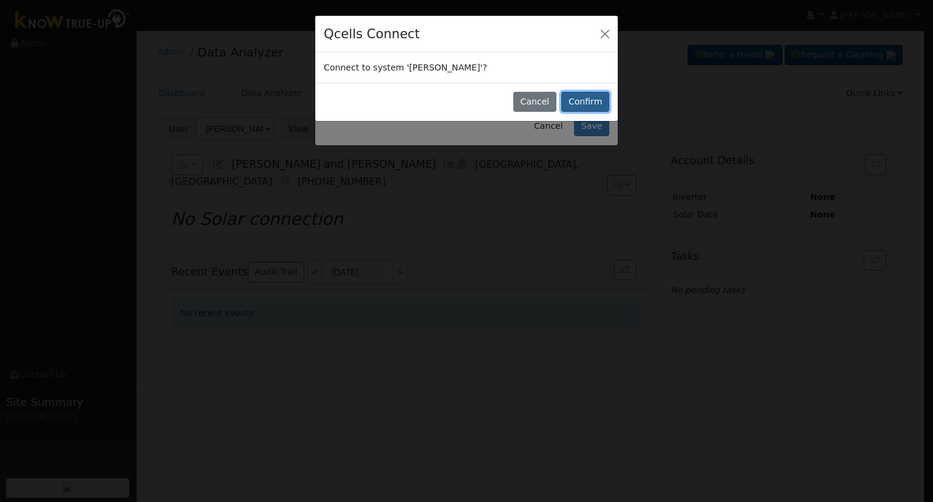
click at [596, 99] on button "Confirm" at bounding box center [585, 102] width 48 height 21
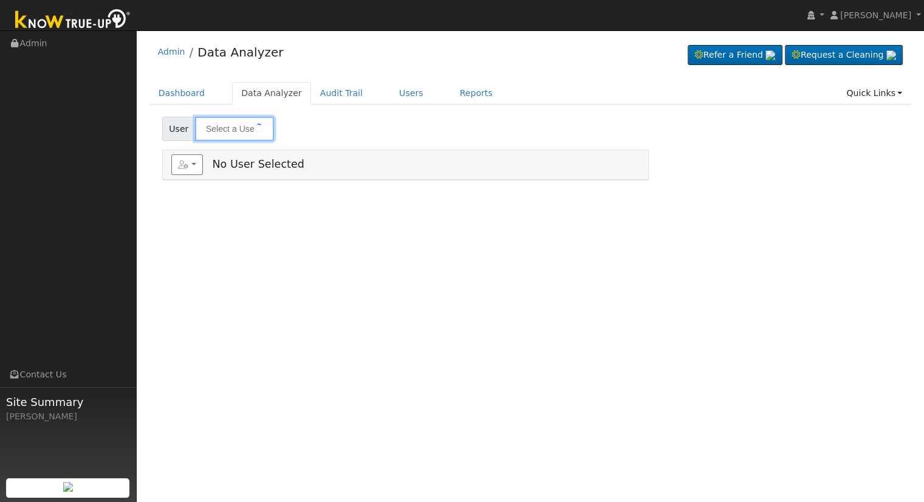
type input "[PERSON_NAME] and [PERSON_NAME]"
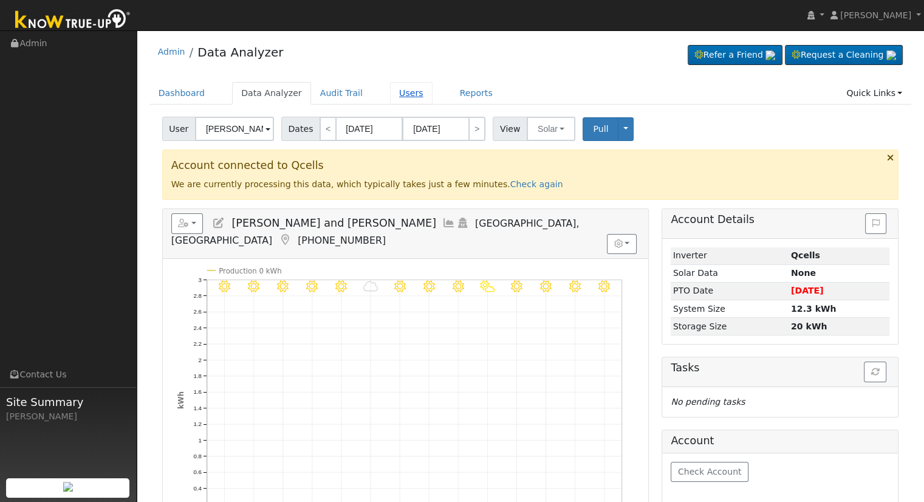
click at [390, 98] on link "Users" at bounding box center [411, 93] width 43 height 22
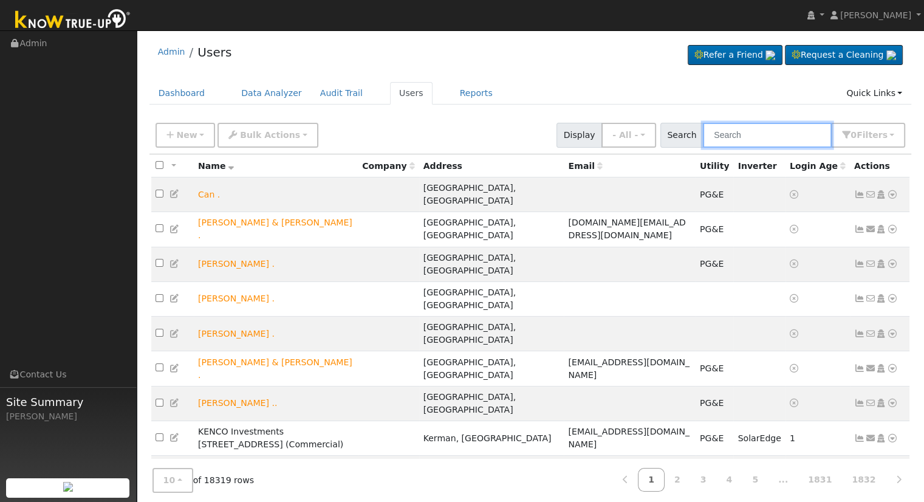
click at [771, 137] on input "text" at bounding box center [767, 135] width 129 height 25
paste input "[EMAIL_ADDRESS][DOMAIN_NAME]"
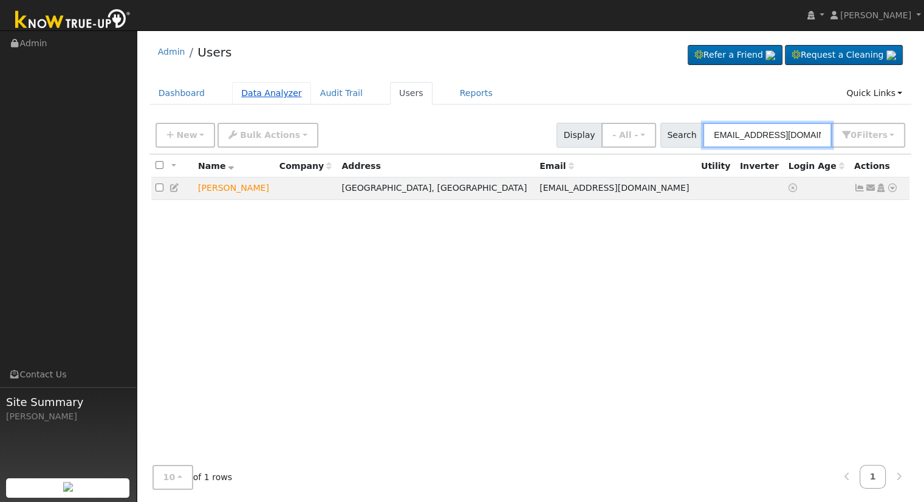
type input "[EMAIL_ADDRESS][DOMAIN_NAME]"
click at [259, 94] on link "Data Analyzer" at bounding box center [271, 93] width 79 height 22
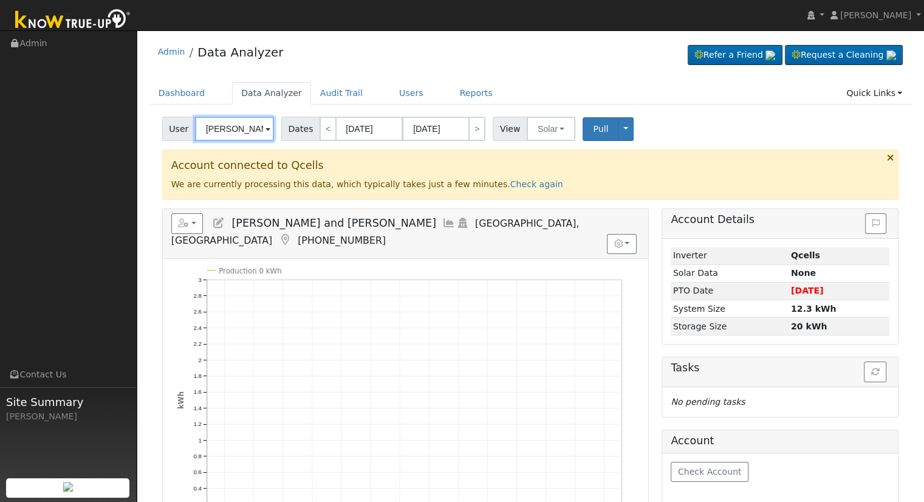
click at [218, 135] on input "[PERSON_NAME] and [PERSON_NAME]" at bounding box center [234, 129] width 79 height 24
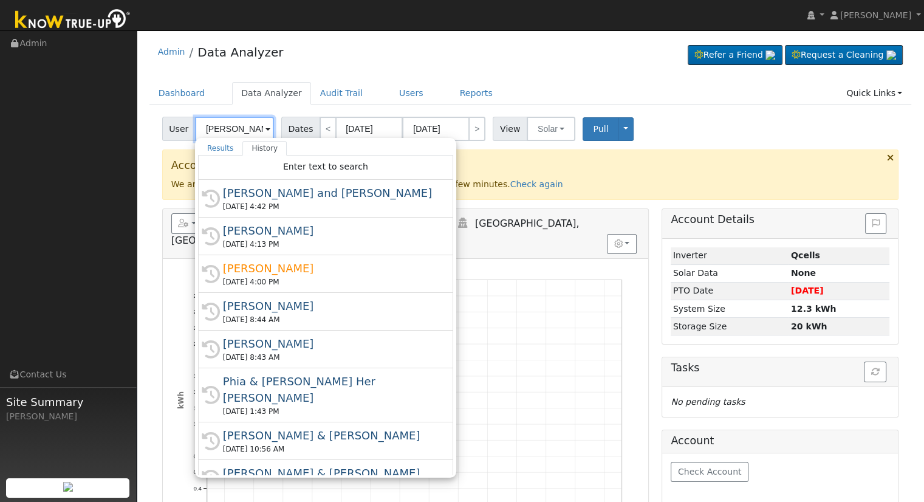
click at [218, 134] on input "[PERSON_NAME] and [PERSON_NAME]" at bounding box center [234, 129] width 79 height 24
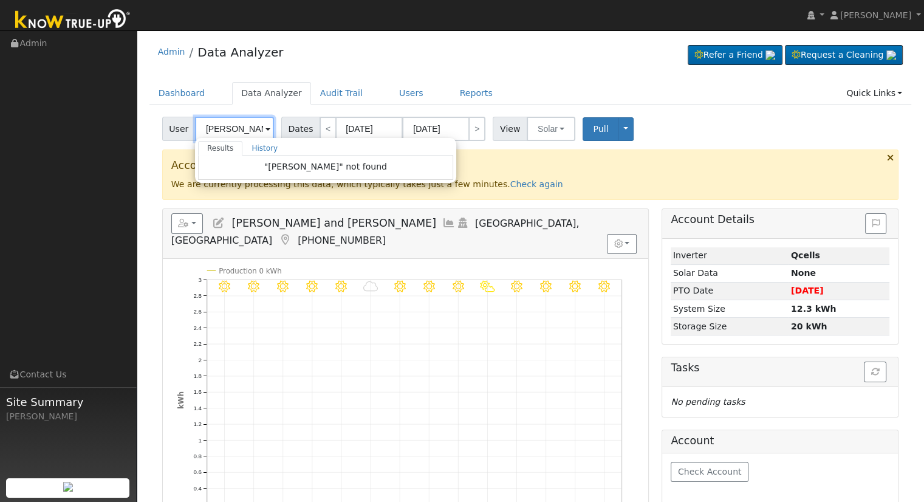
click at [246, 127] on input "[PERSON_NAME]" at bounding box center [234, 129] width 79 height 24
click at [206, 127] on input "[PERSON_NAME]" at bounding box center [234, 129] width 79 height 24
click at [227, 131] on input "[PERSON_NAME]" at bounding box center [234, 129] width 79 height 24
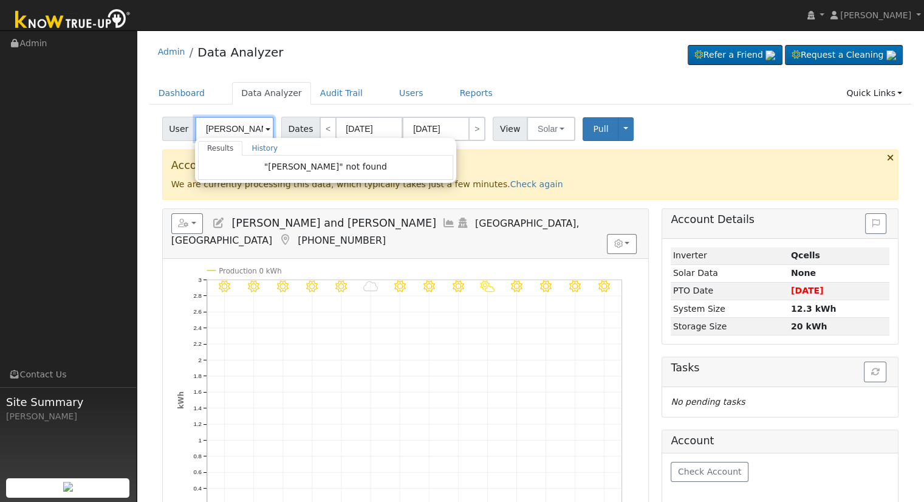
click at [226, 131] on input "[PERSON_NAME]" at bounding box center [234, 129] width 79 height 24
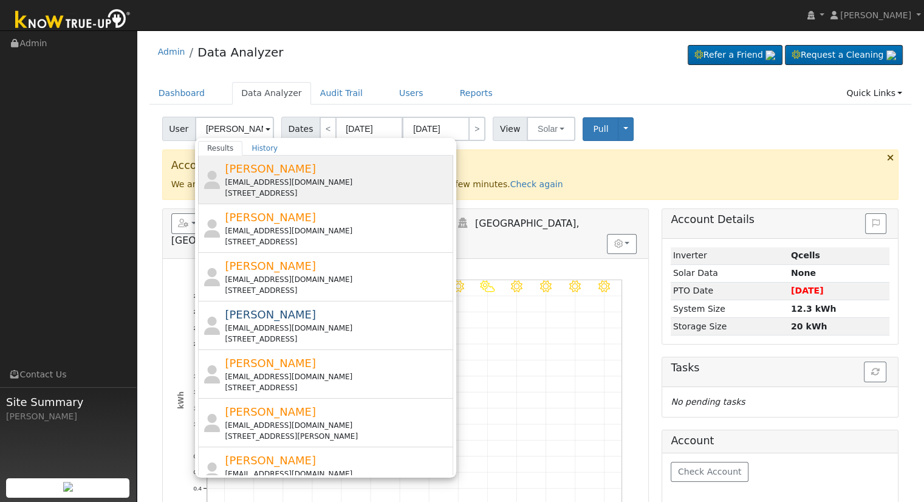
click at [271, 177] on div "brookevargas24@gmail.com" at bounding box center [337, 182] width 225 height 11
type input "Brooke Vargas"
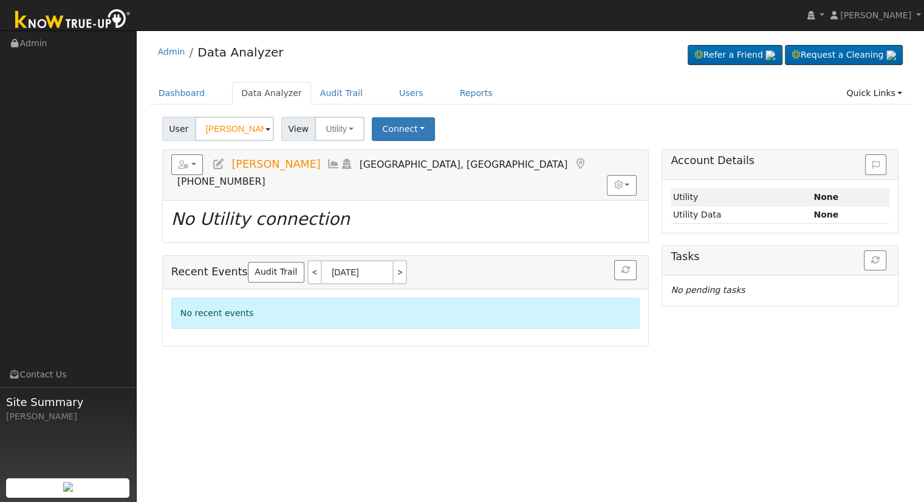
click at [216, 162] on icon at bounding box center [218, 164] width 13 height 11
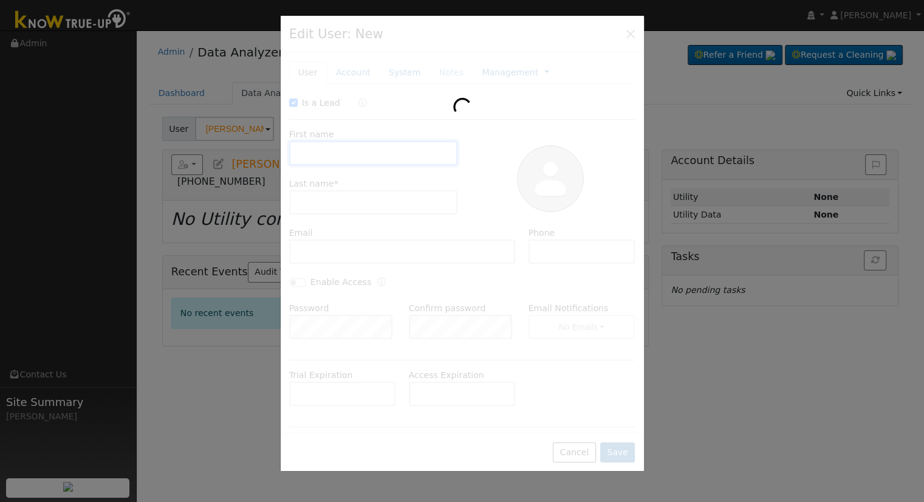
checkbox input "true"
type input "Brooke Vargas"
type input "brookevargas24@gmail.com"
type input "(559) 801-2976"
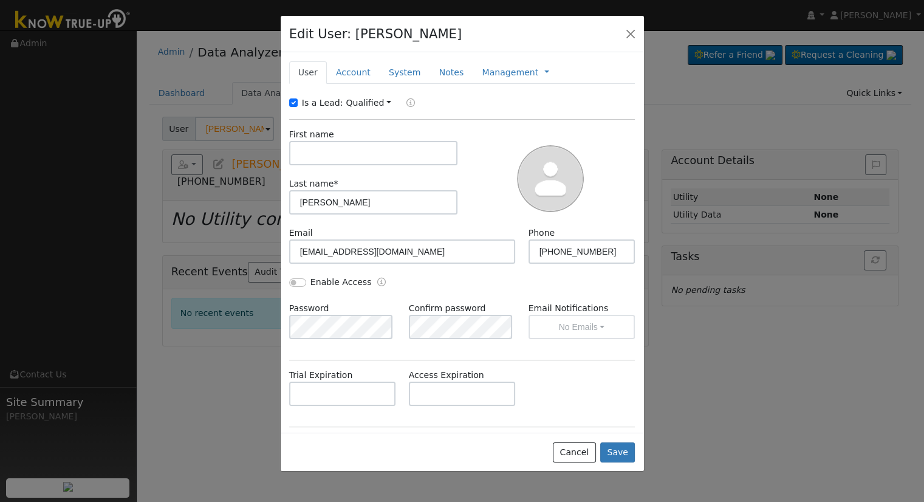
click at [322, 103] on label "Is a Lead:" at bounding box center [322, 103] width 41 height 13
click at [298, 103] on input "Is a Lead:" at bounding box center [293, 102] width 9 height 9
checkbox input "false"
drag, startPoint x: 326, startPoint y: 202, endPoint x: 299, endPoint y: 204, distance: 27.4
click at [299, 204] on input "Brooke Vargas" at bounding box center [373, 202] width 169 height 24
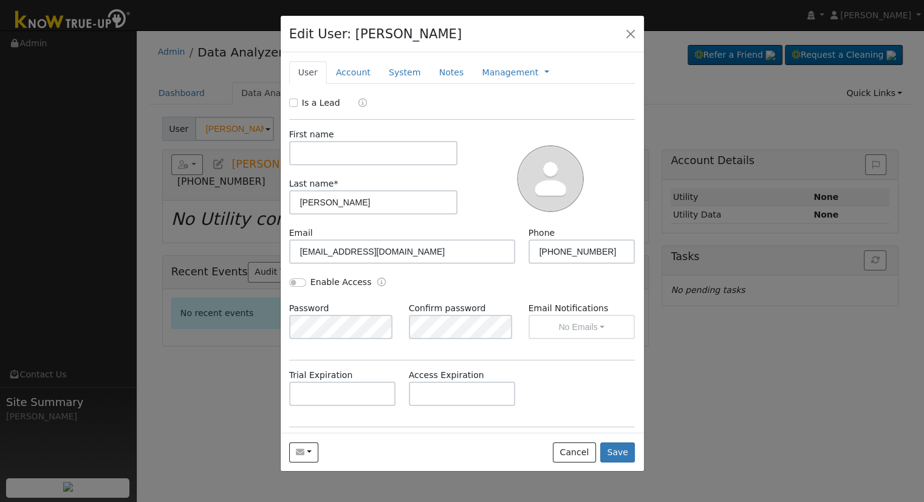
click at [323, 139] on label "First name" at bounding box center [311, 134] width 45 height 13
click at [327, 146] on input "text" at bounding box center [373, 153] width 169 height 24
paste input "Brooke"
type input "Brooke"
drag, startPoint x: 329, startPoint y: 205, endPoint x: 287, endPoint y: 208, distance: 42.1
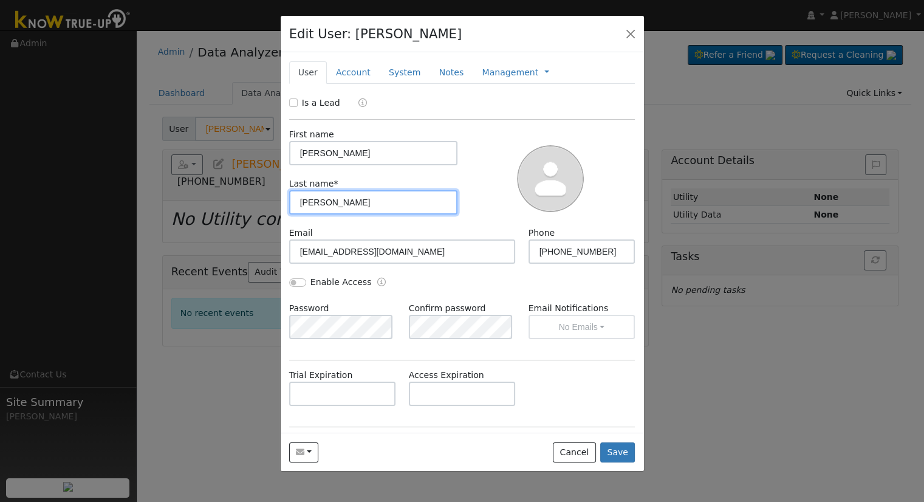
click at [287, 208] on div "Last name * Brooke Vargas" at bounding box center [373, 195] width 182 height 37
type input "Vargas"
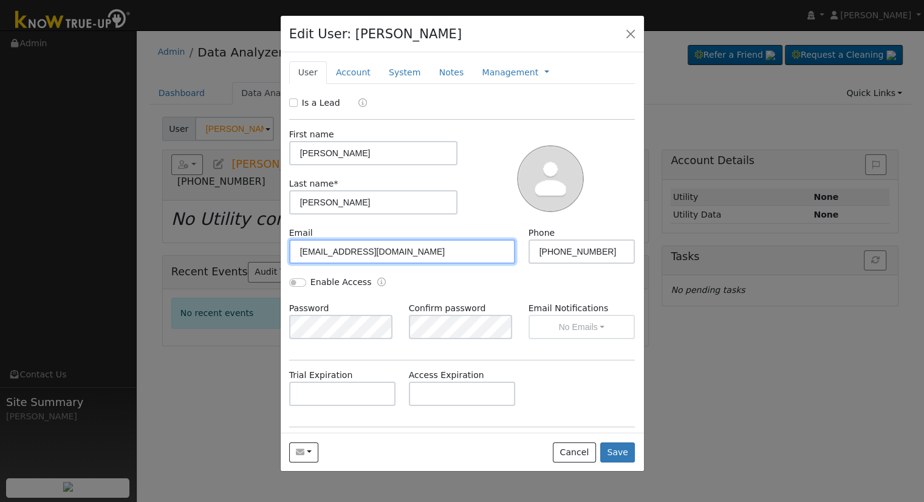
click at [432, 259] on input "brookevargas24@gmail.com" at bounding box center [402, 251] width 227 height 24
click at [428, 256] on input "brookevargas24@gmail.com" at bounding box center [402, 251] width 227 height 24
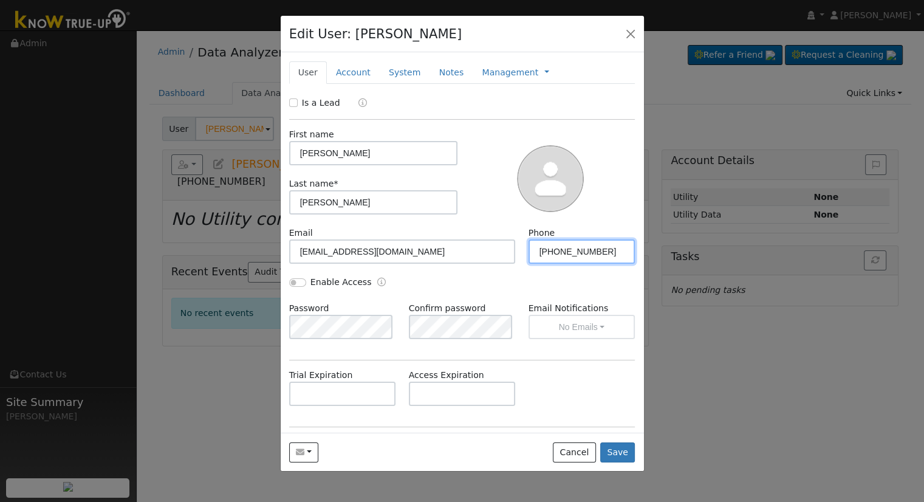
click at [588, 251] on input "(559) 801-2976" at bounding box center [581, 251] width 107 height 24
click at [596, 251] on input "(559) 801-2976" at bounding box center [581, 251] width 107 height 24
click at [595, 256] on input "(559) 801-2976" at bounding box center [581, 251] width 107 height 24
click at [602, 248] on input "(559) 801-2976" at bounding box center [581, 251] width 107 height 24
click at [292, 282] on input "Enable Access" at bounding box center [297, 282] width 17 height 9
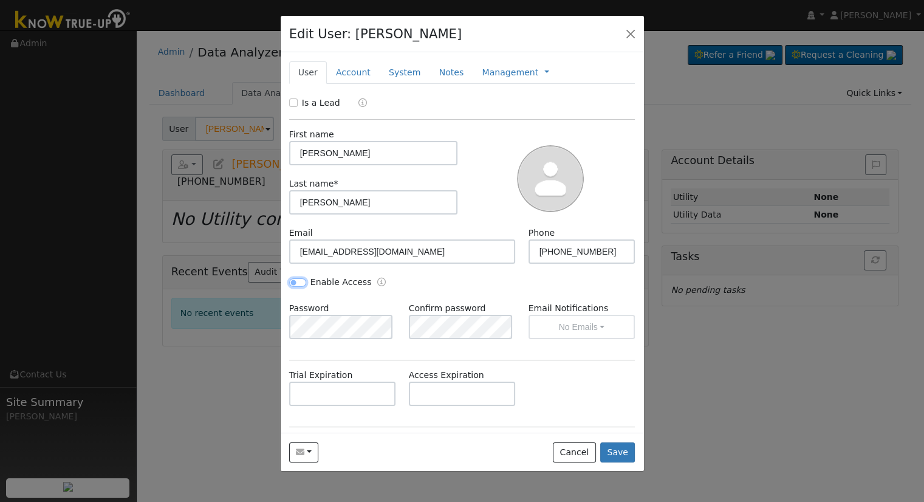
checkbox input "true"
click at [269, 322] on div "Edit User: Brooke Vargas Default Account Default Account 7223 North Kymber Driv…" at bounding box center [462, 251] width 924 height 502
click at [581, 324] on button "No Emails" at bounding box center [581, 327] width 107 height 24
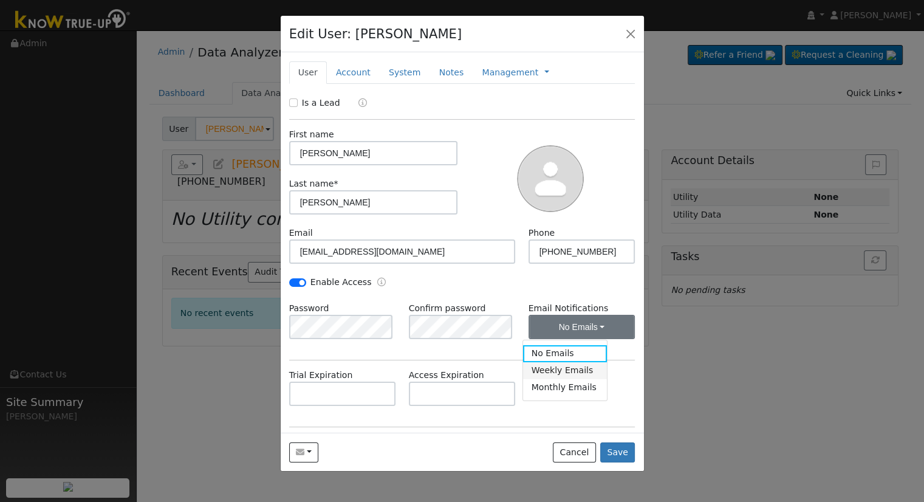
click at [581, 367] on link "Weekly Emails" at bounding box center [565, 370] width 84 height 17
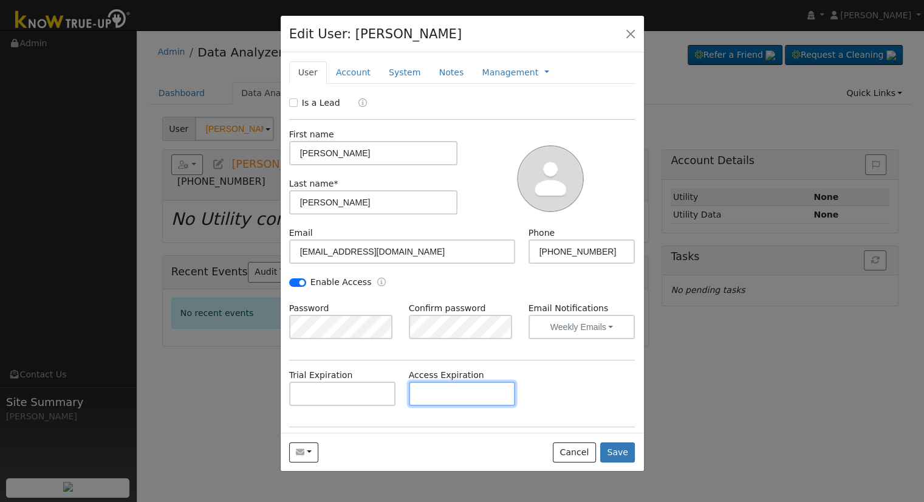
click at [466, 393] on input "text" at bounding box center [462, 393] width 107 height 24
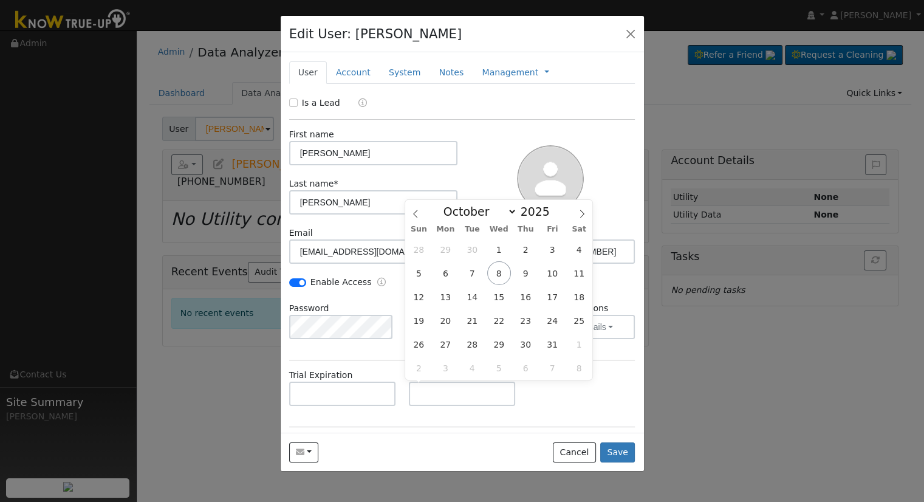
click at [576, 395] on div "Trial Expiration Access Expiration" at bounding box center [461, 393] width 359 height 49
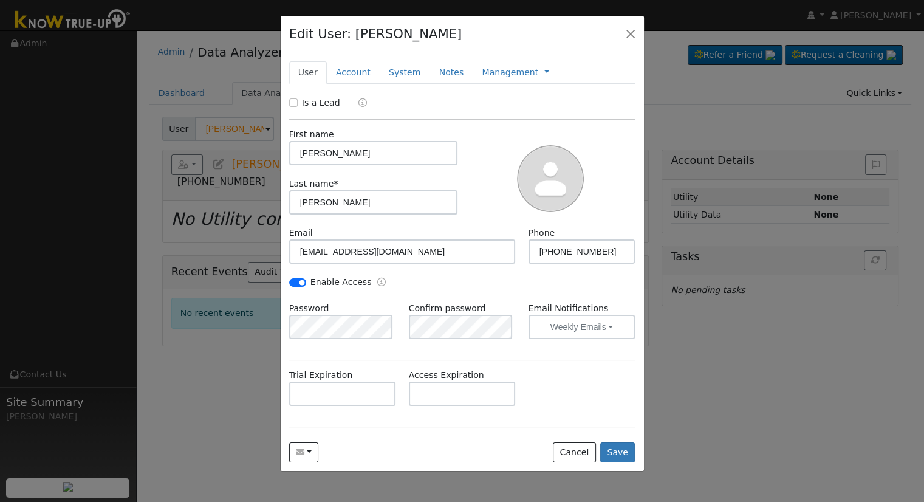
click at [591, 394] on div "Trial Expiration Access Expiration" at bounding box center [461, 393] width 359 height 49
click at [347, 68] on link "Account" at bounding box center [353, 72] width 53 height 22
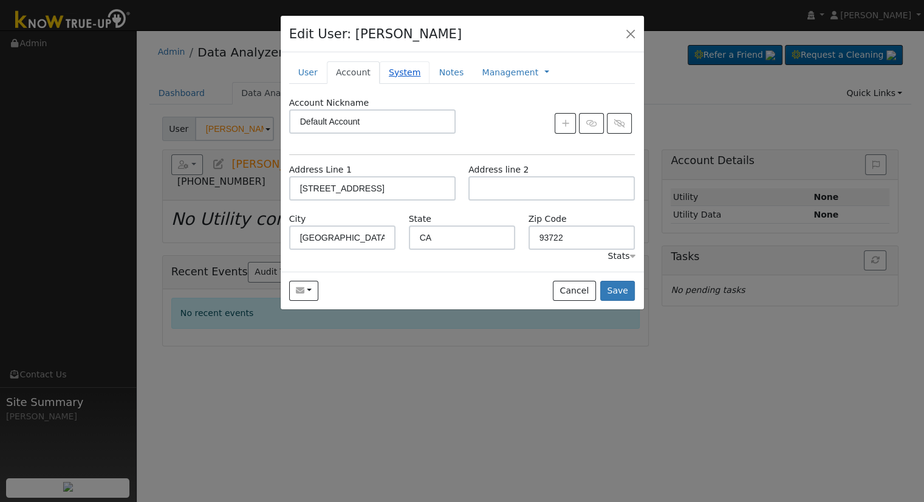
click at [389, 71] on link "System" at bounding box center [405, 72] width 50 height 22
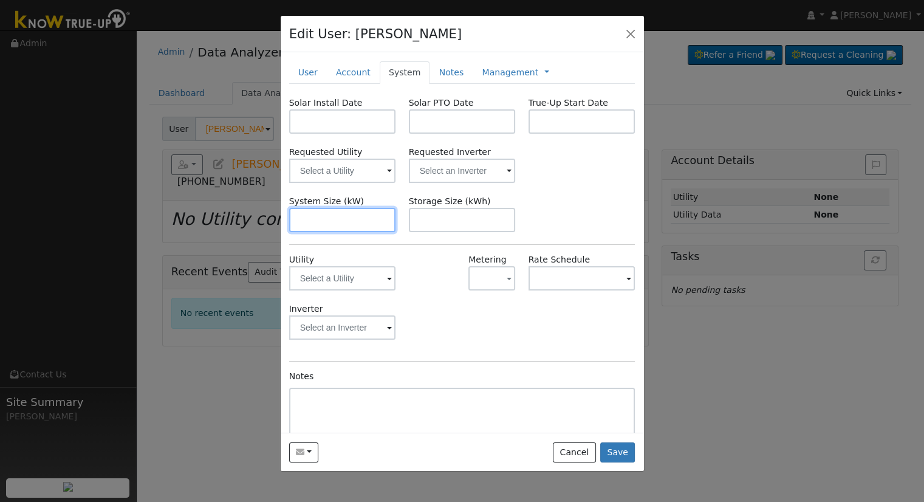
click at [318, 208] on input "text" at bounding box center [342, 220] width 107 height 24
paste input "10.750"
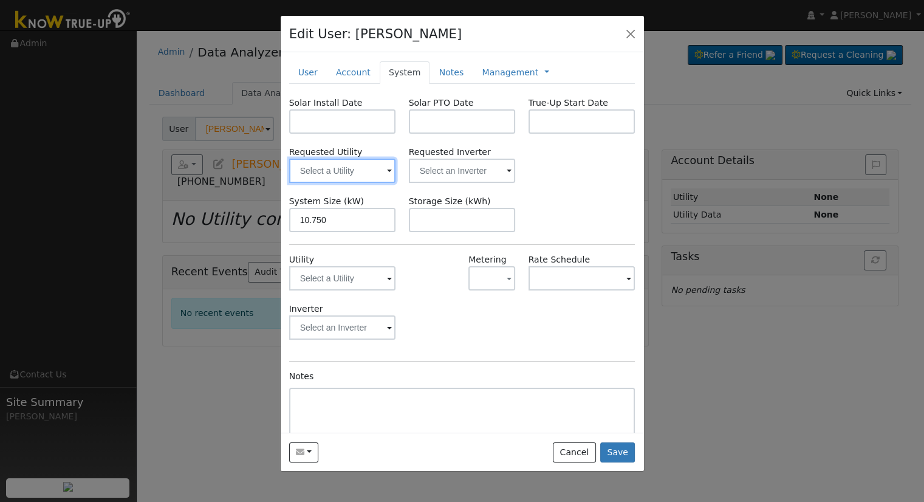
type input "10.8"
click at [349, 168] on input "text" at bounding box center [342, 171] width 107 height 24
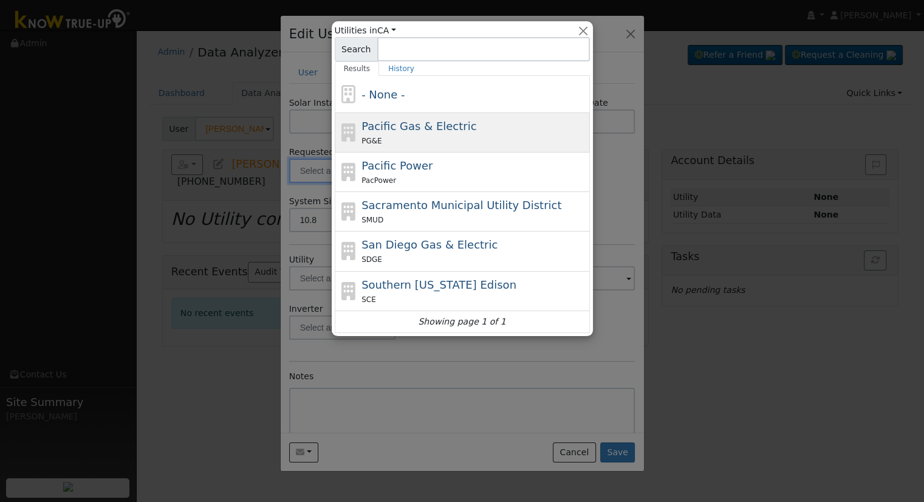
click at [394, 141] on div "PG&E" at bounding box center [473, 140] width 225 height 13
type input "Pacific Gas & Electric"
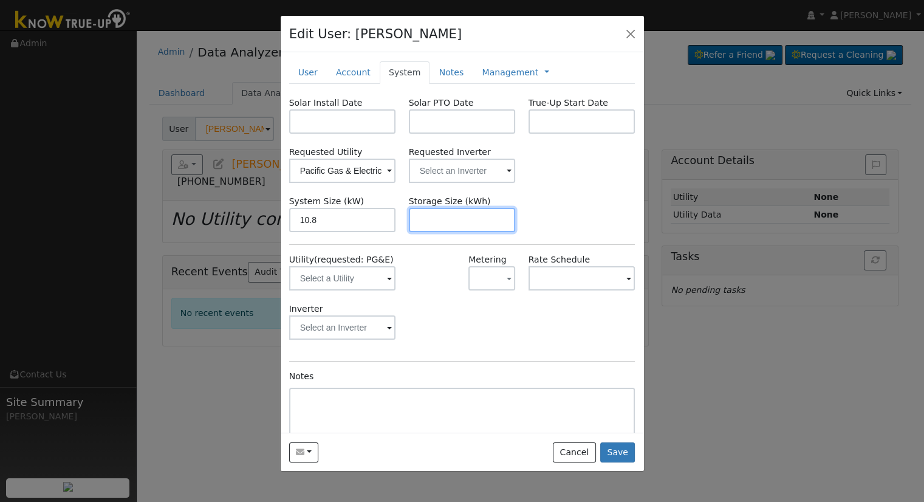
click at [482, 219] on input "text" at bounding box center [462, 220] width 107 height 24
paste input "20.00"
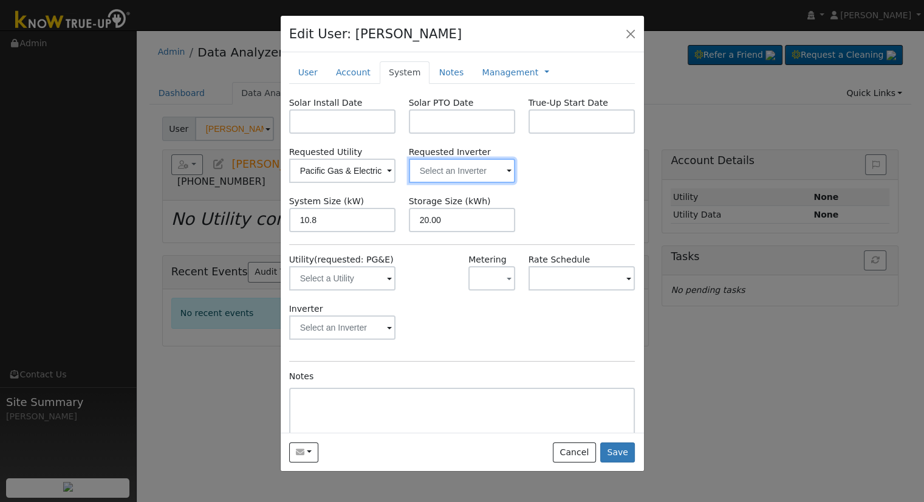
type input "20"
click at [466, 170] on input "text" at bounding box center [462, 171] width 107 height 24
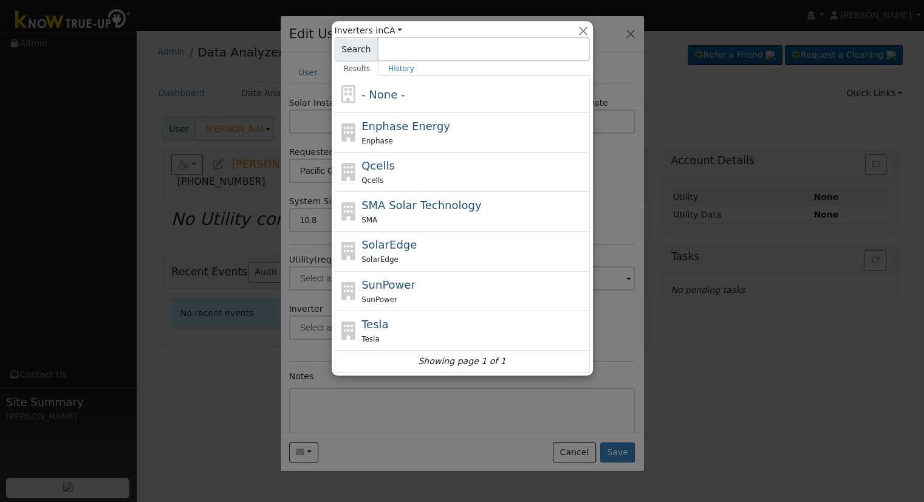
click at [446, 171] on div "Qcells Qcells" at bounding box center [473, 171] width 225 height 29
type input "Qcells"
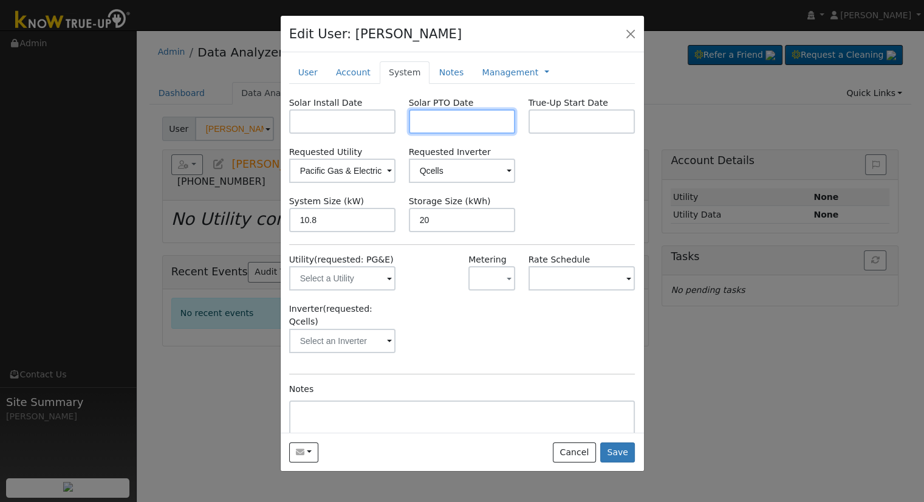
click at [476, 111] on input "text" at bounding box center [462, 121] width 107 height 24
paste input "10/8/2025"
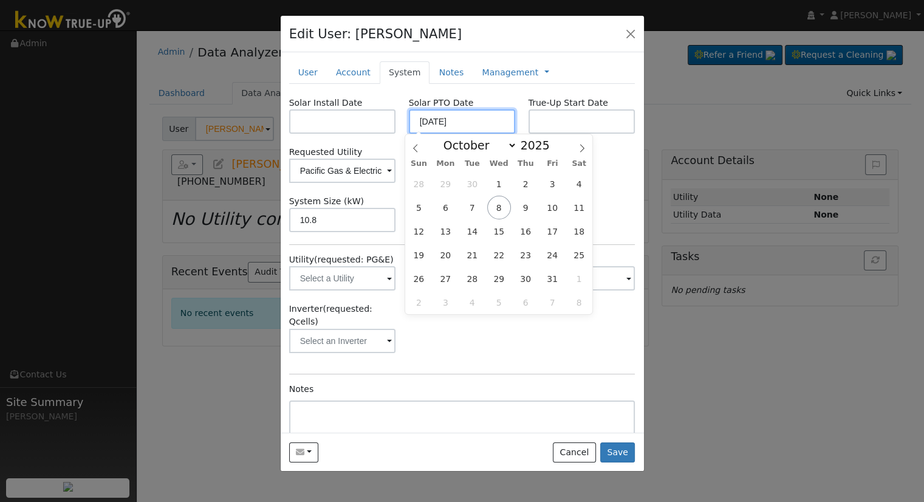
type input "[DATE]"
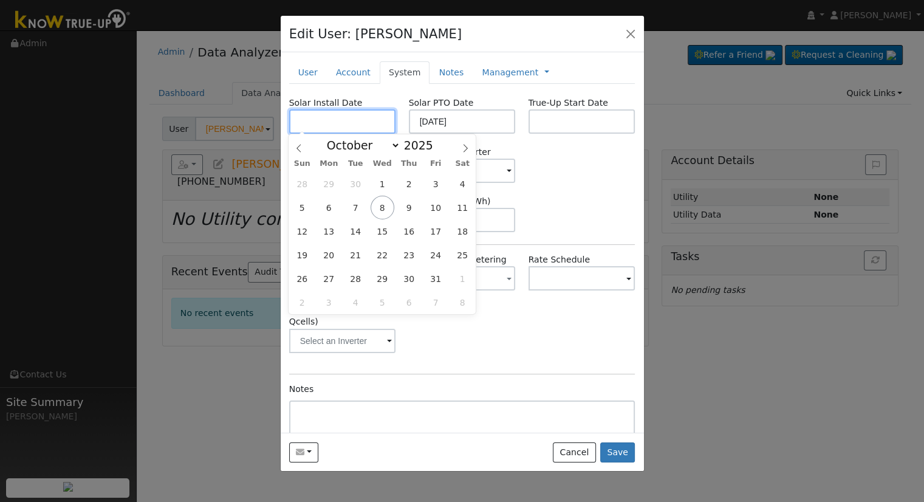
click at [324, 128] on input "text" at bounding box center [342, 121] width 107 height 24
click at [329, 128] on input "text" at bounding box center [342, 121] width 107 height 24
paste input "9/22/2025"
type input "09/22/2025"
click at [571, 183] on div "Solar Install Date 09/22/2025 Solar PTO Date 10/08/2025 True-Up Start Date Requ…" at bounding box center [462, 294] width 346 height 395
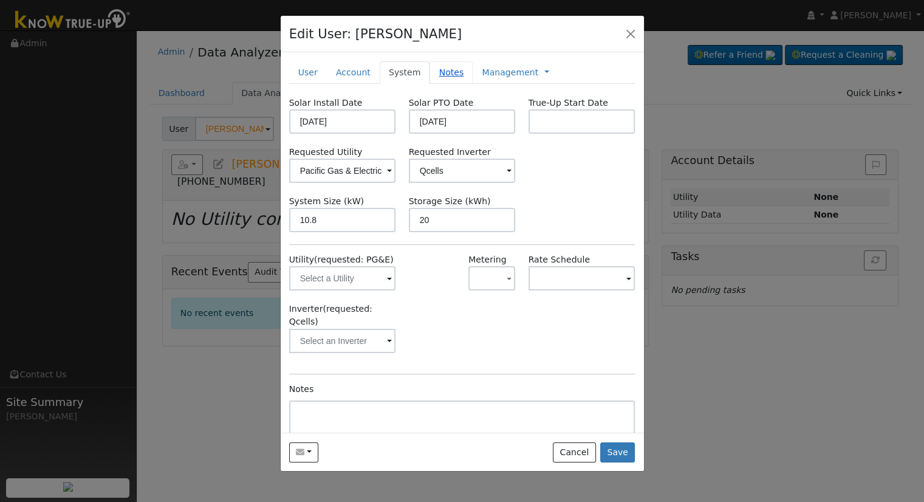
click at [434, 80] on link "Notes" at bounding box center [450, 72] width 43 height 22
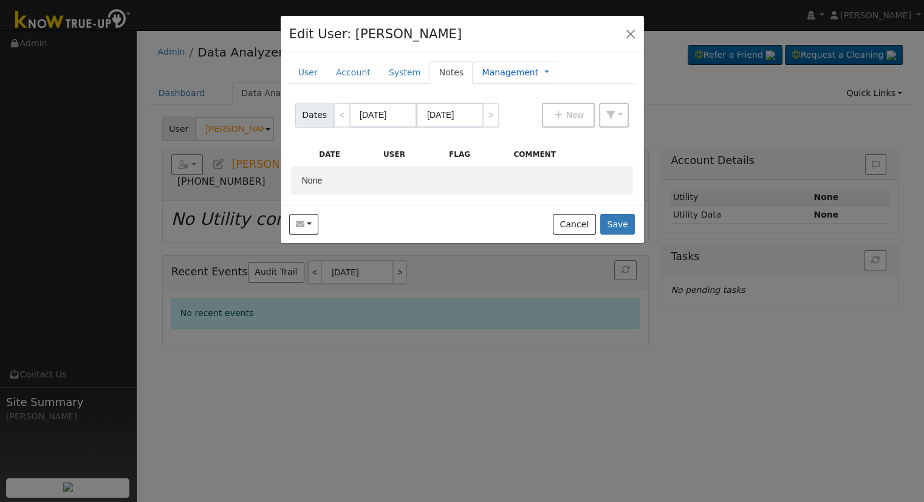
click at [482, 78] on link "Management" at bounding box center [510, 72] width 56 height 13
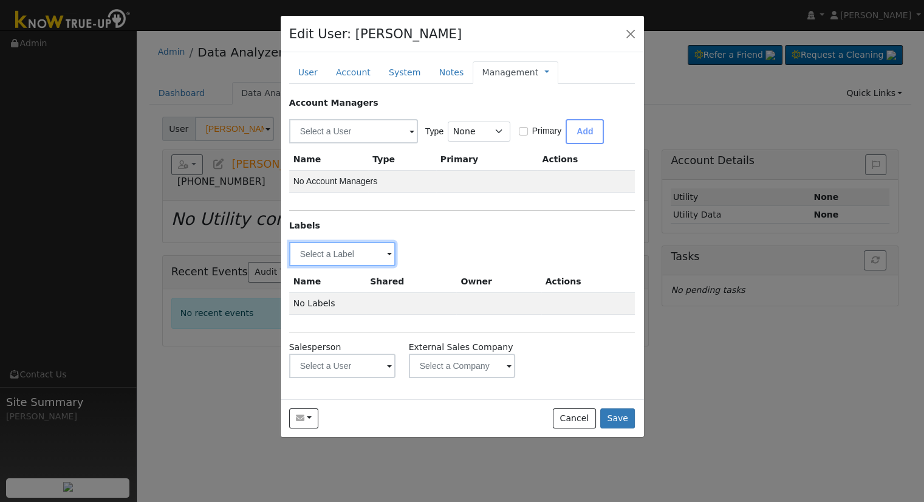
click at [339, 257] on input "text" at bounding box center [342, 254] width 107 height 24
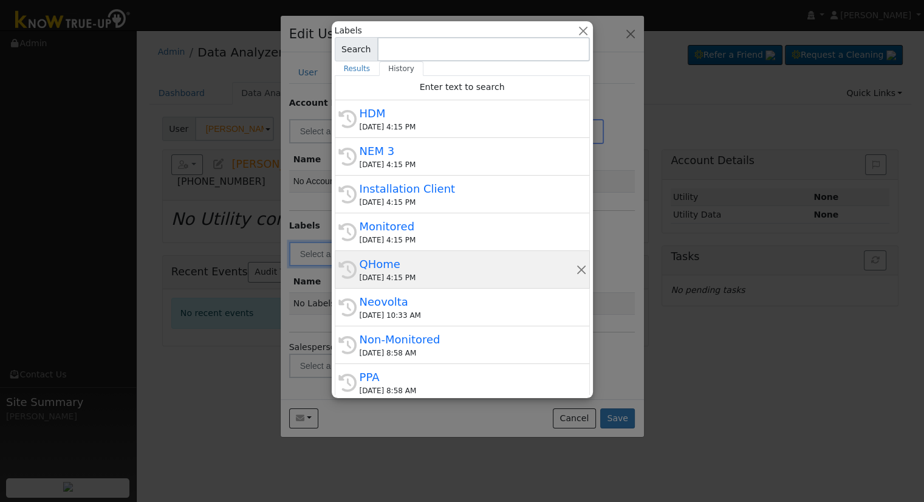
click at [435, 270] on div "QHome" at bounding box center [468, 264] width 216 height 16
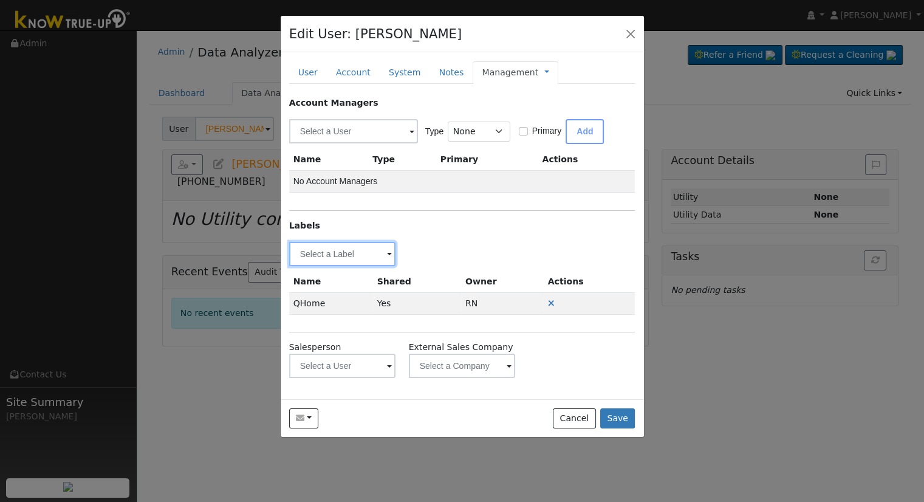
click at [328, 253] on input "text" at bounding box center [342, 254] width 107 height 24
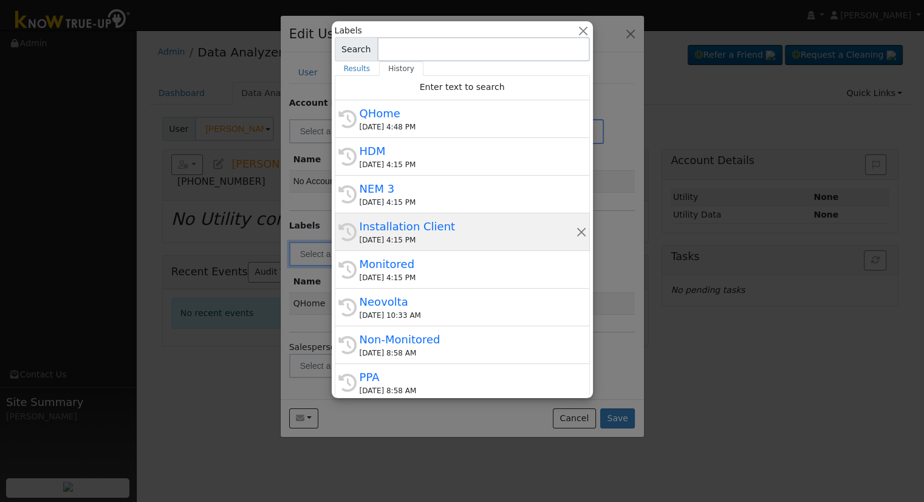
click at [385, 225] on div "Installation Client" at bounding box center [468, 226] width 216 height 16
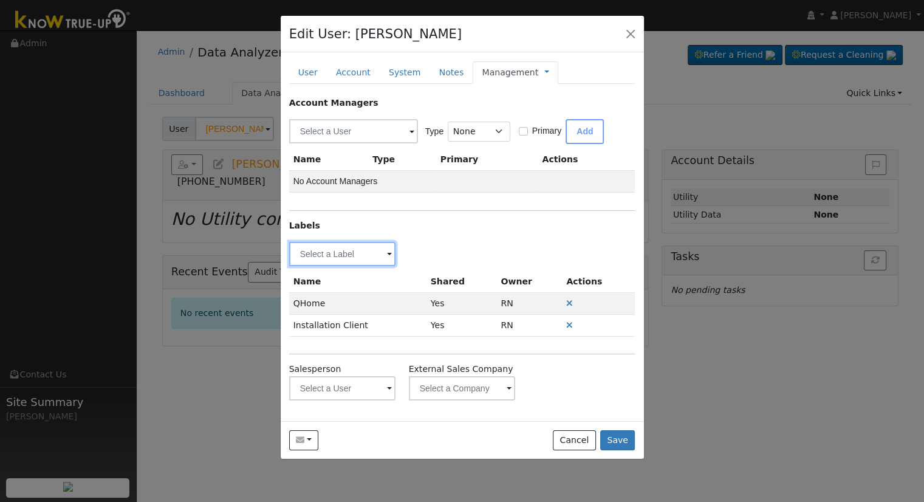
click at [370, 257] on input "text" at bounding box center [342, 254] width 107 height 24
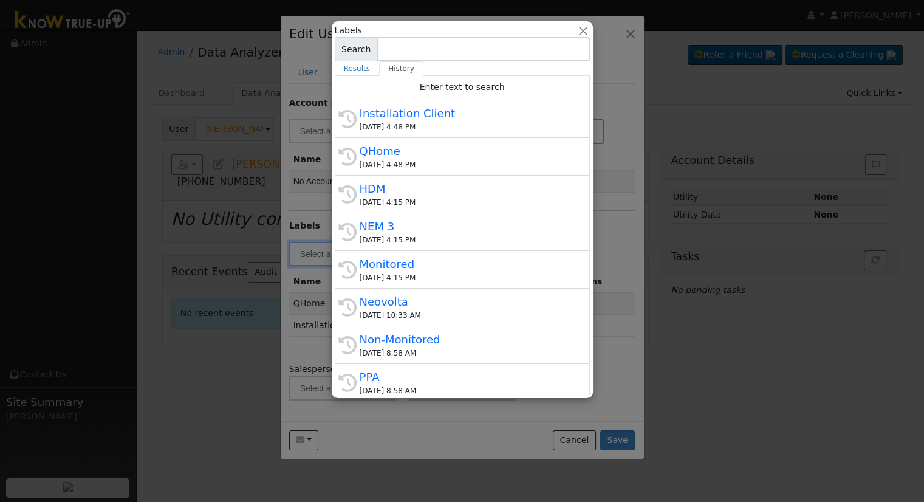
click at [422, 224] on div "NEM 3" at bounding box center [468, 226] width 216 height 16
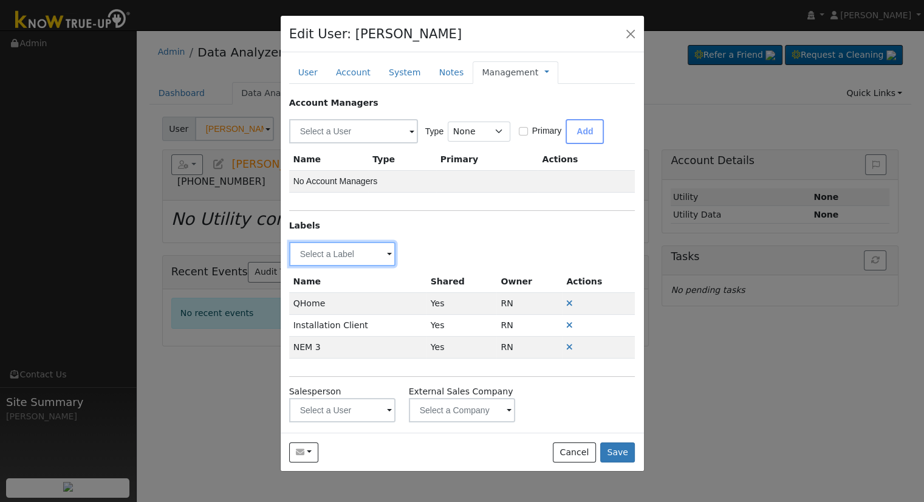
click at [372, 246] on input "text" at bounding box center [342, 254] width 107 height 24
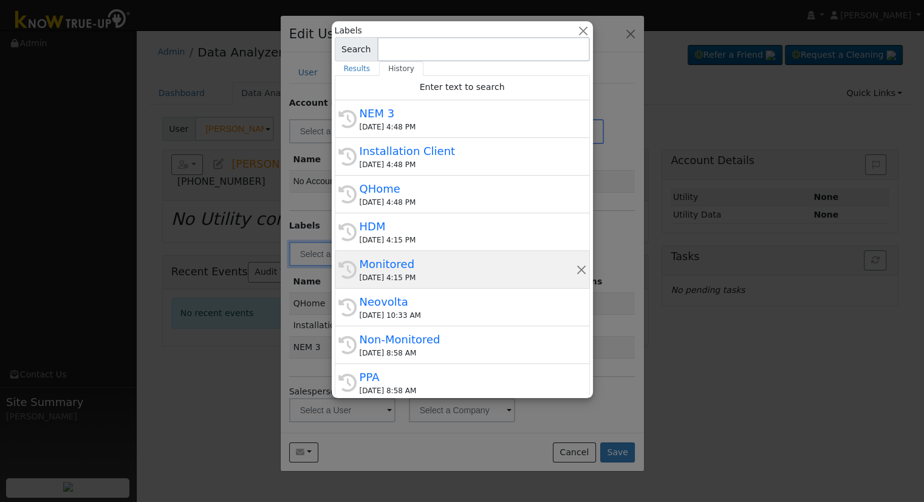
click at [415, 273] on div "10/08/2025 4:15 PM" at bounding box center [468, 277] width 216 height 11
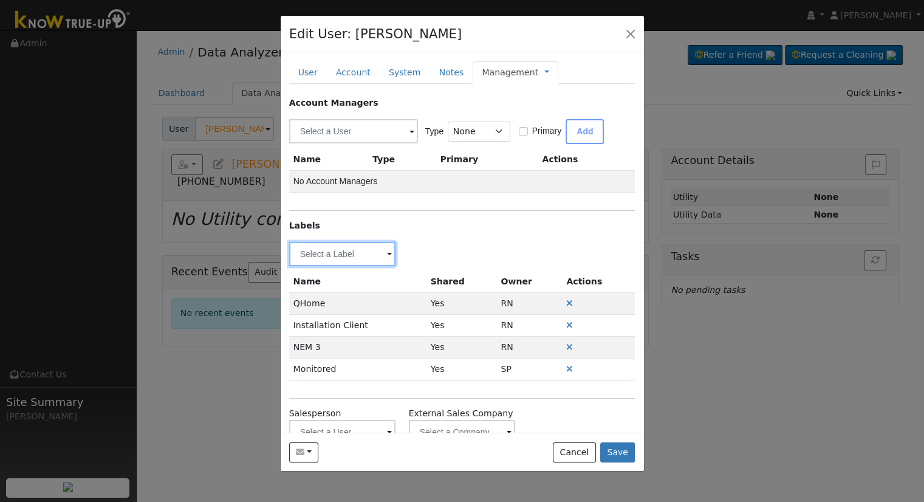
click at [372, 249] on input "text" at bounding box center [342, 254] width 107 height 24
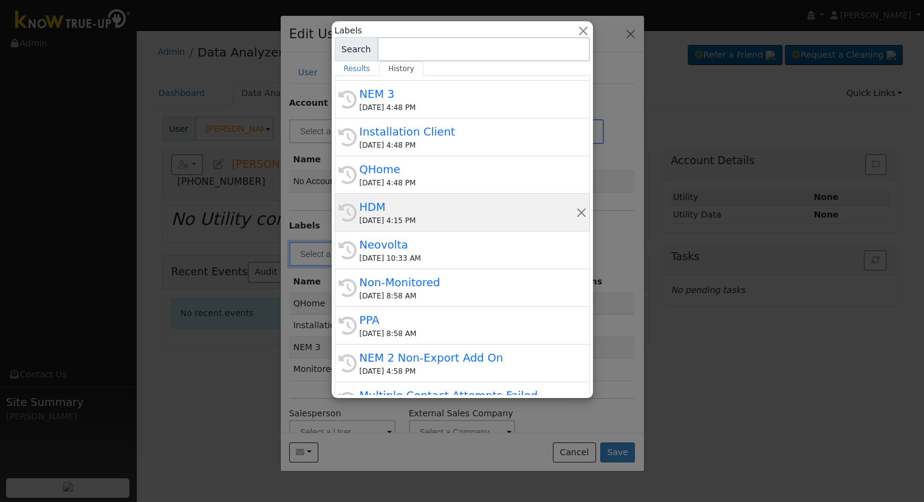
scroll to position [121, 0]
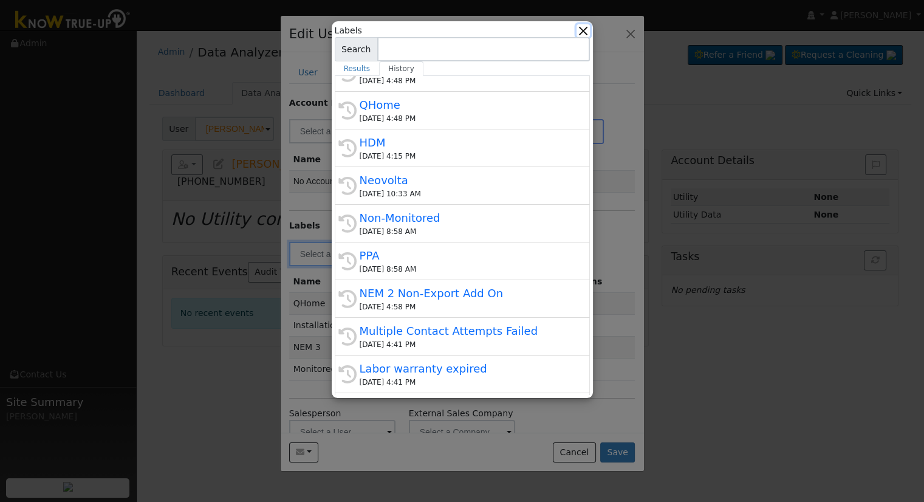
click at [585, 34] on button "button" at bounding box center [582, 30] width 13 height 13
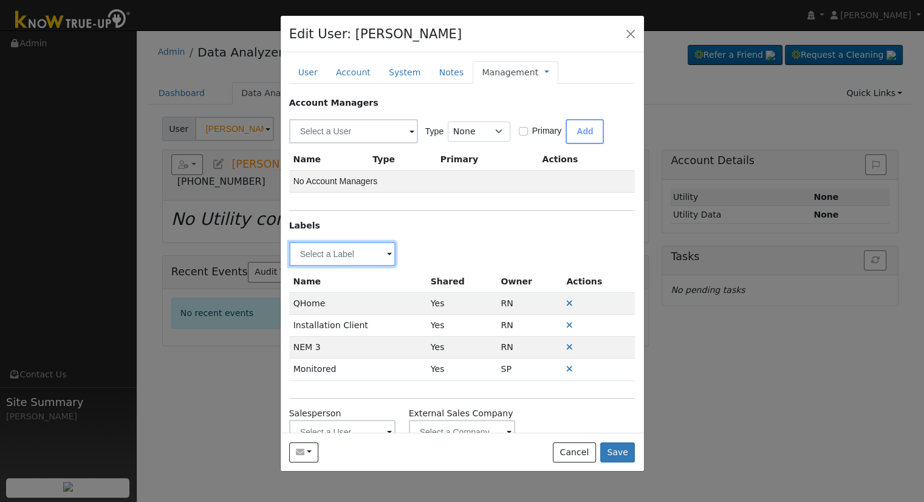
click at [362, 257] on input "text" at bounding box center [342, 254] width 107 height 24
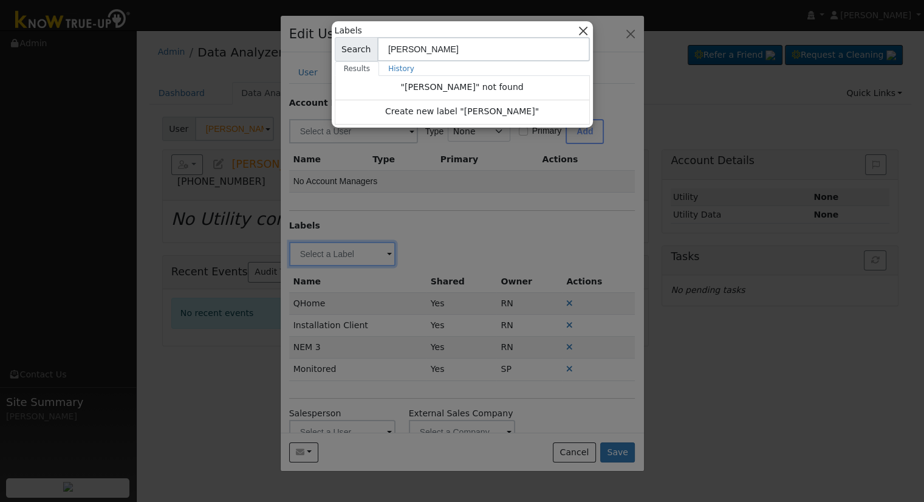
type input "Rowland"
click at [588, 29] on button "button" at bounding box center [582, 30] width 13 height 13
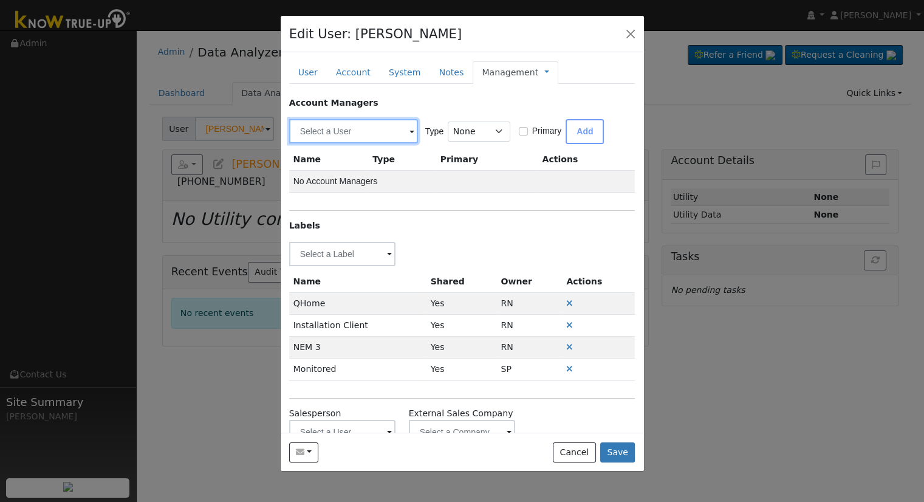
click at [346, 122] on input "text" at bounding box center [353, 131] width 129 height 24
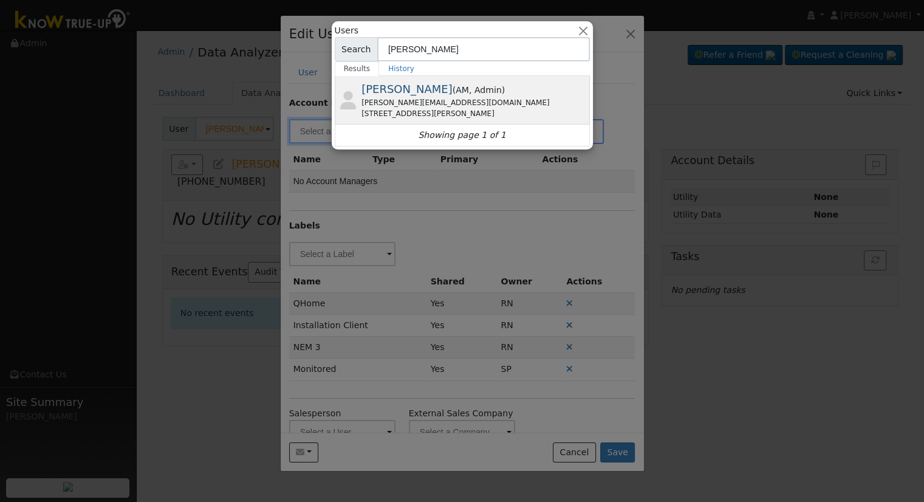
type input "rowland"
click at [362, 100] on div "chuck@solarnegotiators.com" at bounding box center [473, 102] width 225 height 11
type input "Chuck Rowland"
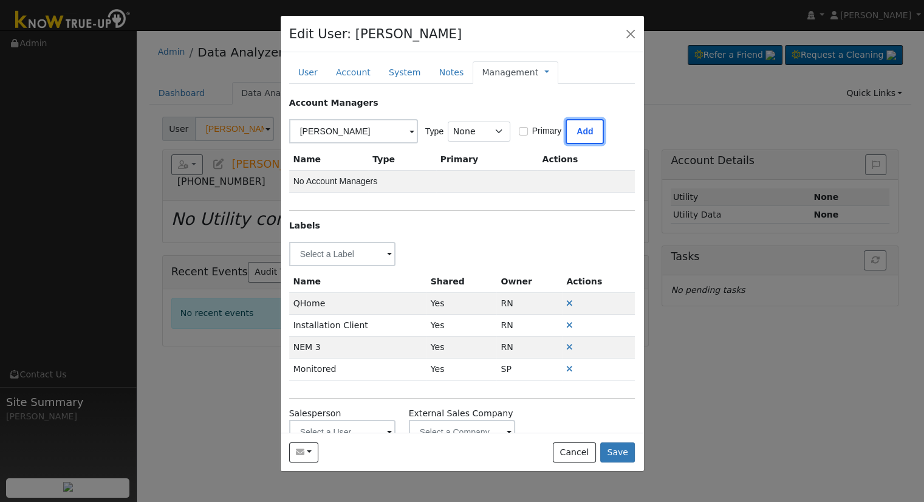
click at [571, 129] on button "Add" at bounding box center [584, 131] width 38 height 25
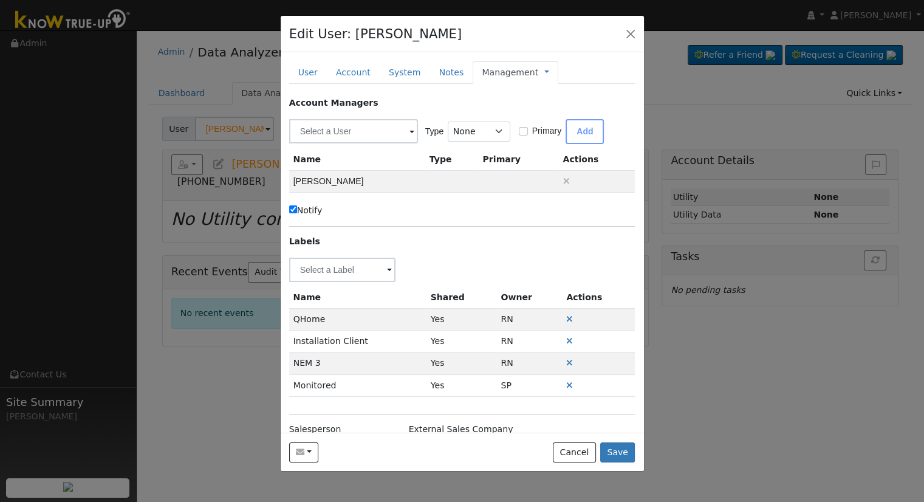
click at [294, 210] on input "Notify" at bounding box center [293, 209] width 8 height 8
checkbox input "false"
click at [502, 67] on link "Management" at bounding box center [510, 72] width 56 height 13
click at [545, 110] on link "Billing" at bounding box center [587, 111] width 84 height 17
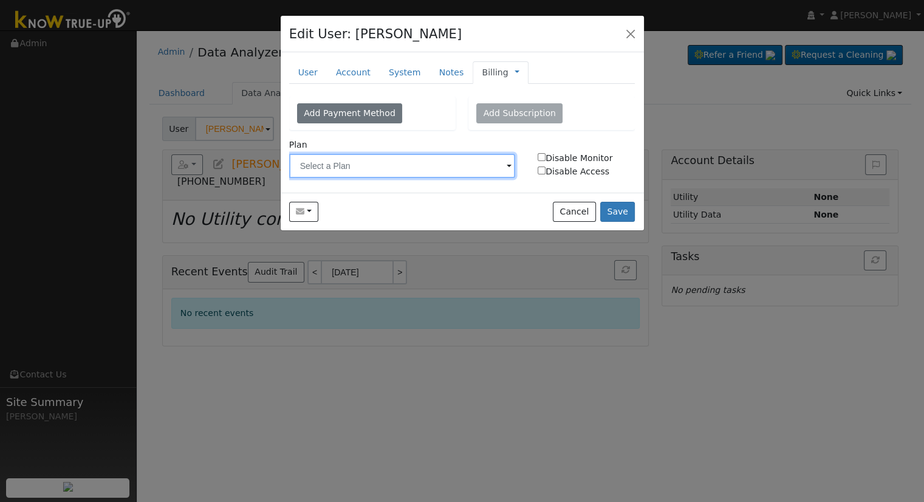
click at [346, 155] on input "text" at bounding box center [402, 166] width 227 height 24
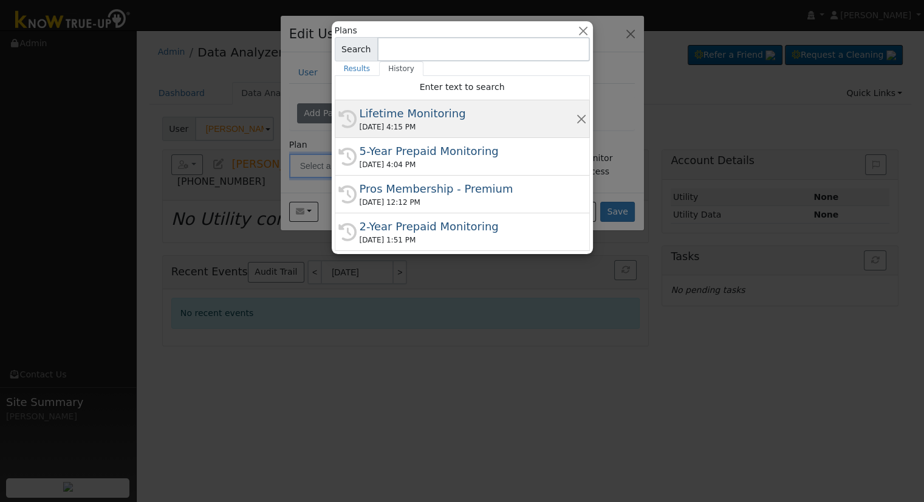
click at [409, 108] on div "Lifetime Monitoring" at bounding box center [468, 113] width 216 height 16
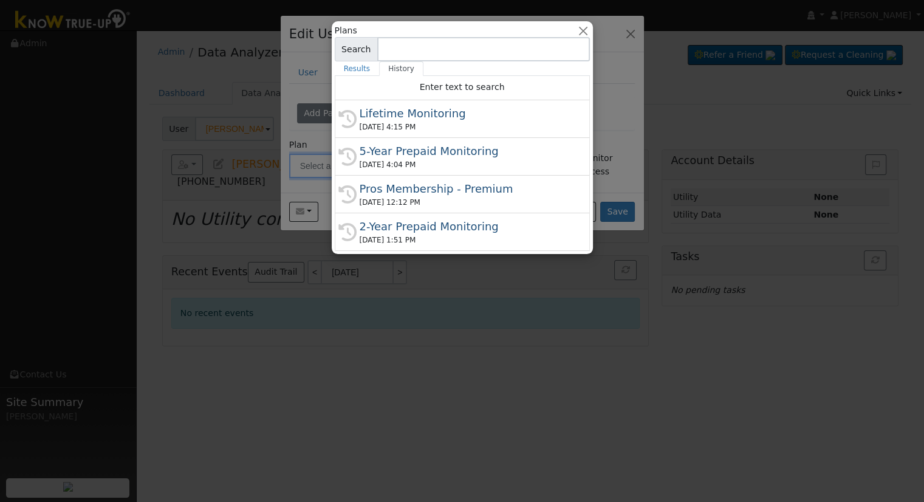
type input "Lifetime Monitoring"
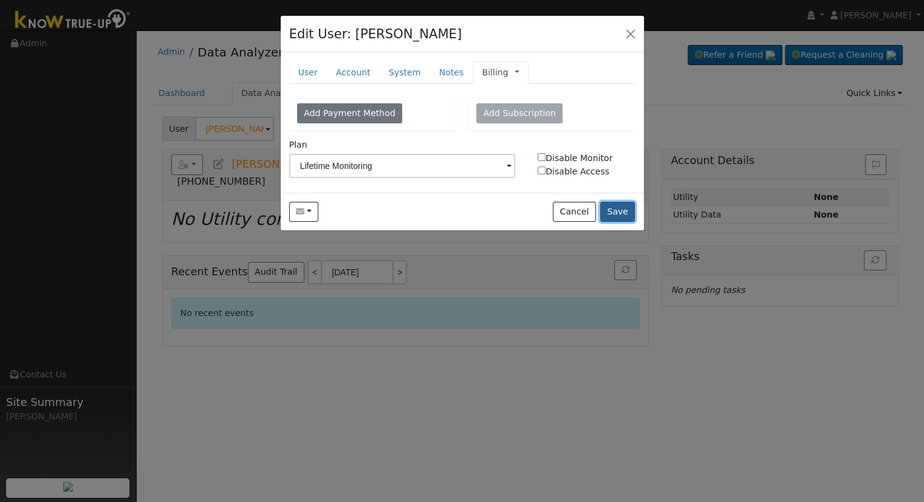
click at [629, 207] on button "Save" at bounding box center [617, 212] width 35 height 21
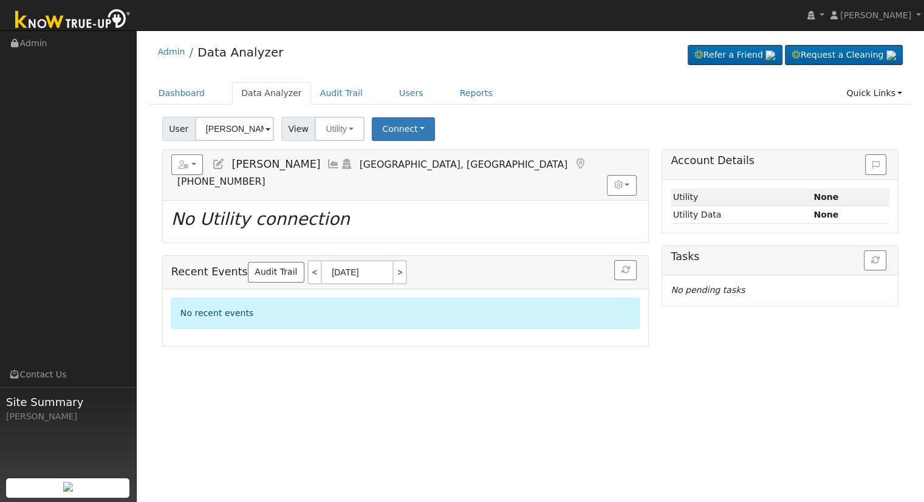
click at [219, 165] on icon at bounding box center [218, 164] width 13 height 11
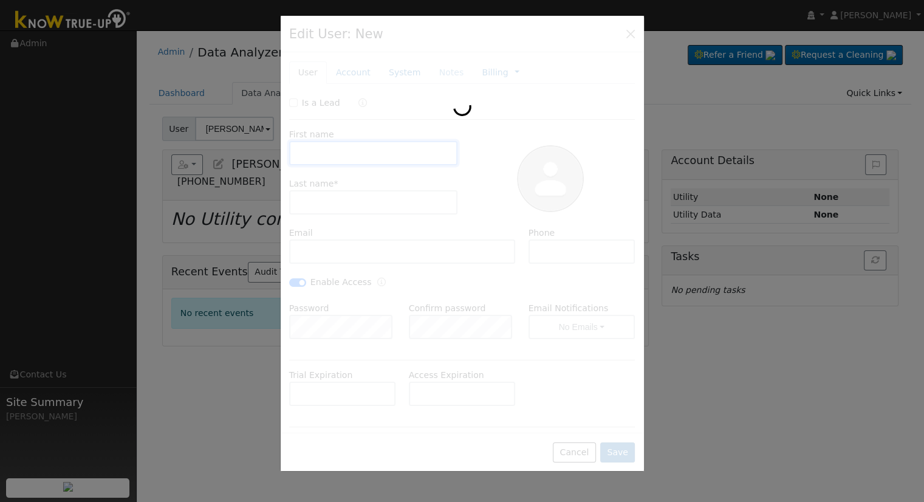
type input "Brooke"
type input "Vargas"
type input "brookevargas24@gmail.com"
type input "(559) 801-2976"
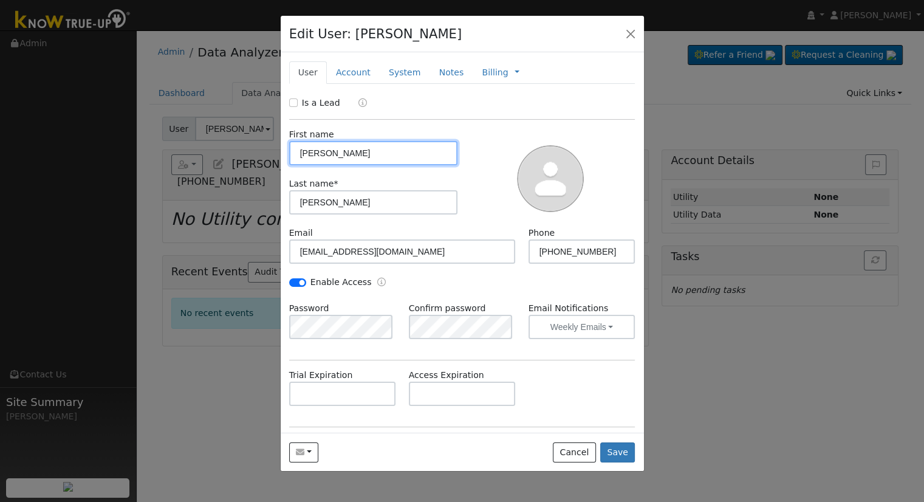
drag, startPoint x: 352, startPoint y: 157, endPoint x: 268, endPoint y: 155, distance: 83.8
click at [268, 155] on div "Edit User: Brooke Vargas Default Account Default Account 7223 North Kymber Driv…" at bounding box center [462, 251] width 924 height 502
paste input "Benjamin & Brooke Vargas"
drag, startPoint x: 408, startPoint y: 143, endPoint x: 379, endPoint y: 152, distance: 30.4
click at [379, 152] on input "Benjamin & Brooke Vargas" at bounding box center [373, 153] width 169 height 24
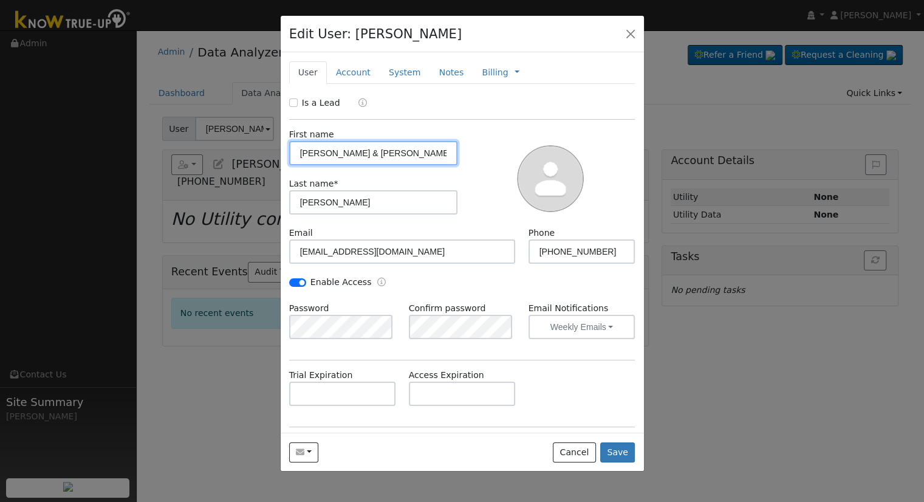
type input "Benjamin & Brooke Vargas"
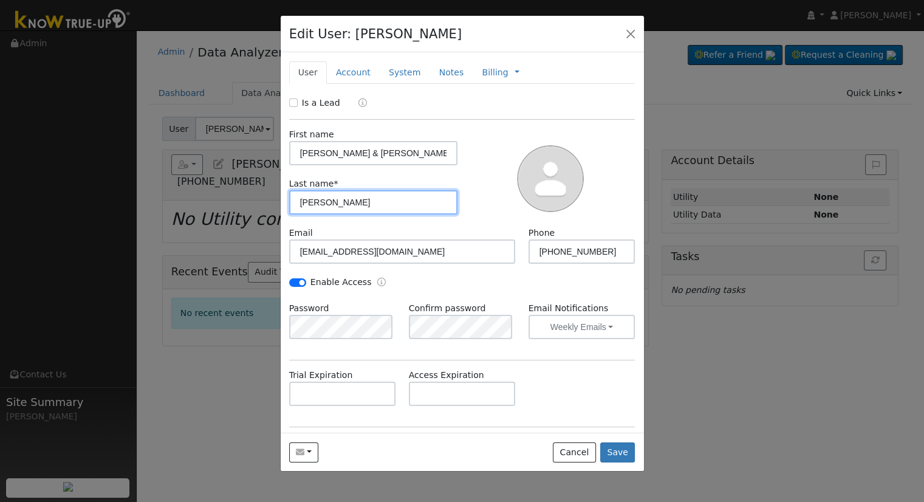
drag, startPoint x: 333, startPoint y: 206, endPoint x: 260, endPoint y: 202, distance: 73.0
click at [260, 202] on div "Edit User: Brooke Vargas Default Account Default Account 7223 North Kymber Driv…" at bounding box center [462, 251] width 924 height 502
click at [396, 199] on input "text" at bounding box center [373, 202] width 169 height 24
paste input "Savala"
type input "Savala"
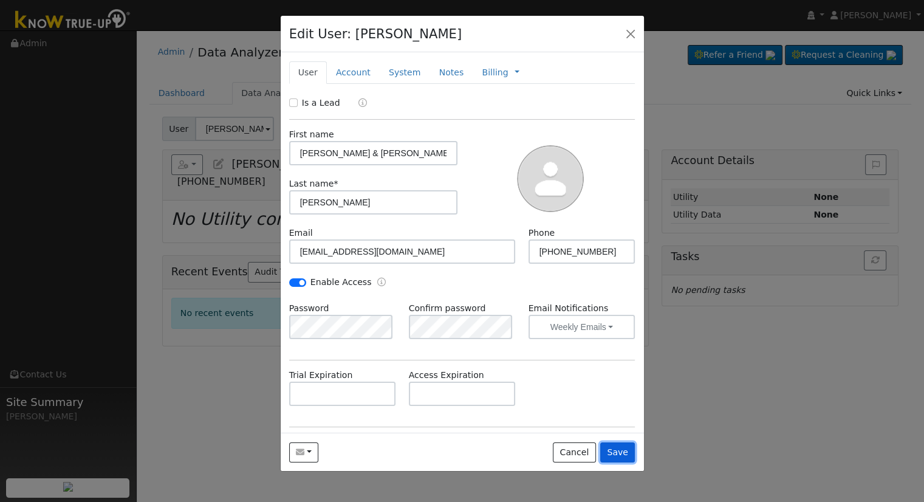
click at [621, 454] on button "Save" at bounding box center [617, 452] width 35 height 21
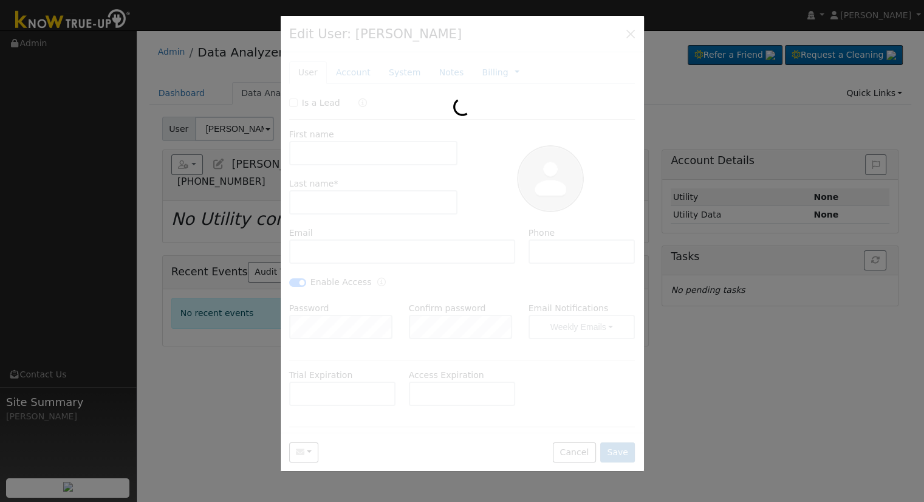
type input "[PERSON_NAME] & [PERSON_NAME]"
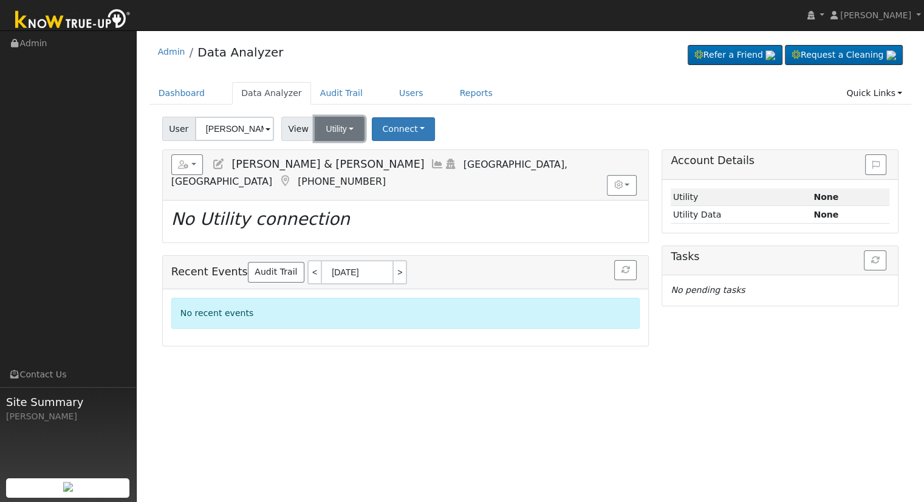
click at [343, 127] on button "Utility" at bounding box center [340, 129] width 50 height 24
click at [355, 174] on link "Solar" at bounding box center [355, 173] width 84 height 17
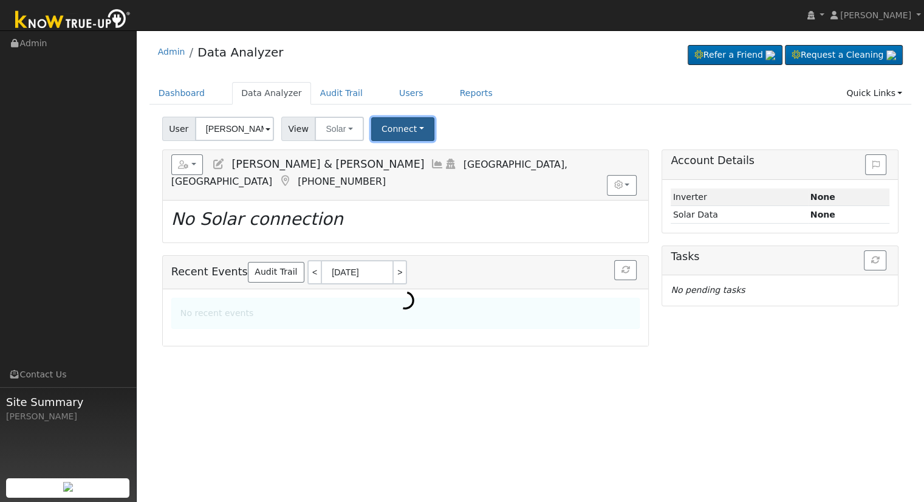
click at [386, 126] on button "Connect" at bounding box center [402, 129] width 63 height 24
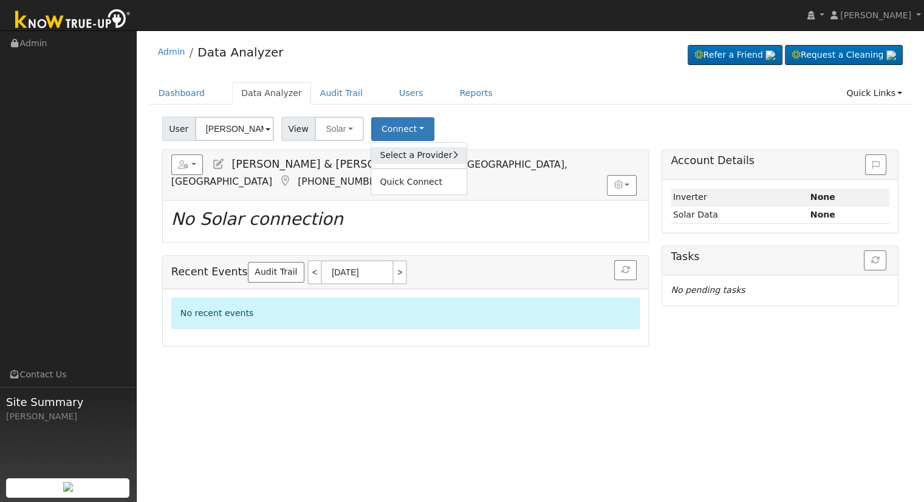
click at [401, 154] on link "Select a Provider" at bounding box center [418, 155] width 95 height 17
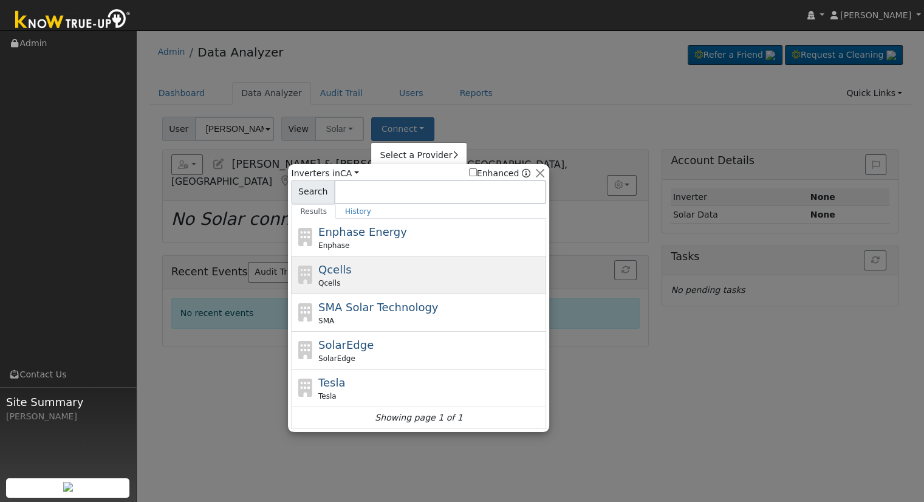
click at [364, 278] on div "Qcells" at bounding box center [430, 283] width 225 height 11
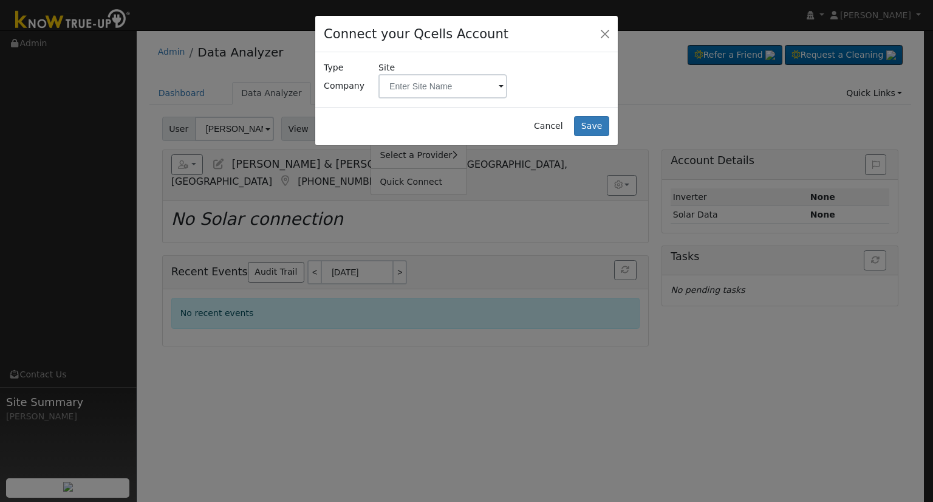
click at [424, 64] on span "Site" at bounding box center [442, 79] width 129 height 37
click at [430, 83] on input "text" at bounding box center [442, 86] width 129 height 24
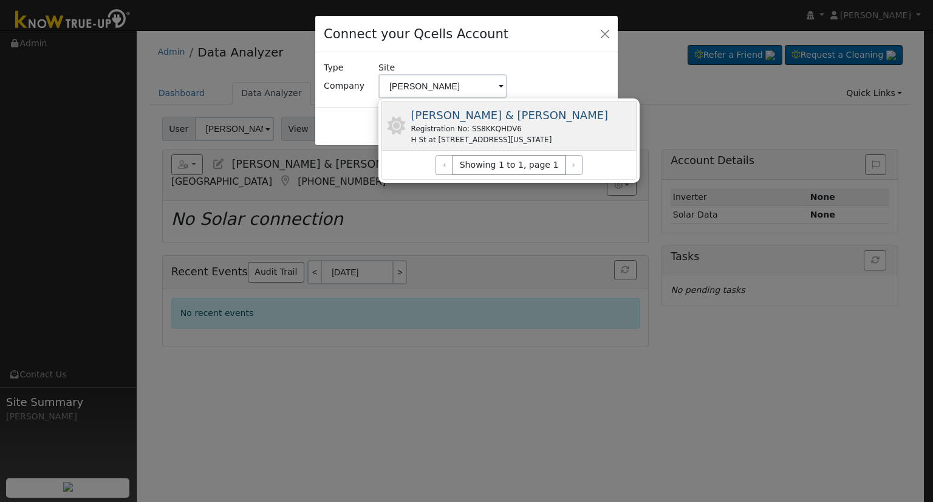
click at [511, 143] on div "H St at 13th St NW, Washington, DC 20005, USA" at bounding box center [509, 139] width 197 height 11
type input "Savala, Benjamin & Brooke Vargas"
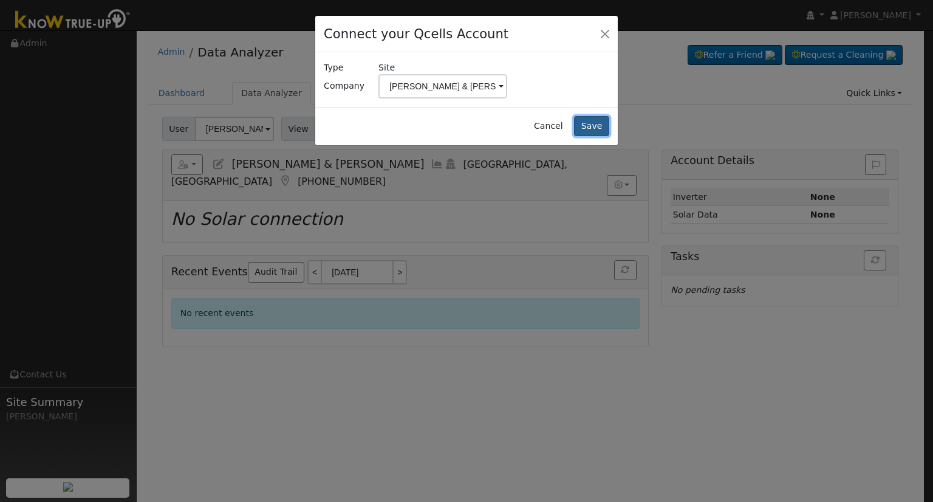
click at [584, 125] on button "Save" at bounding box center [591, 126] width 35 height 21
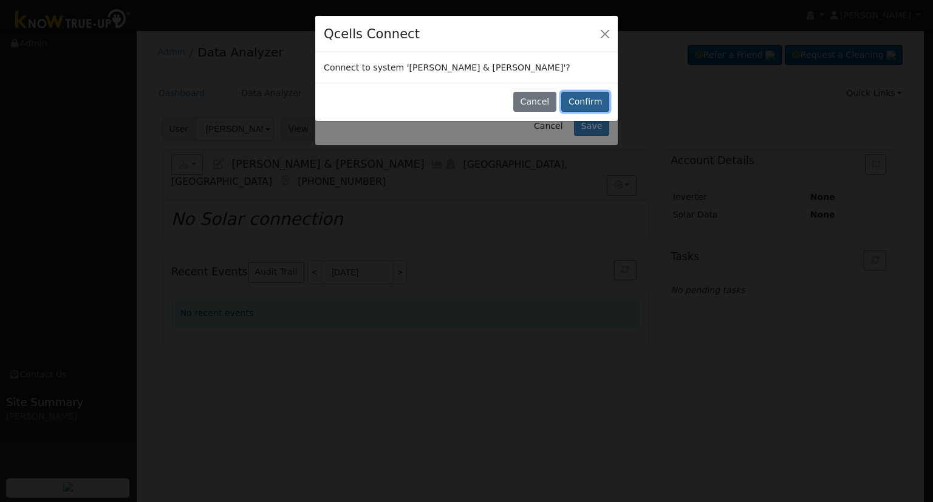
click at [582, 97] on button "Confirm" at bounding box center [585, 102] width 48 height 21
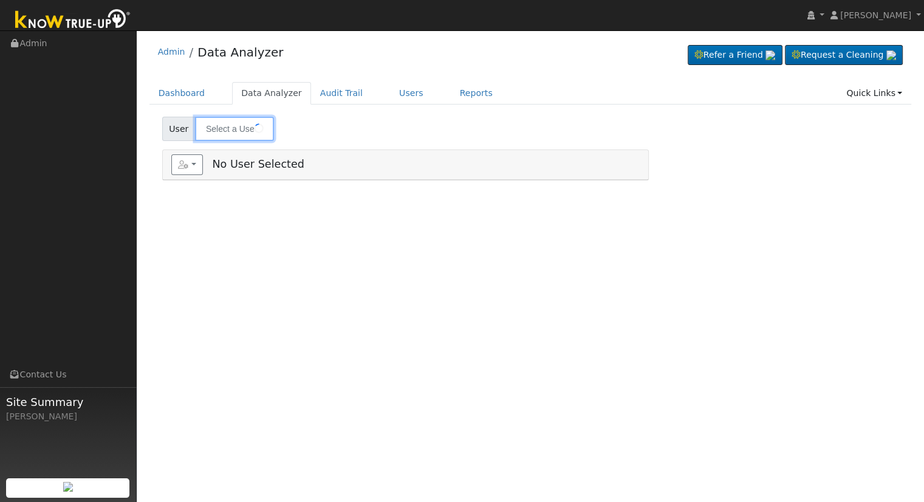
type input "[PERSON_NAME] & [PERSON_NAME]"
